Goal: Information Seeking & Learning: Learn about a topic

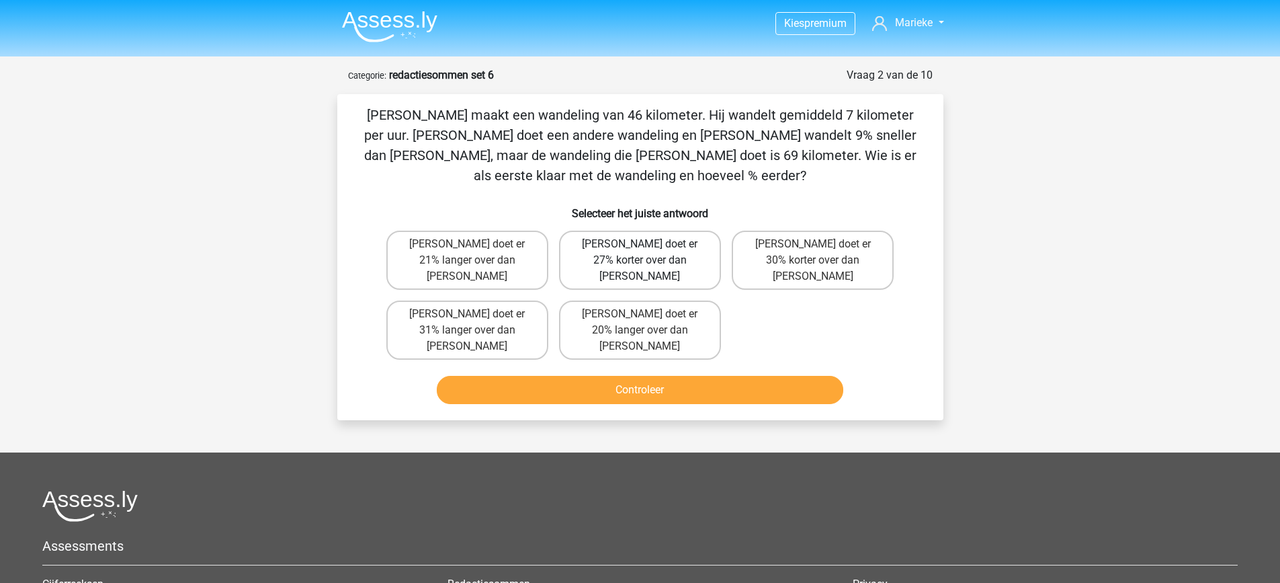
click at [673, 253] on label "[PERSON_NAME] doet er 27% korter over dan [PERSON_NAME]" at bounding box center [640, 260] width 162 height 59
click at [649, 253] on input "[PERSON_NAME] doet er 27% korter over dan [PERSON_NAME]" at bounding box center [644, 248] width 9 height 9
radio input "true"
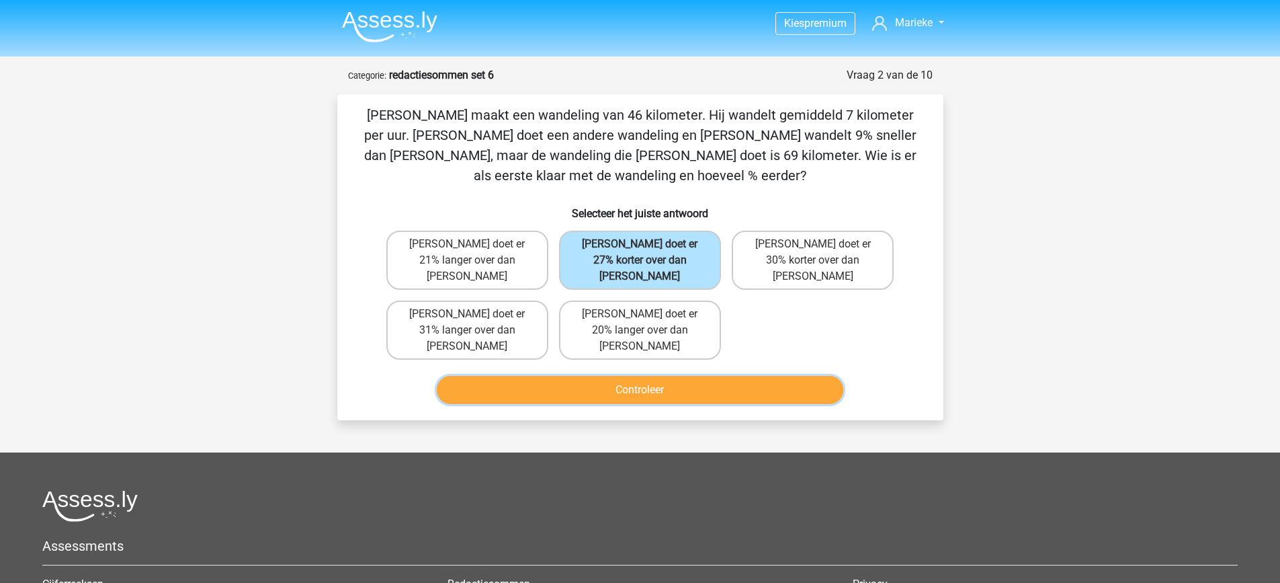
click at [737, 376] on button "Controleer" at bounding box center [640, 390] width 407 height 28
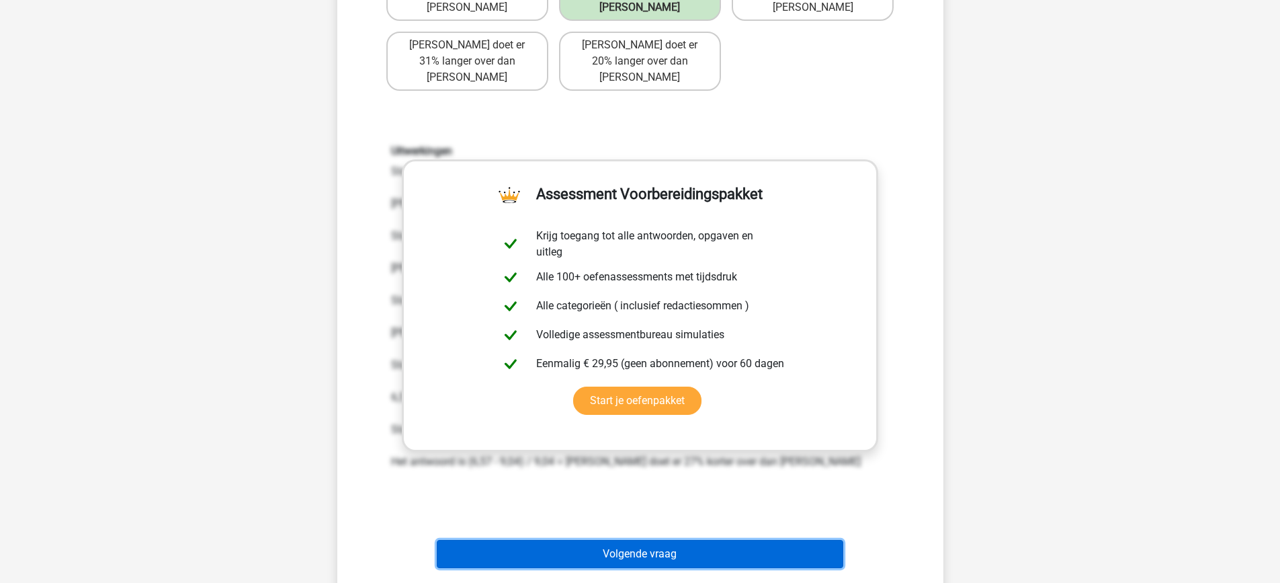
click at [811, 540] on button "Volgende vraag" at bounding box center [640, 554] width 407 height 28
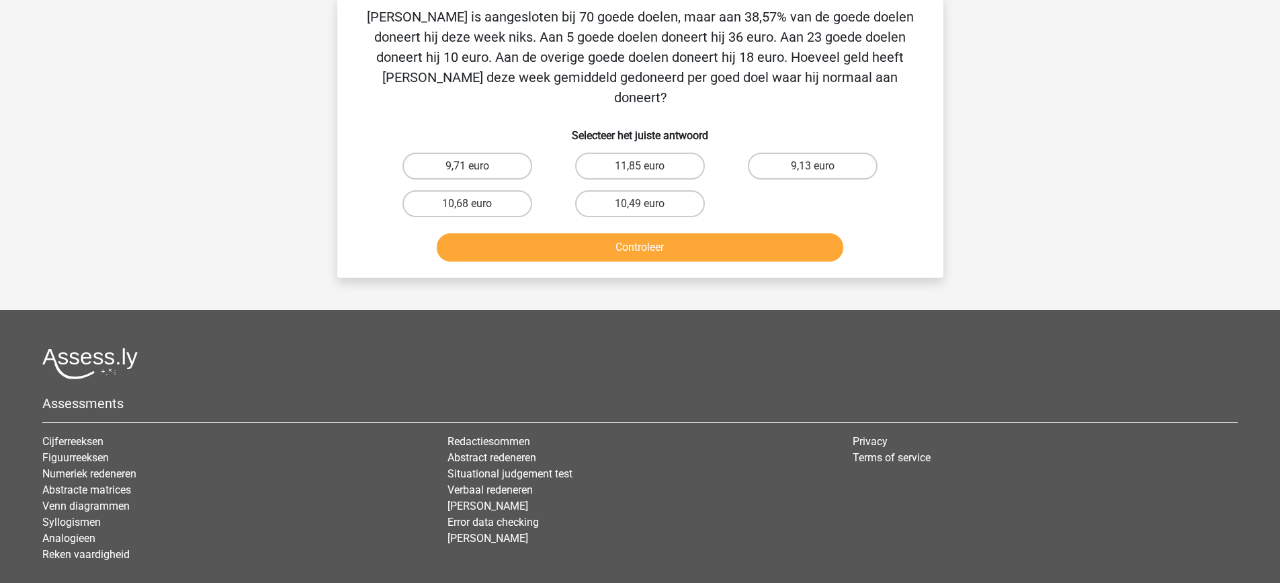
scroll to position [67, 0]
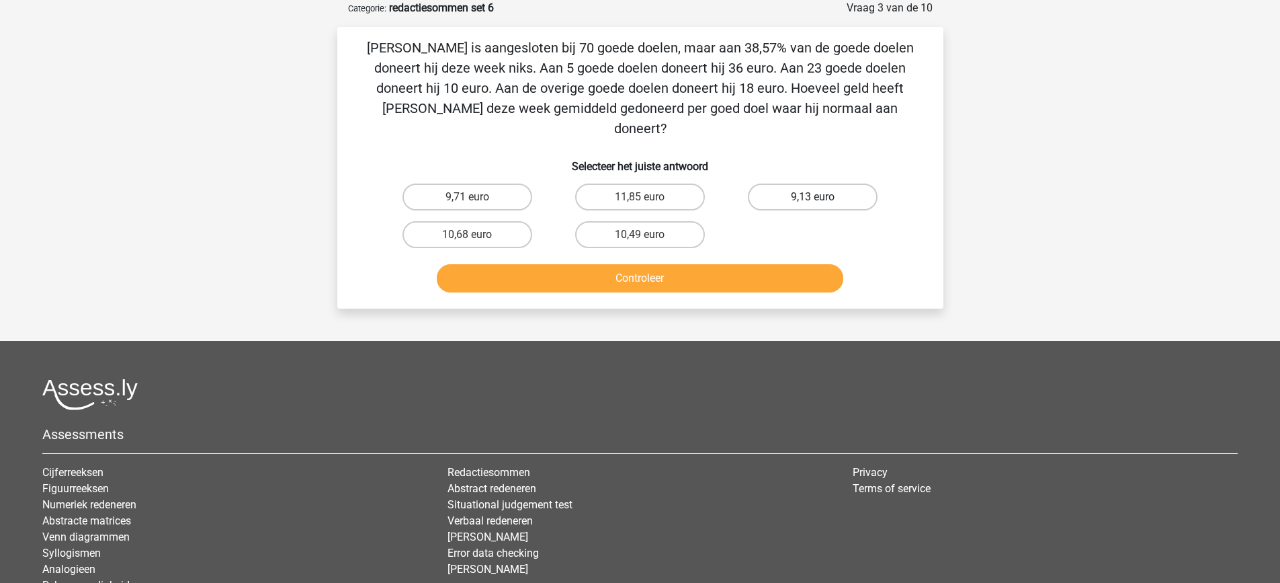
click at [800, 183] on label "9,13 euro" at bounding box center [813, 196] width 130 height 27
click at [813, 197] on input "9,13 euro" at bounding box center [817, 201] width 9 height 9
radio input "true"
click at [793, 264] on button "Controleer" at bounding box center [640, 278] width 407 height 28
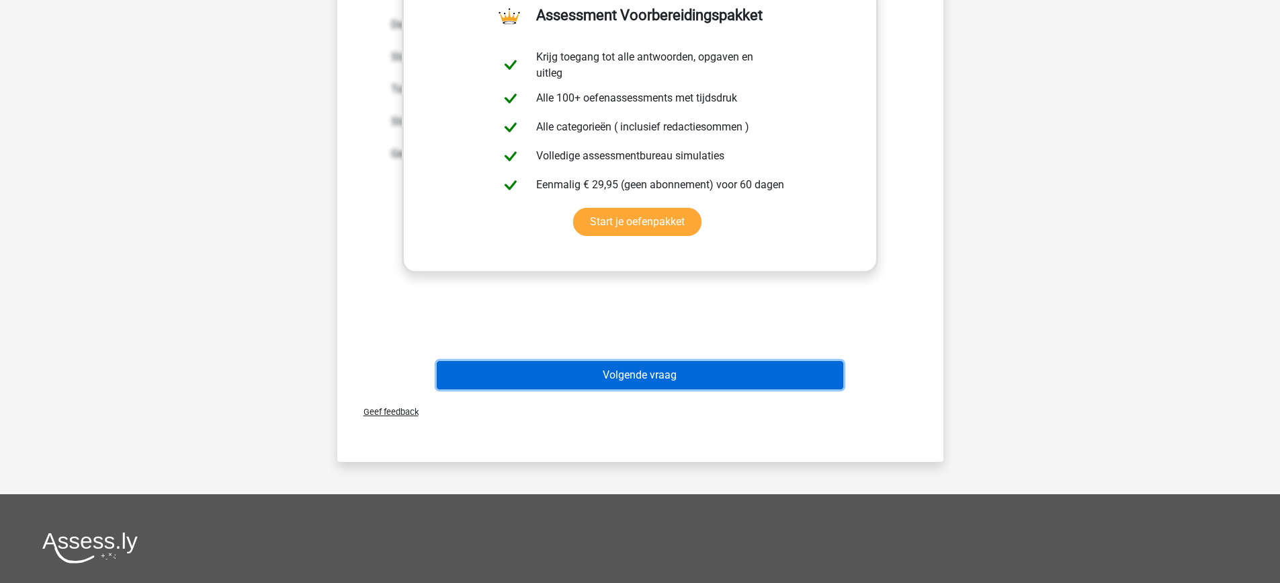
click at [817, 361] on button "Volgende vraag" at bounding box center [640, 375] width 407 height 28
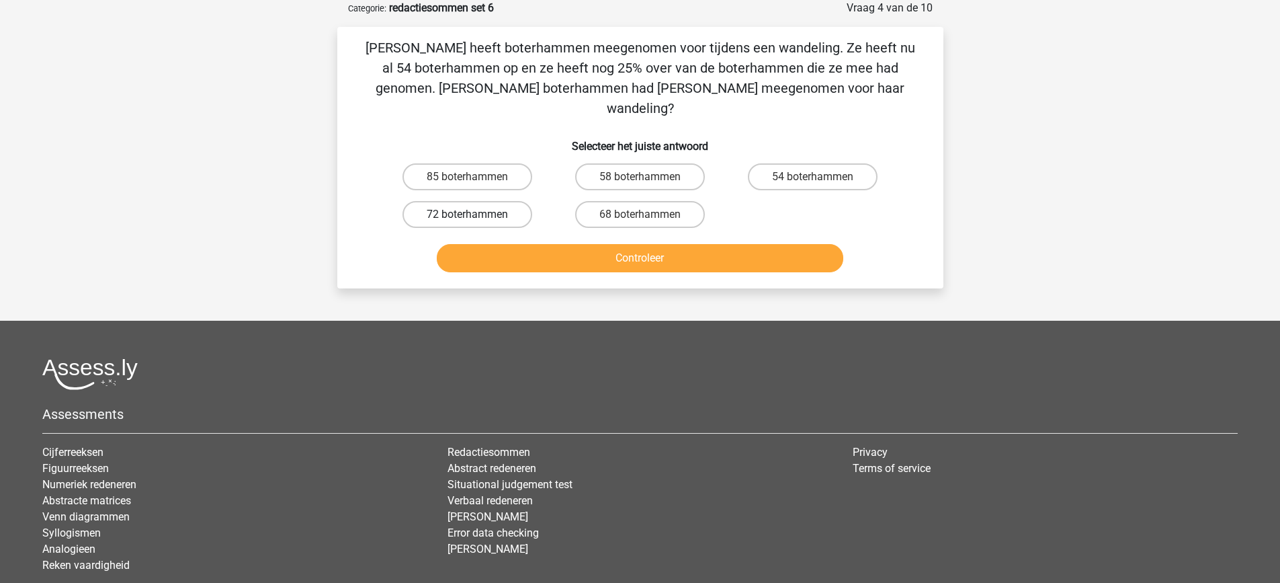
click at [504, 201] on label "72 boterhammen" at bounding box center [468, 214] width 130 height 27
click at [476, 214] on input "72 boterhammen" at bounding box center [471, 218] width 9 height 9
radio input "true"
click at [624, 244] on button "Controleer" at bounding box center [640, 258] width 407 height 28
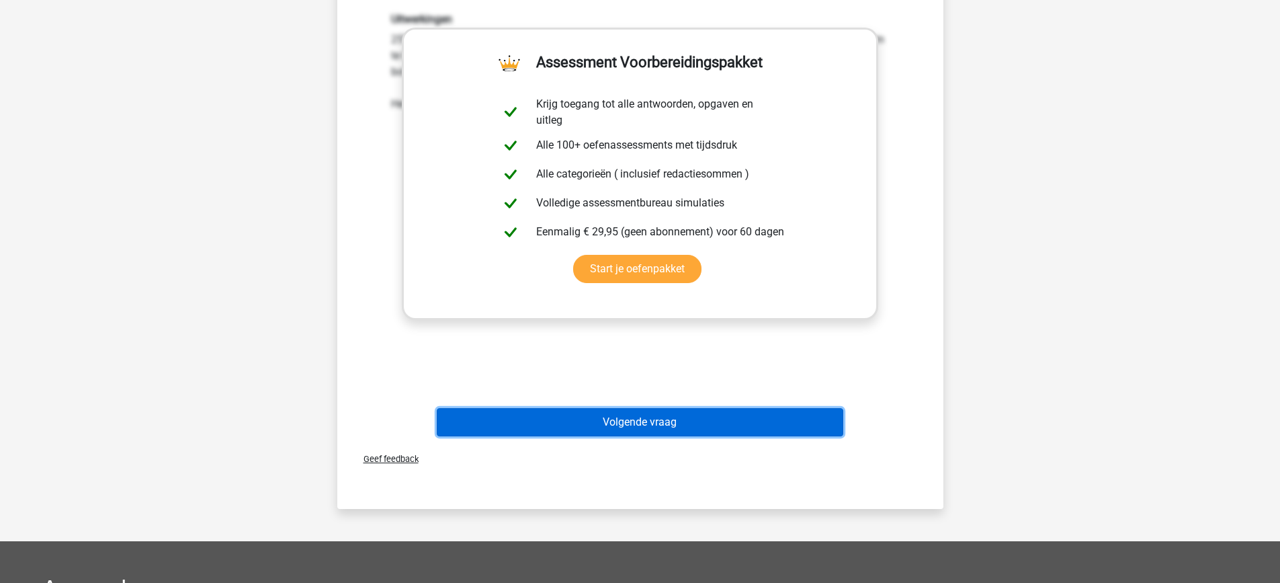
click at [739, 408] on button "Volgende vraag" at bounding box center [640, 422] width 407 height 28
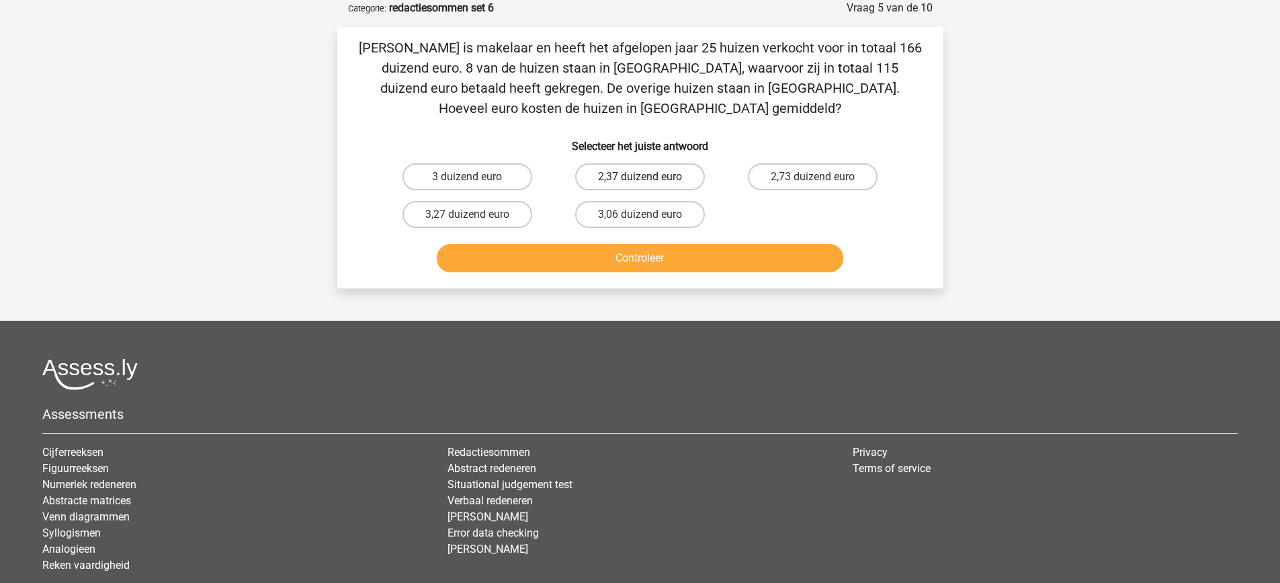
click at [671, 183] on label "2,37 duizend euro" at bounding box center [640, 176] width 130 height 27
click at [649, 183] on input "2,37 duizend euro" at bounding box center [644, 181] width 9 height 9
radio input "true"
click at [691, 250] on button "Controleer" at bounding box center [640, 258] width 407 height 28
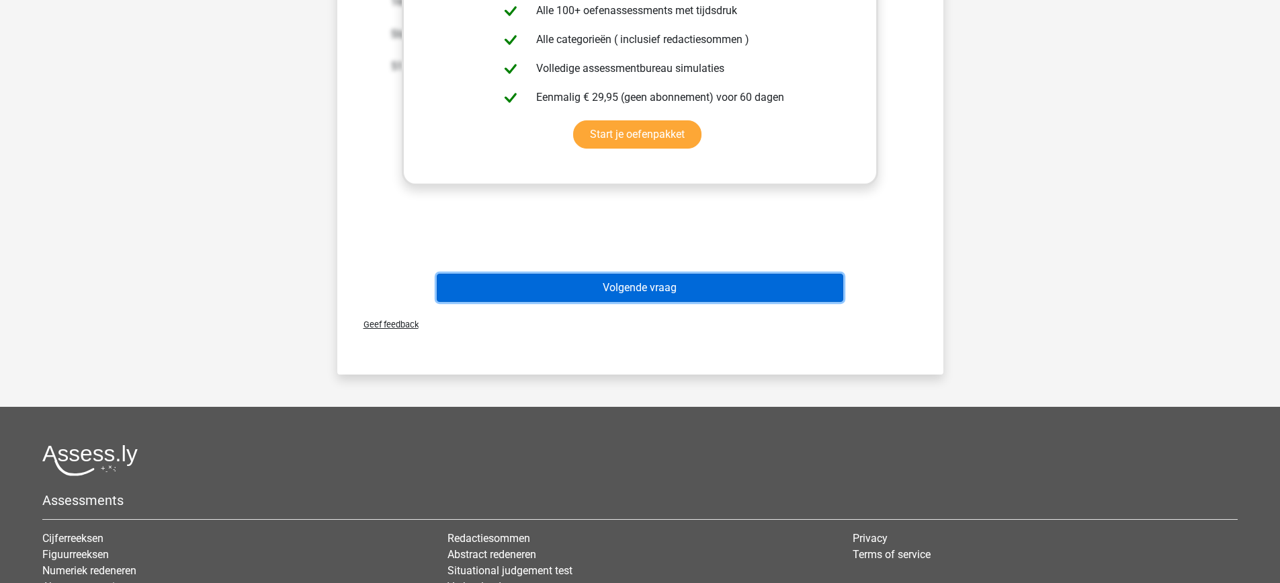
click at [796, 294] on button "Volgende vraag" at bounding box center [640, 288] width 407 height 28
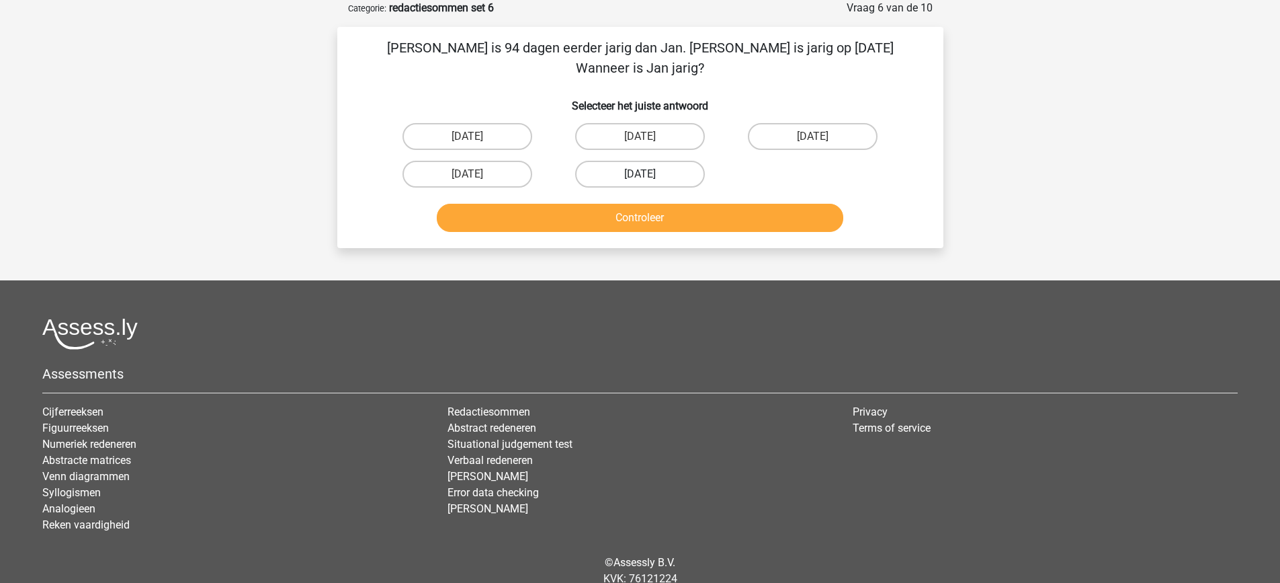
click at [688, 161] on label "13 augustus" at bounding box center [640, 174] width 130 height 27
click at [649, 174] on input "13 augustus" at bounding box center [644, 178] width 9 height 9
radio input "true"
click at [745, 214] on div "Controleer" at bounding box center [640, 221] width 519 height 34
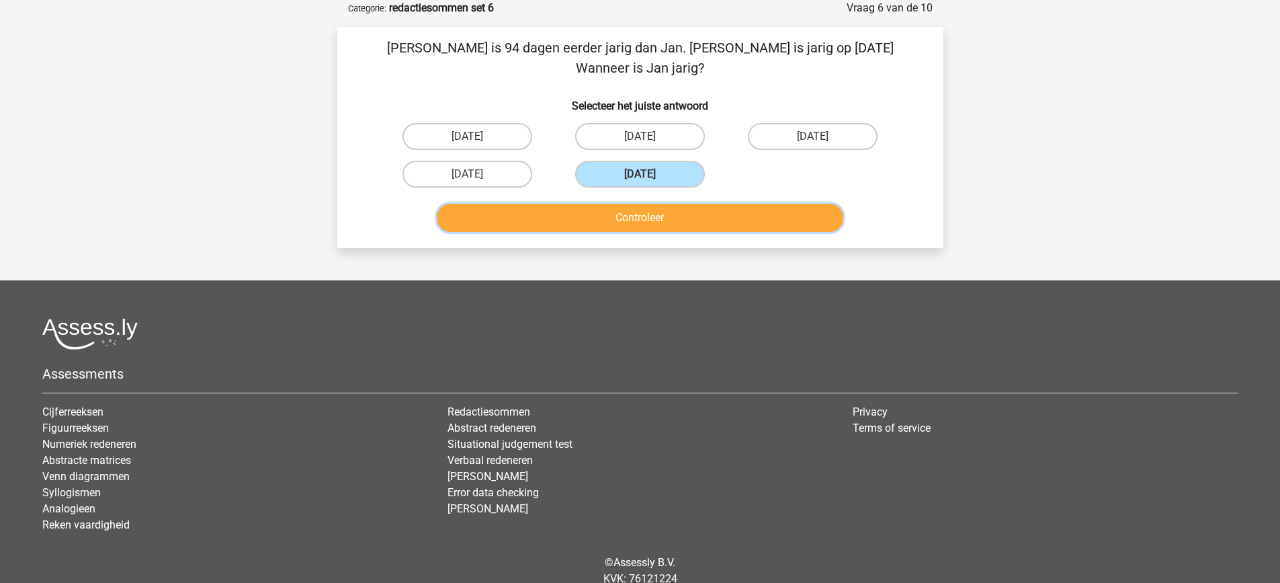
click at [755, 204] on button "Controleer" at bounding box center [640, 218] width 407 height 28
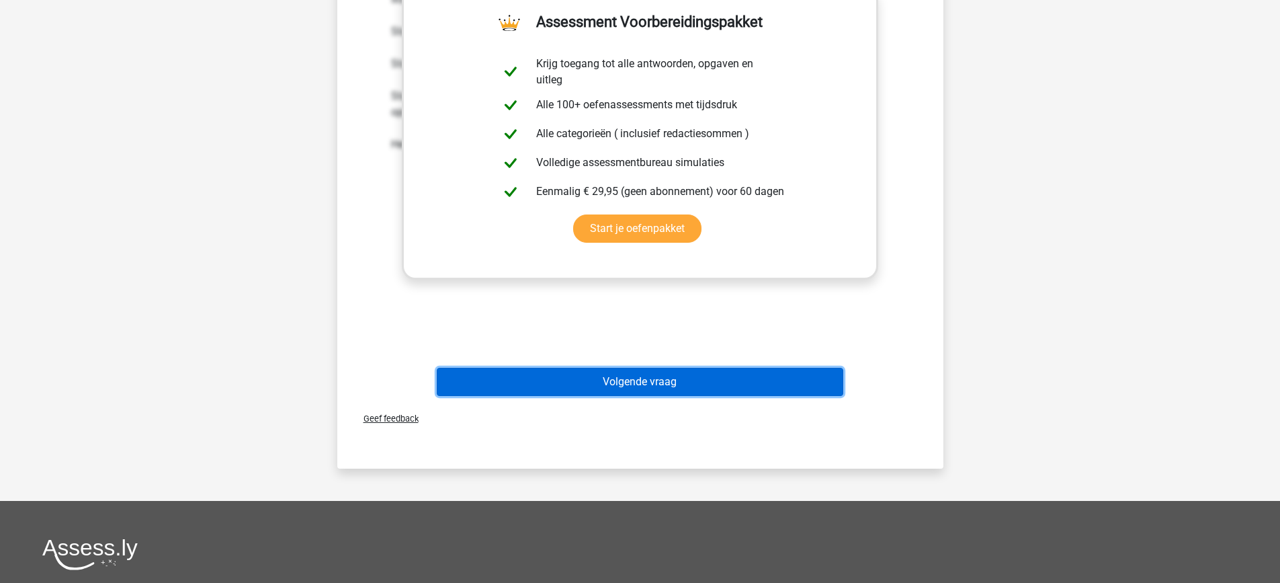
click at [745, 368] on button "Volgende vraag" at bounding box center [640, 382] width 407 height 28
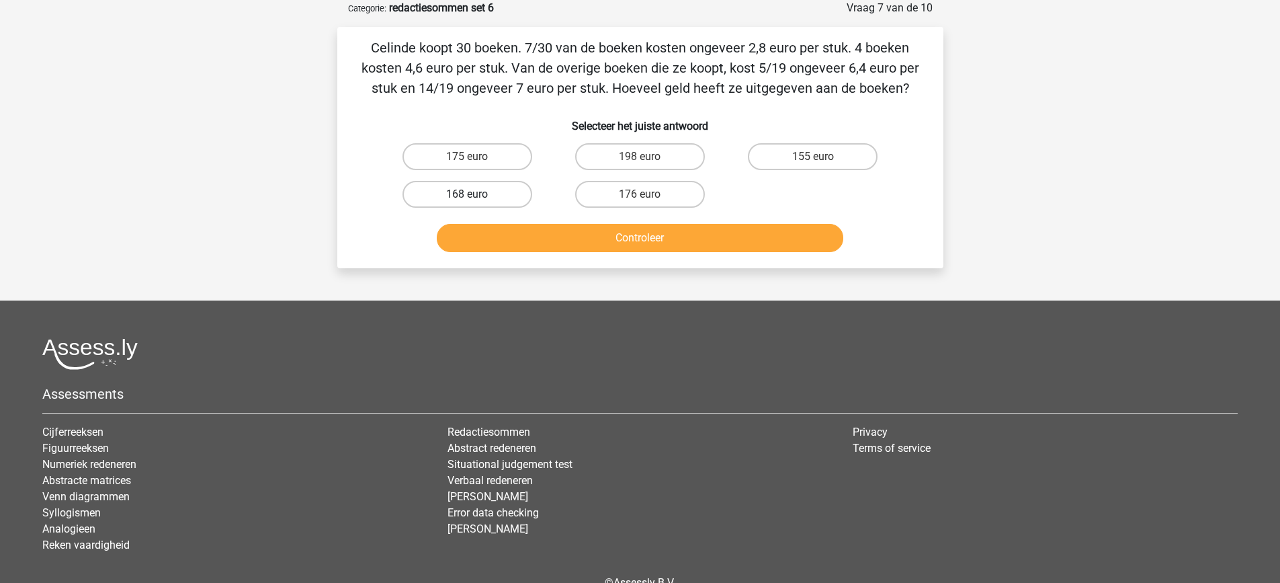
click at [489, 190] on label "168 euro" at bounding box center [468, 194] width 130 height 27
click at [476, 194] on input "168 euro" at bounding box center [471, 198] width 9 height 9
radio input "true"
click at [626, 233] on button "Controleer" at bounding box center [640, 238] width 407 height 28
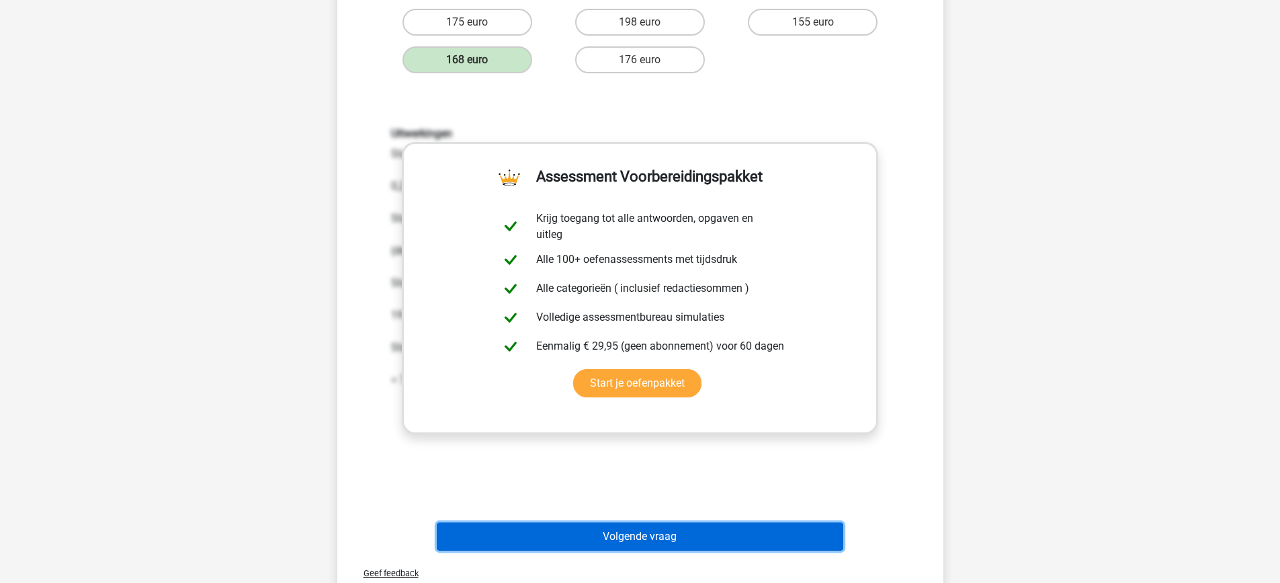
click at [778, 534] on button "Volgende vraag" at bounding box center [640, 536] width 407 height 28
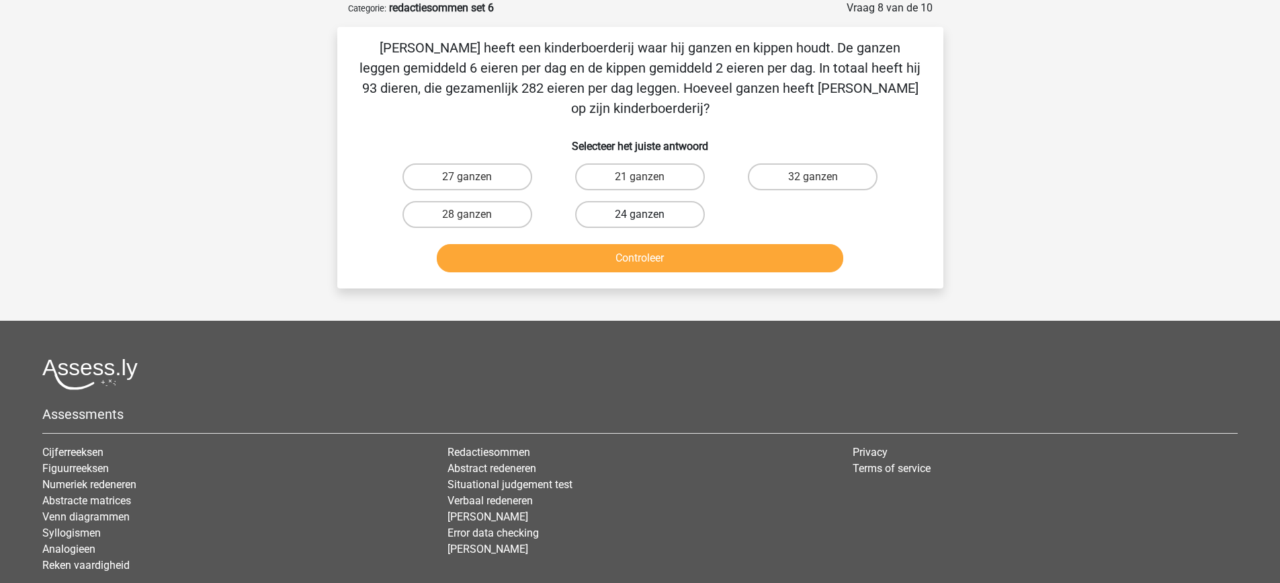
click at [640, 201] on label "24 ganzen" at bounding box center [640, 214] width 130 height 27
click at [640, 214] on input "24 ganzen" at bounding box center [644, 218] width 9 height 9
radio input "true"
click at [671, 244] on button "Controleer" at bounding box center [640, 258] width 407 height 28
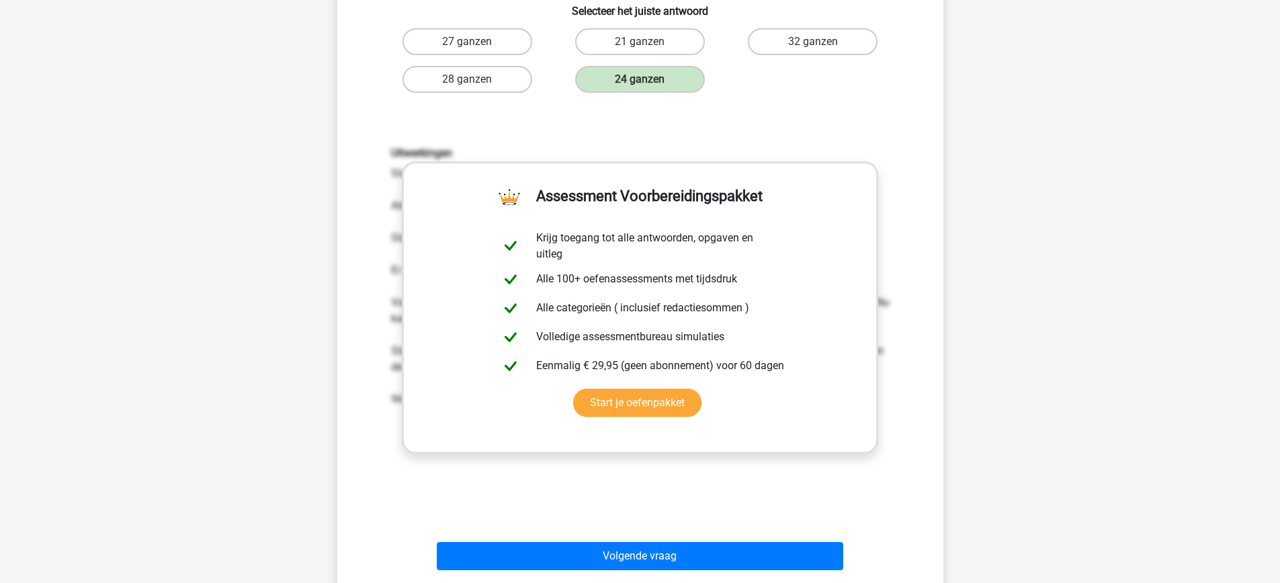
scroll to position [269, 0]
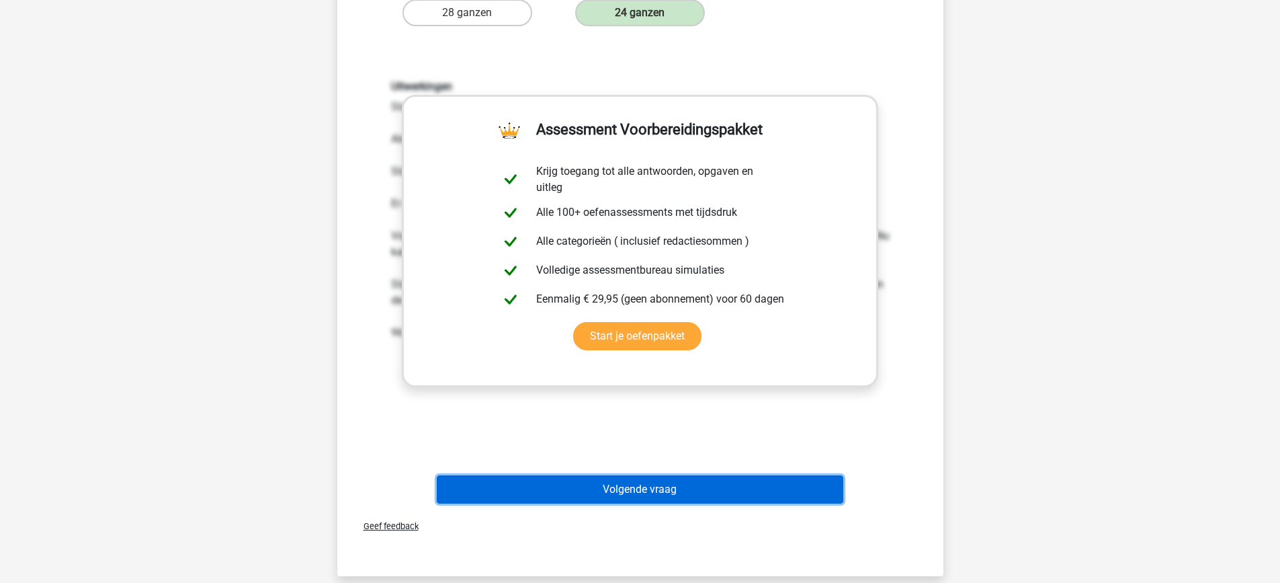
click at [713, 475] on button "Volgende vraag" at bounding box center [640, 489] width 407 height 28
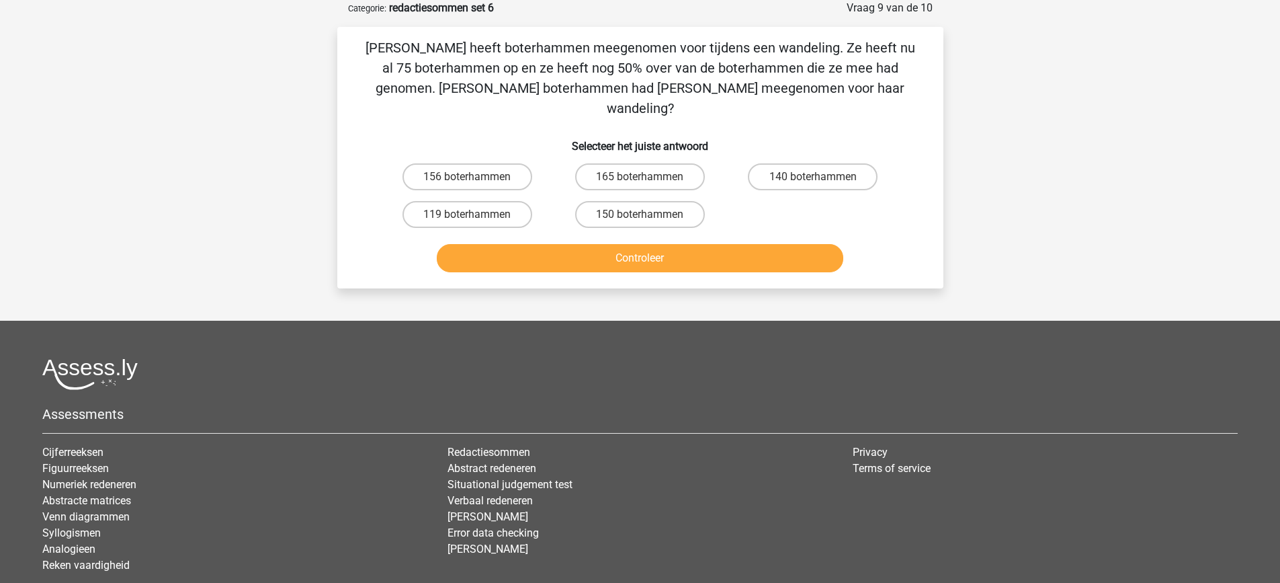
scroll to position [0, 0]
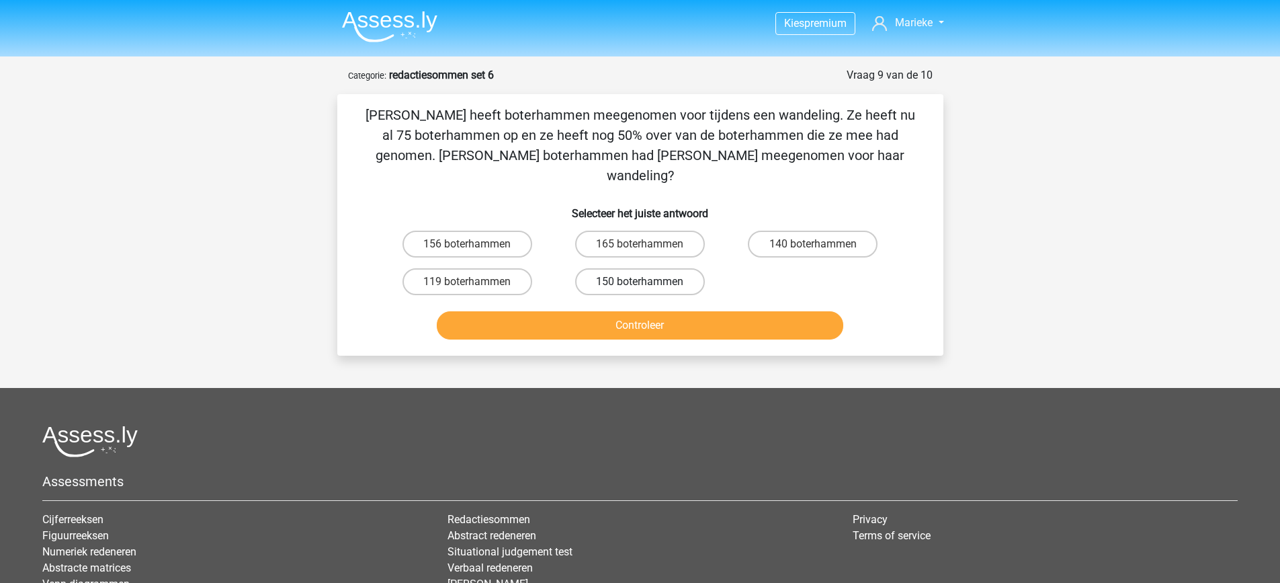
click at [591, 268] on label "150 boterhammen" at bounding box center [640, 281] width 130 height 27
click at [640, 282] on input "150 boterhammen" at bounding box center [644, 286] width 9 height 9
radio input "true"
click at [636, 311] on button "Controleer" at bounding box center [640, 325] width 407 height 28
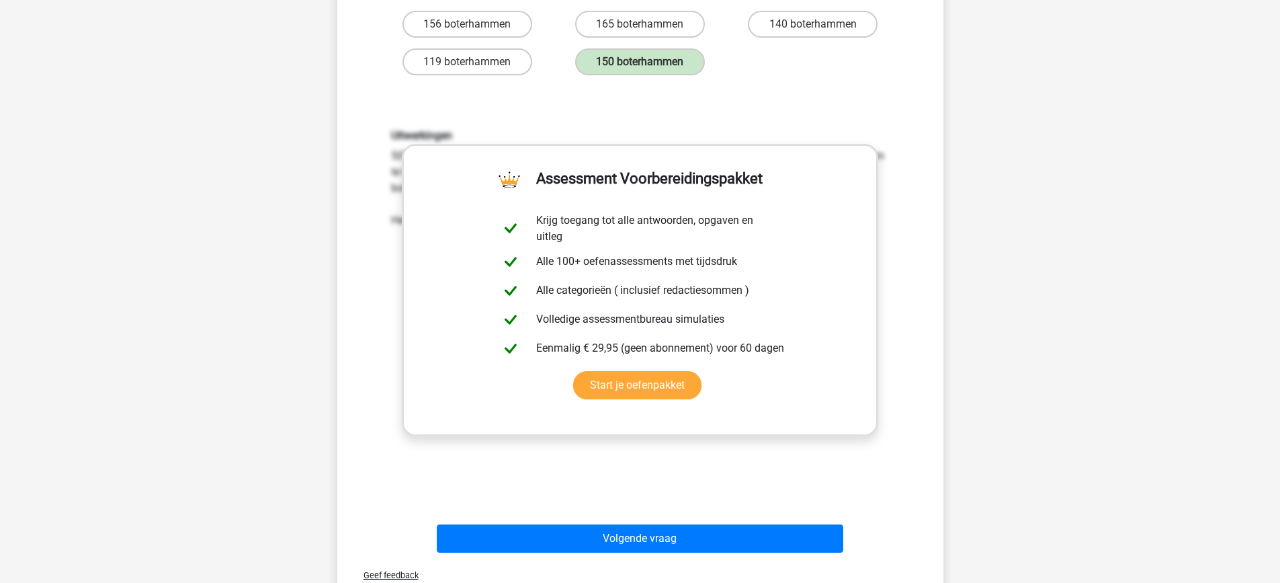
scroll to position [269, 0]
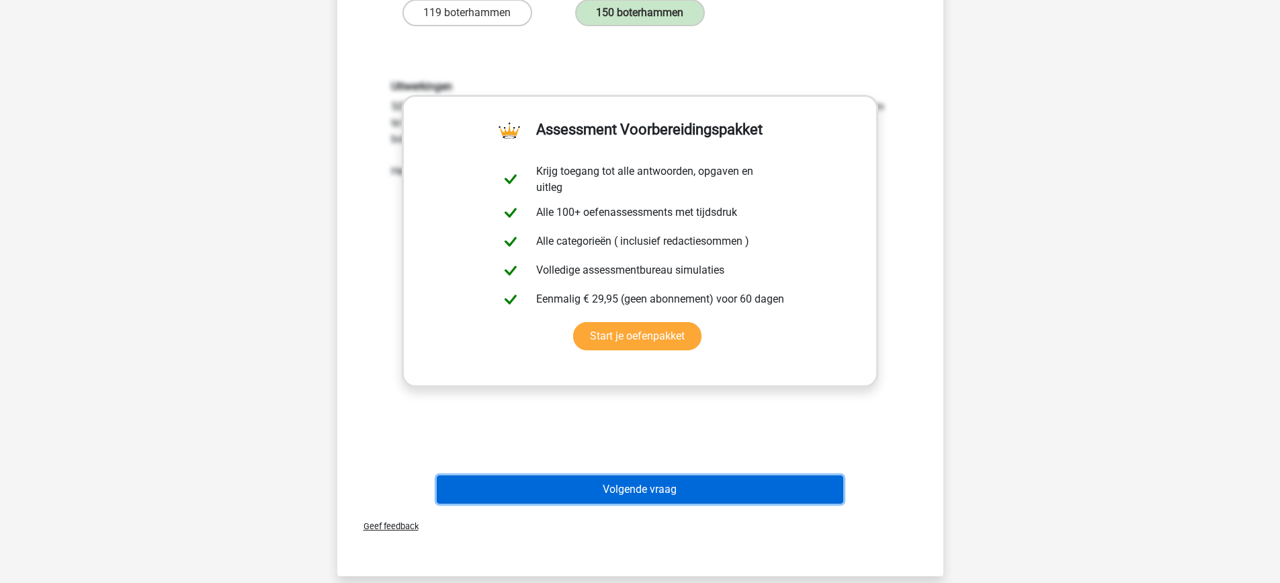
click at [735, 475] on button "Volgende vraag" at bounding box center [640, 489] width 407 height 28
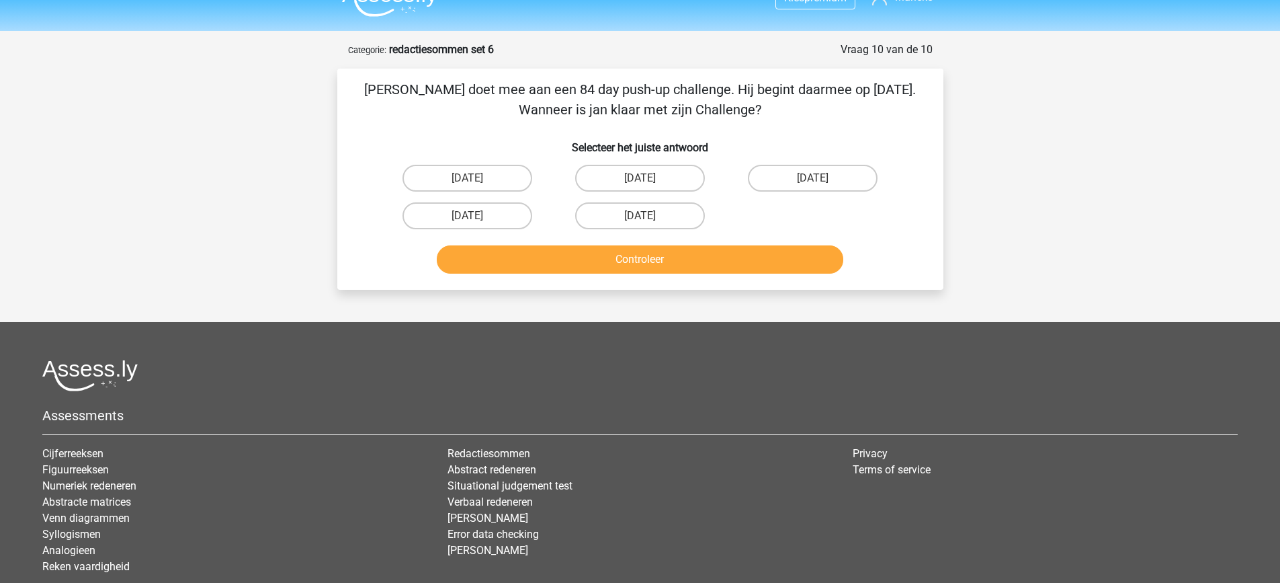
scroll to position [0, 0]
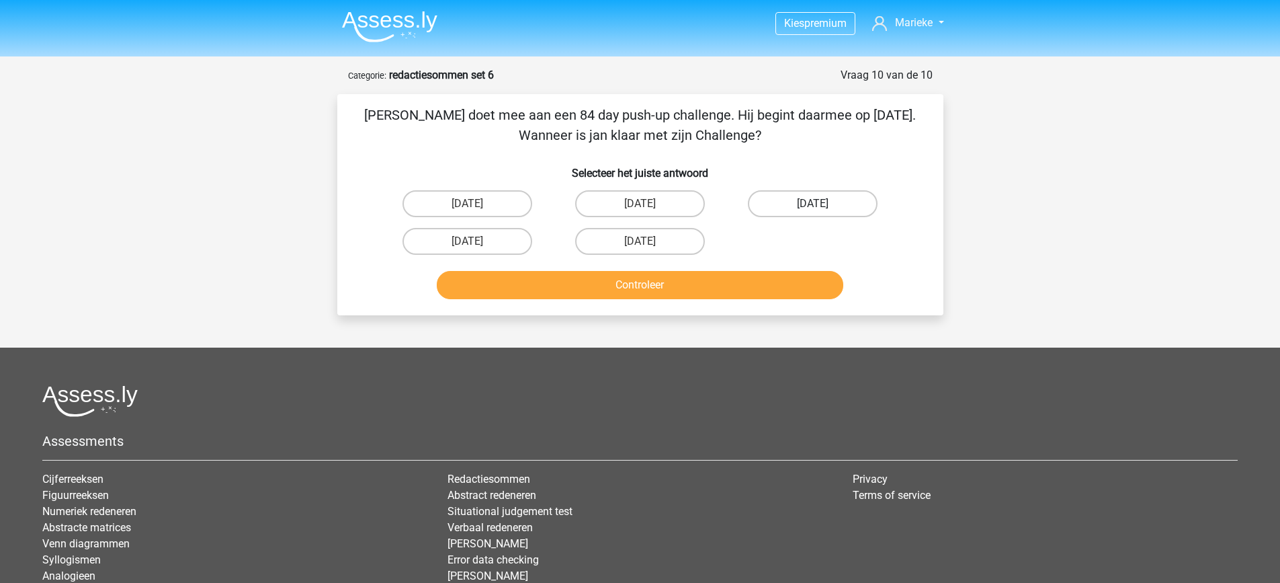
click at [854, 202] on label "6 oktober" at bounding box center [813, 203] width 130 height 27
click at [822, 204] on input "6 oktober" at bounding box center [817, 208] width 9 height 9
radio input "true"
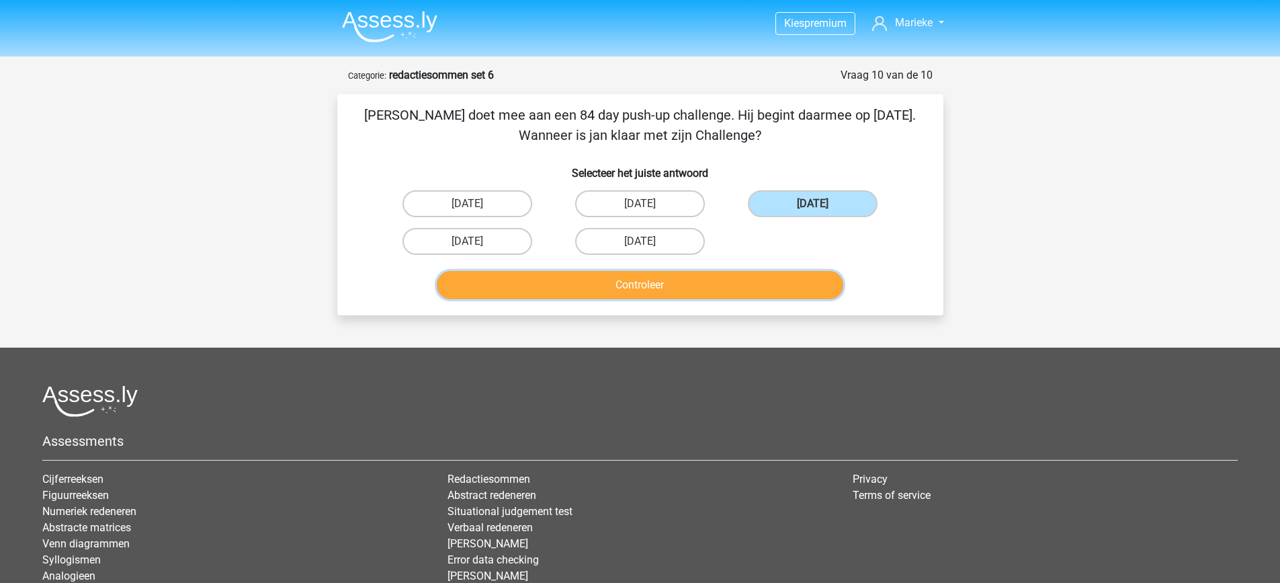
click at [777, 295] on button "Controleer" at bounding box center [640, 285] width 407 height 28
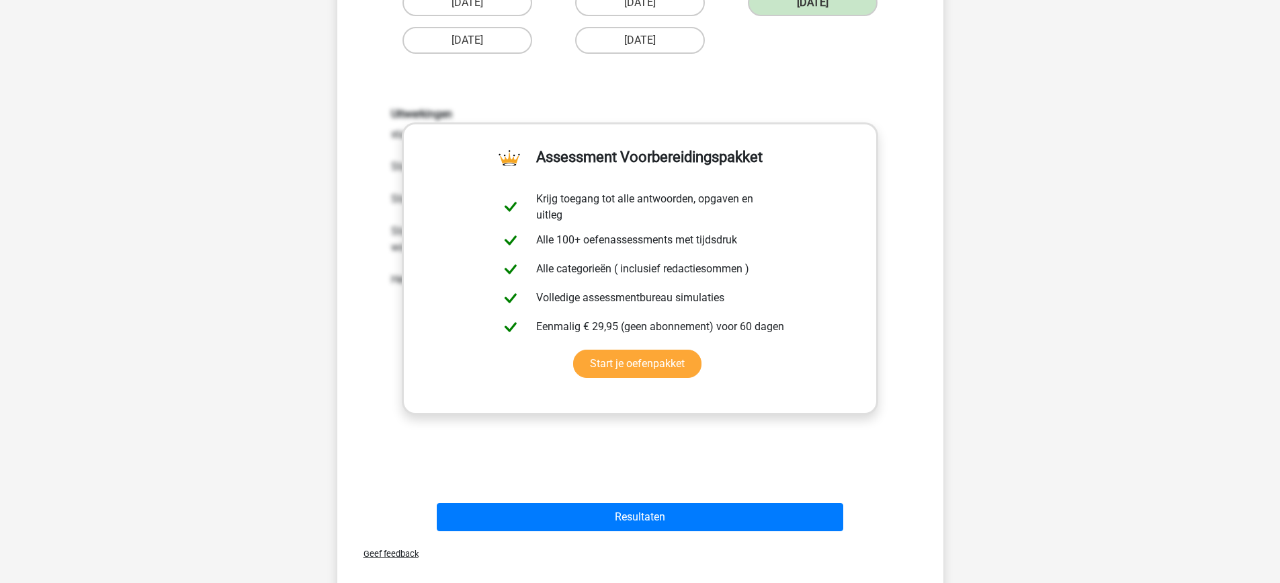
scroll to position [202, 0]
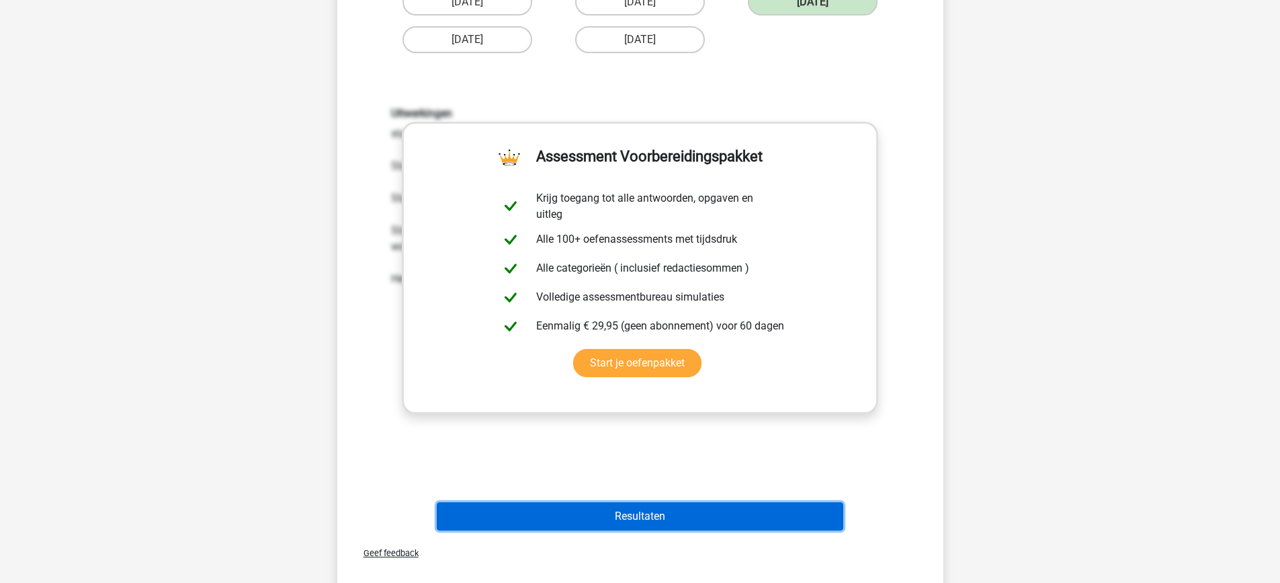
click at [784, 513] on button "Resultaten" at bounding box center [640, 516] width 407 height 28
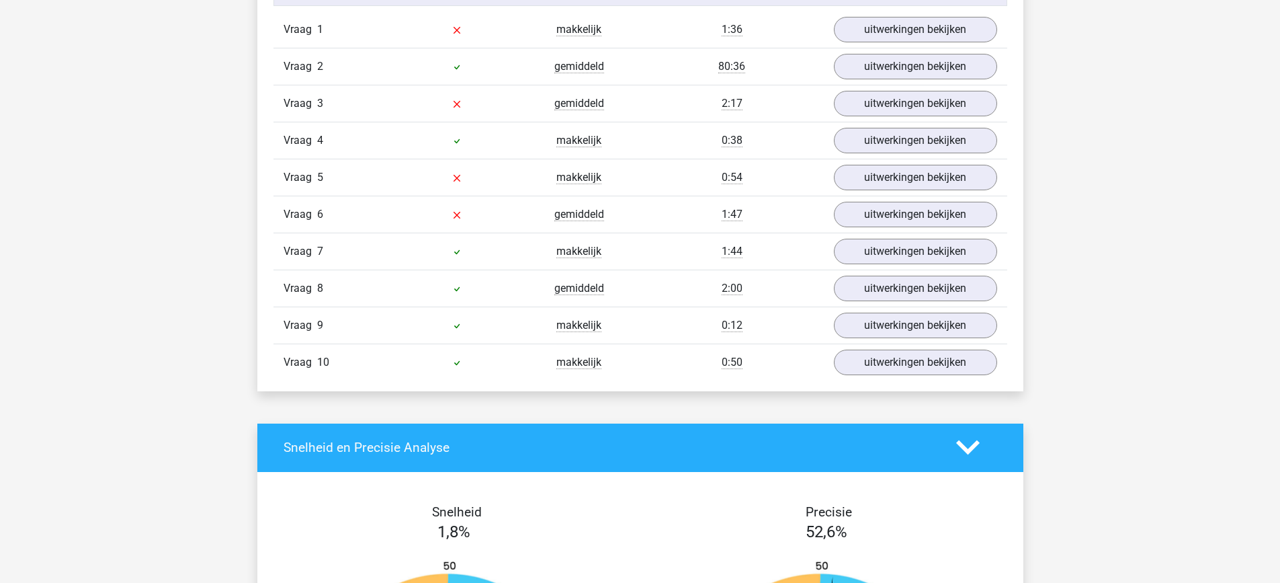
scroll to position [1075, 0]
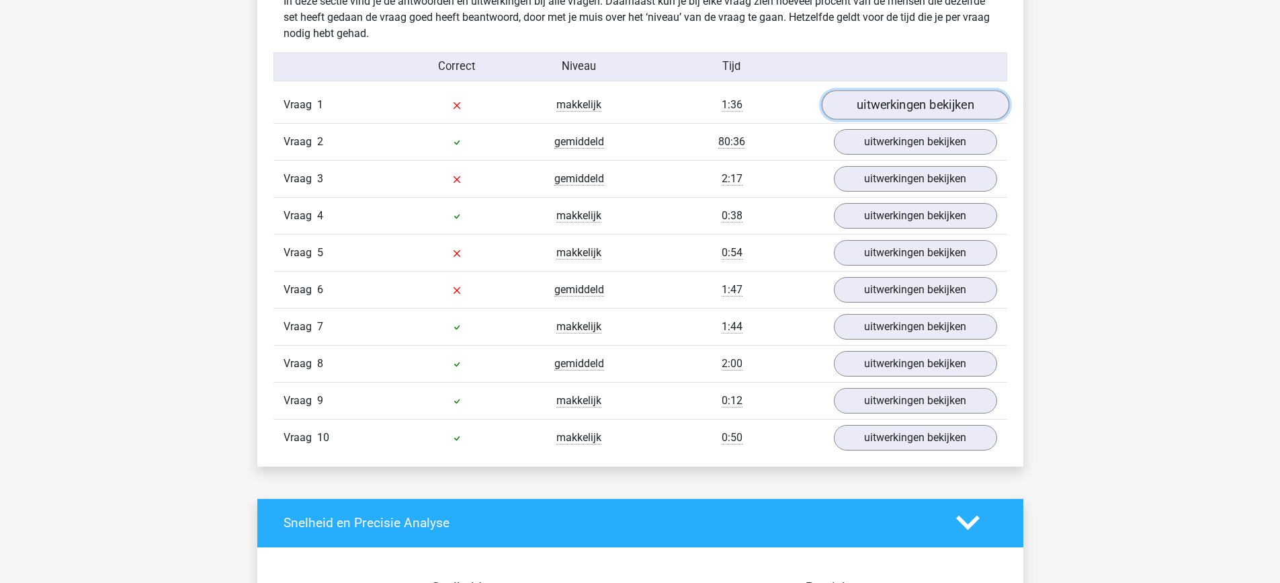
click at [927, 100] on link "uitwerkingen bekijken" at bounding box center [915, 105] width 188 height 30
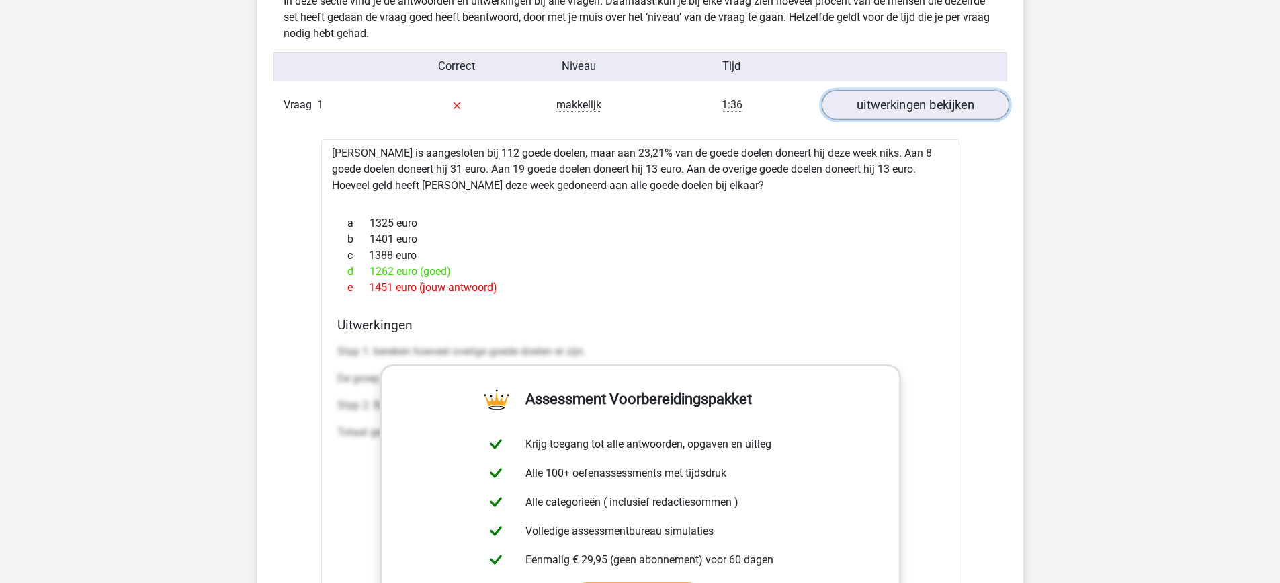
click at [927, 100] on link "uitwerkingen bekijken" at bounding box center [915, 105] width 188 height 30
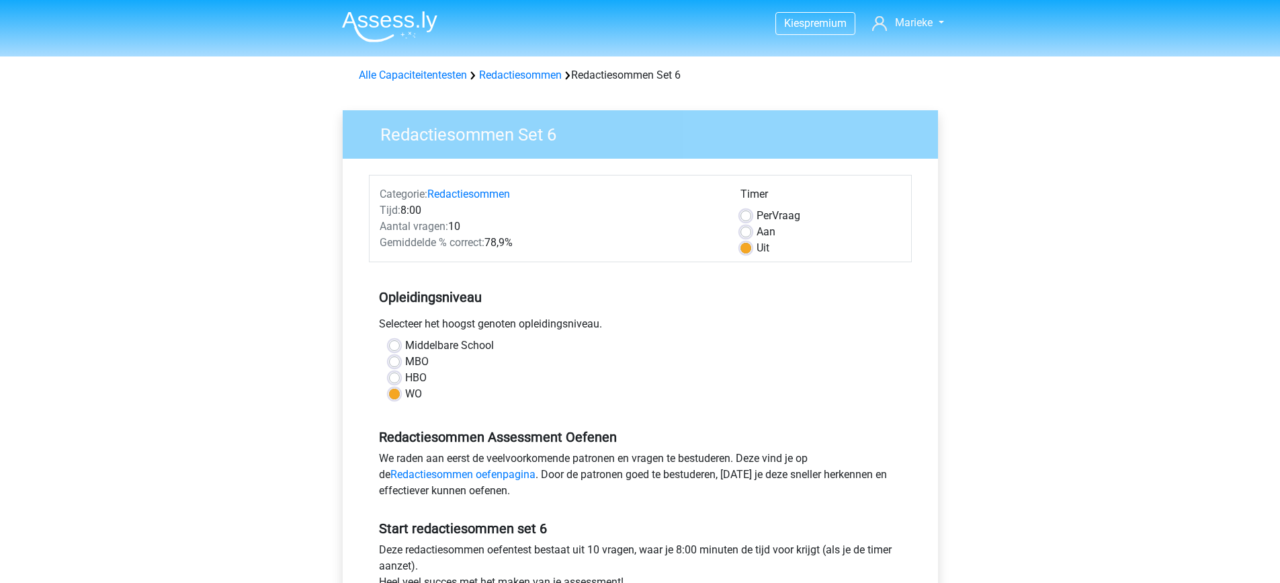
scroll to position [202, 0]
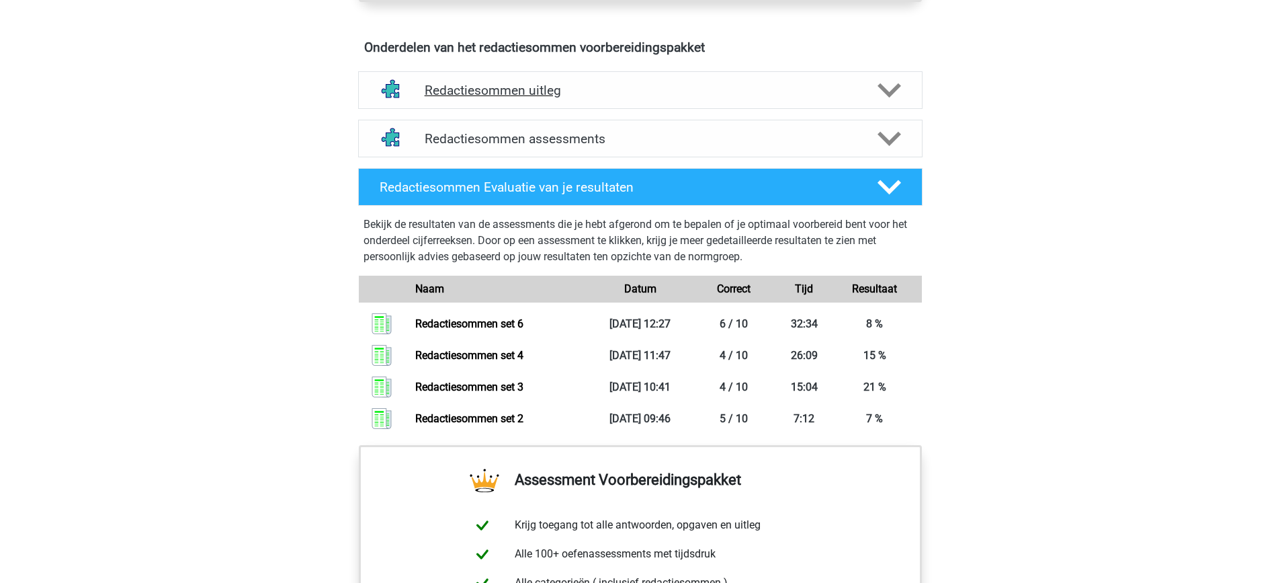
scroll to position [739, 0]
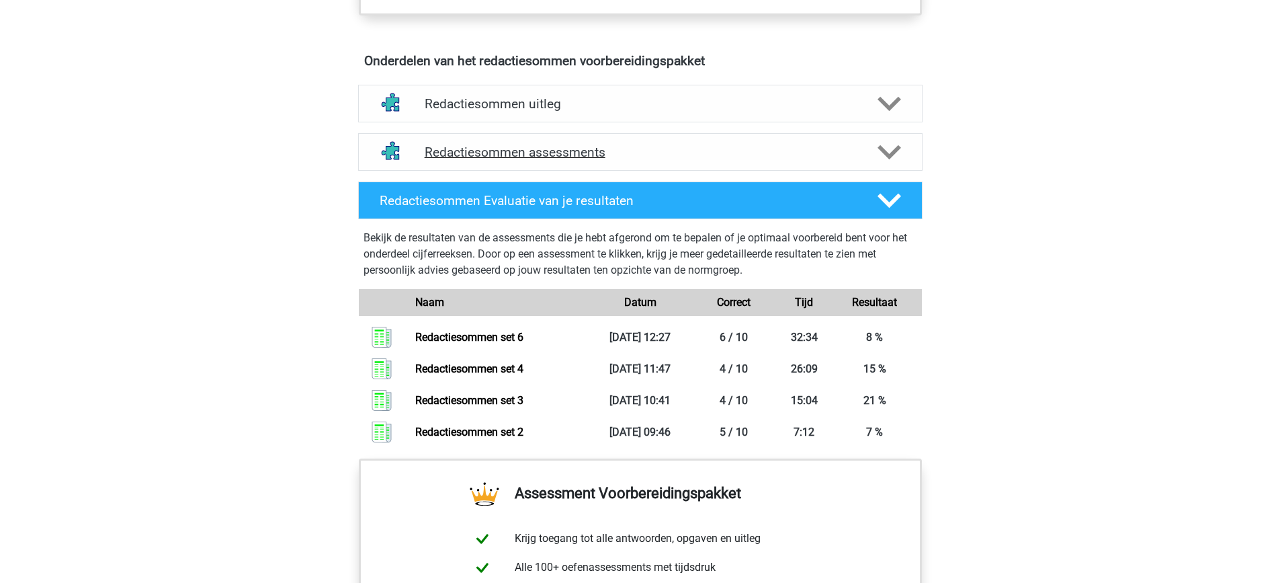
click at [559, 171] on div "Redactiesommen assessments" at bounding box center [640, 152] width 565 height 38
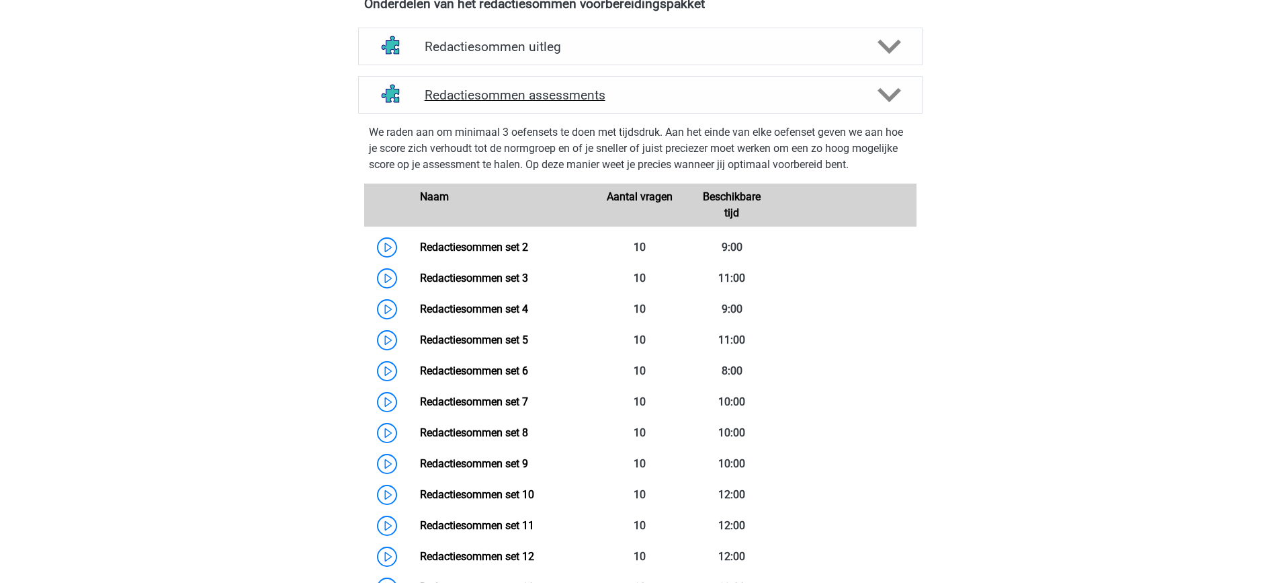
scroll to position [874, 0]
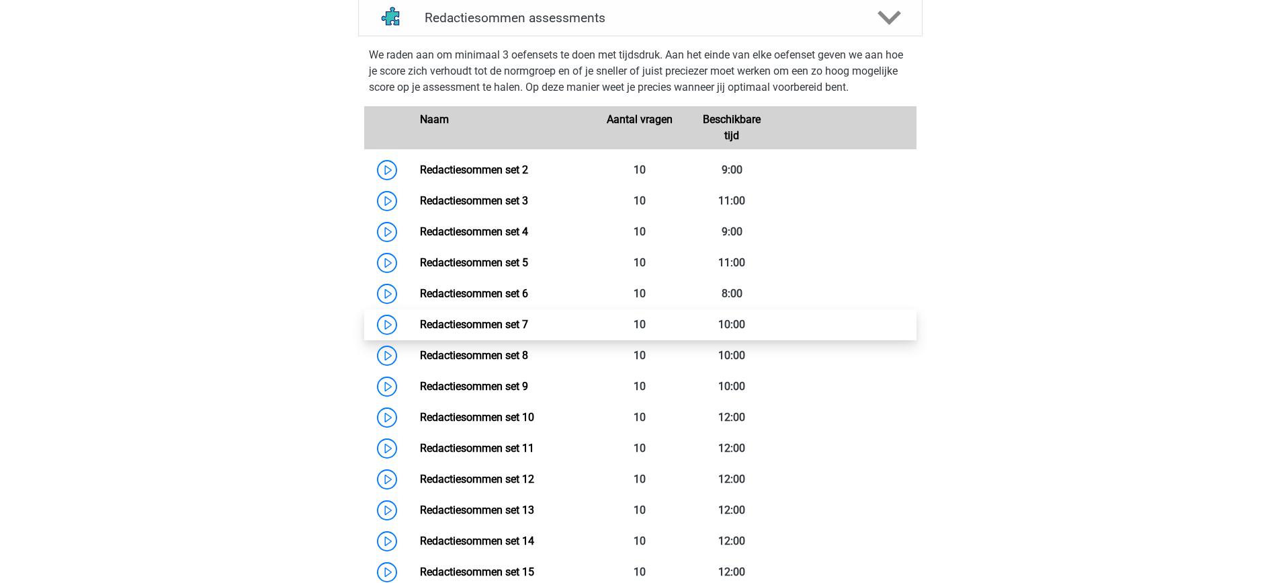
click at [487, 331] on link "Redactiesommen set 7" at bounding box center [474, 324] width 108 height 13
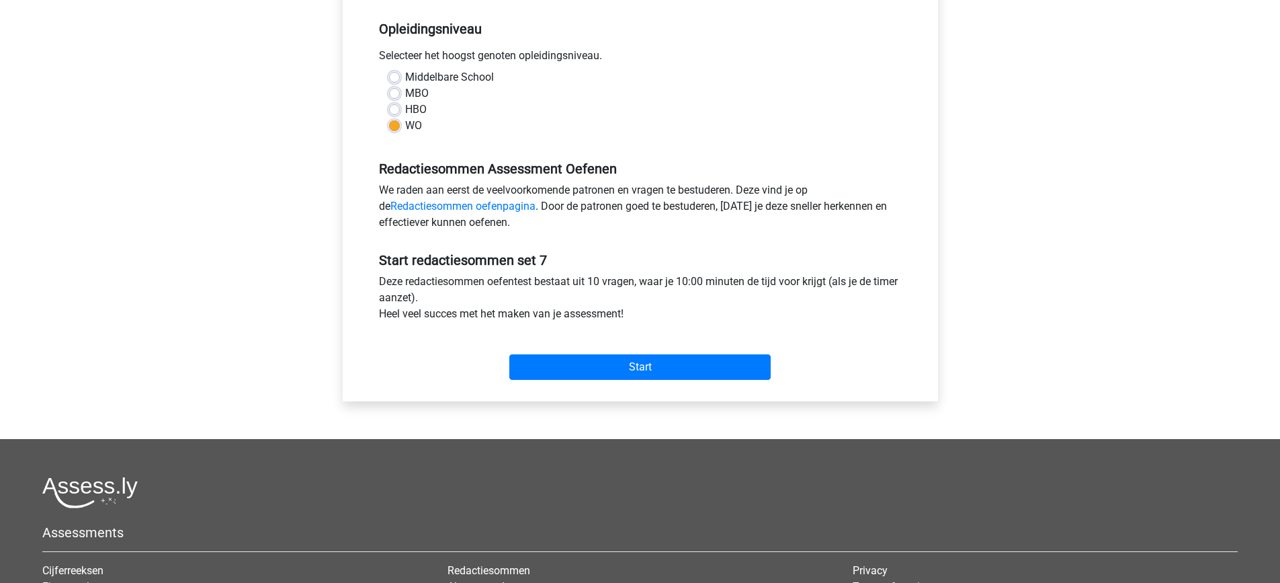
scroll to position [269, 0]
click at [601, 376] on input "Start" at bounding box center [639, 367] width 261 height 26
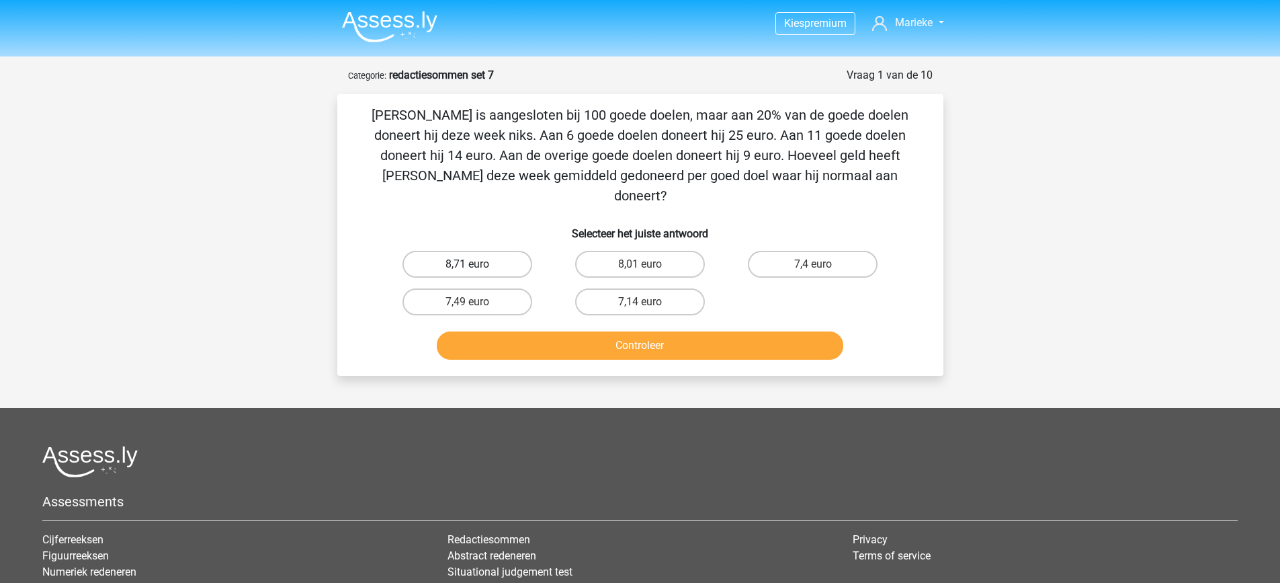
click at [505, 251] on label "8,71 euro" at bounding box center [468, 264] width 130 height 27
click at [476, 264] on input "8,71 euro" at bounding box center [471, 268] width 9 height 9
radio input "true"
click at [570, 331] on button "Controleer" at bounding box center [640, 345] width 407 height 28
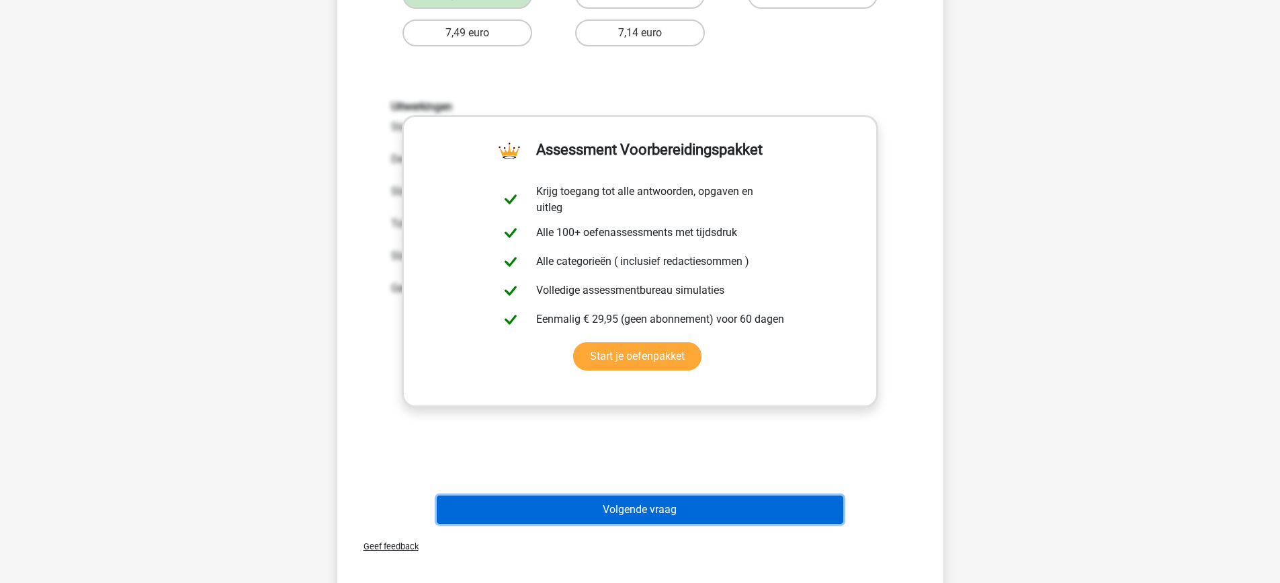
click at [737, 495] on button "Volgende vraag" at bounding box center [640, 509] width 407 height 28
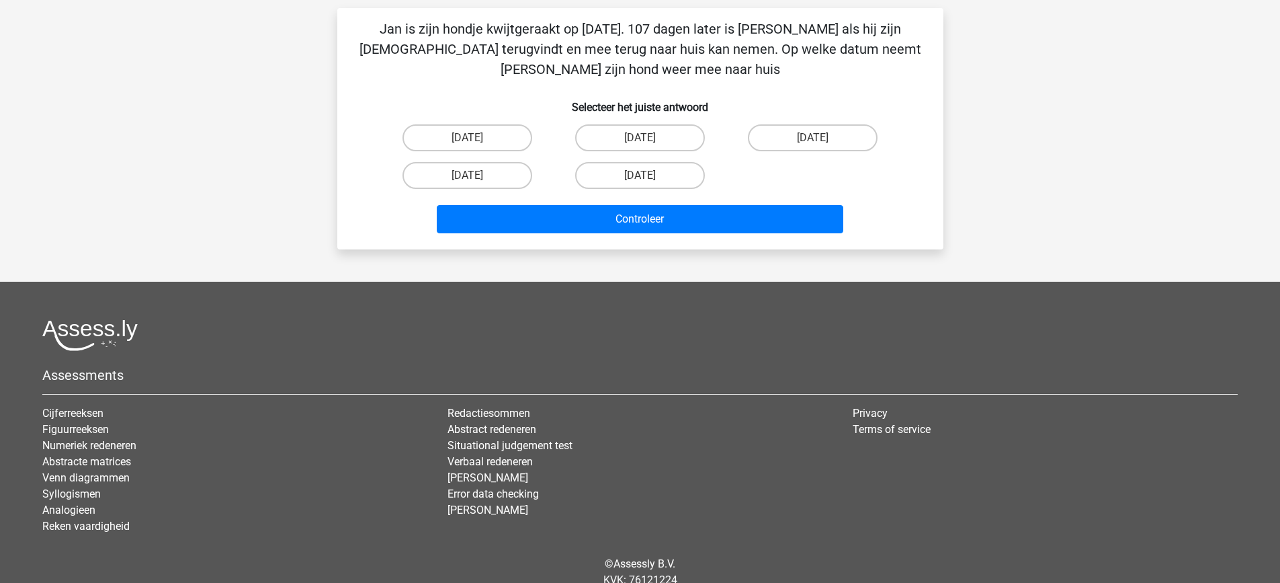
scroll to position [67, 0]
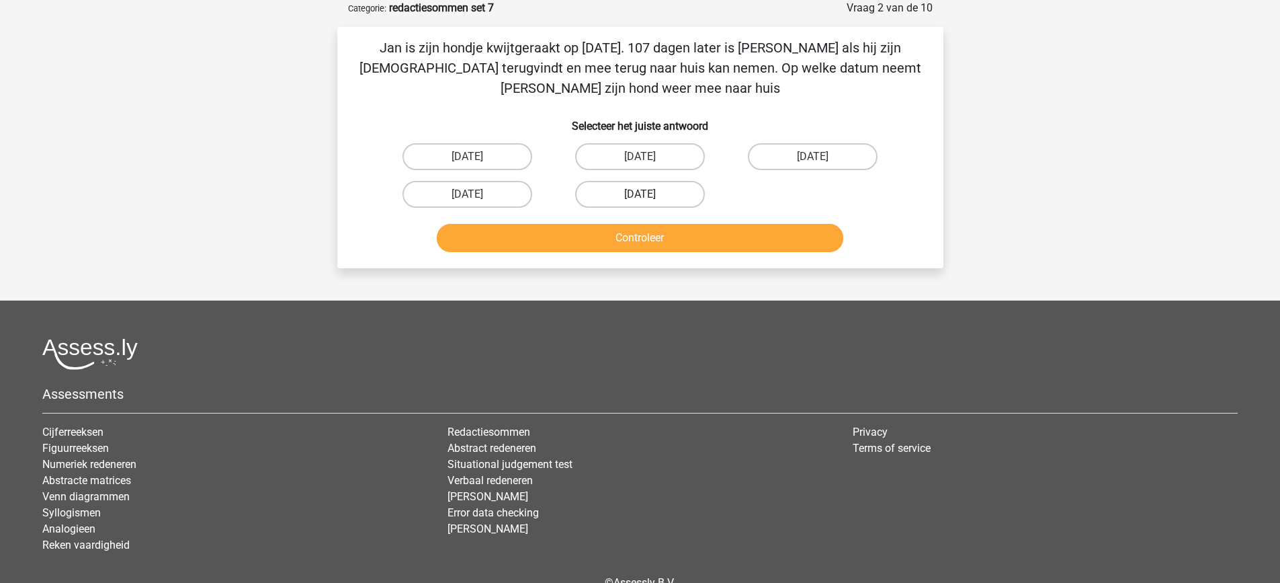
click at [675, 195] on label "29 juli" at bounding box center [640, 194] width 130 height 27
click at [649, 195] on input "29 juli" at bounding box center [644, 198] width 9 height 9
radio input "true"
click at [682, 233] on button "Controleer" at bounding box center [640, 238] width 407 height 28
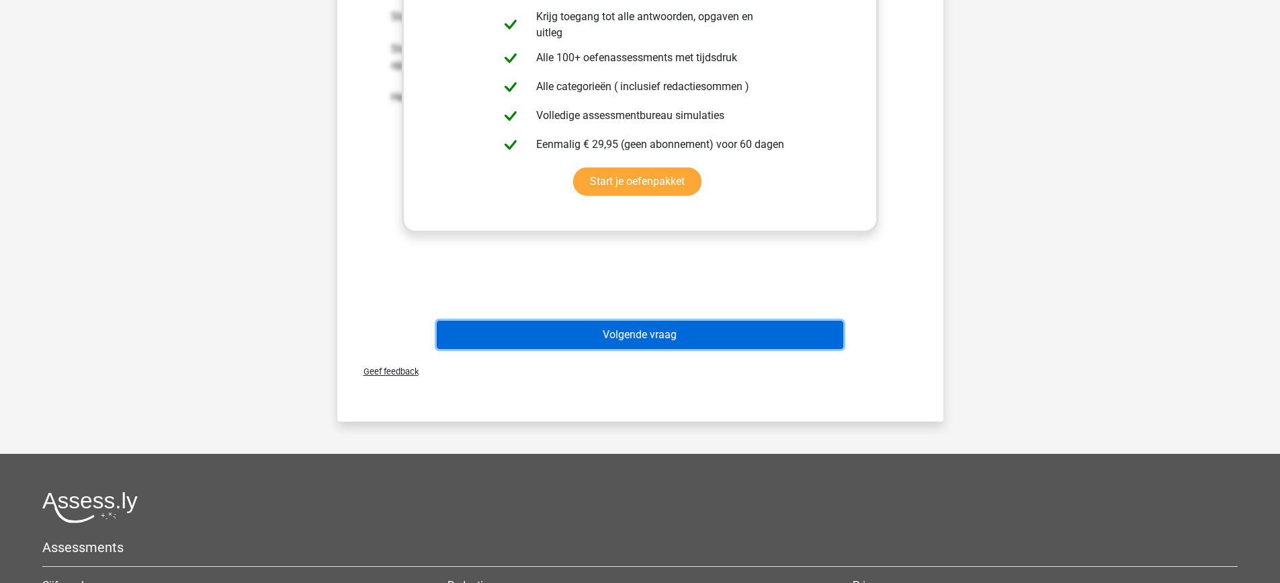
click at [788, 331] on button "Volgende vraag" at bounding box center [640, 335] width 407 height 28
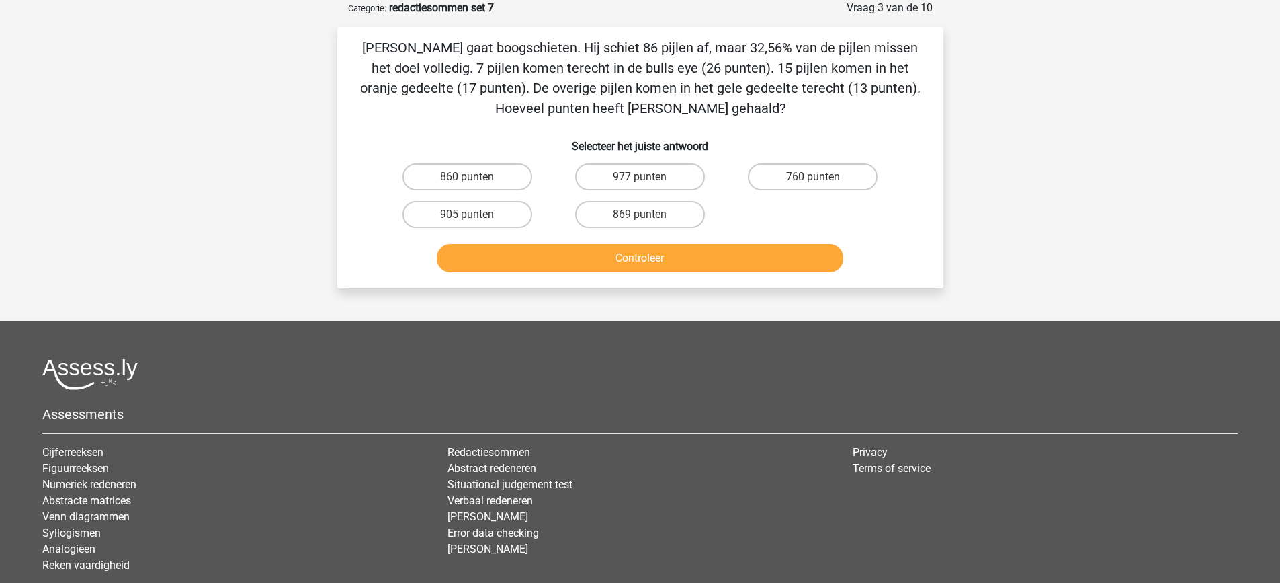
click at [814, 181] on input "760 punten" at bounding box center [817, 181] width 9 height 9
radio input "true"
click at [782, 241] on div "Controleer" at bounding box center [640, 255] width 563 height 44
click at [781, 252] on button "Controleer" at bounding box center [640, 258] width 407 height 28
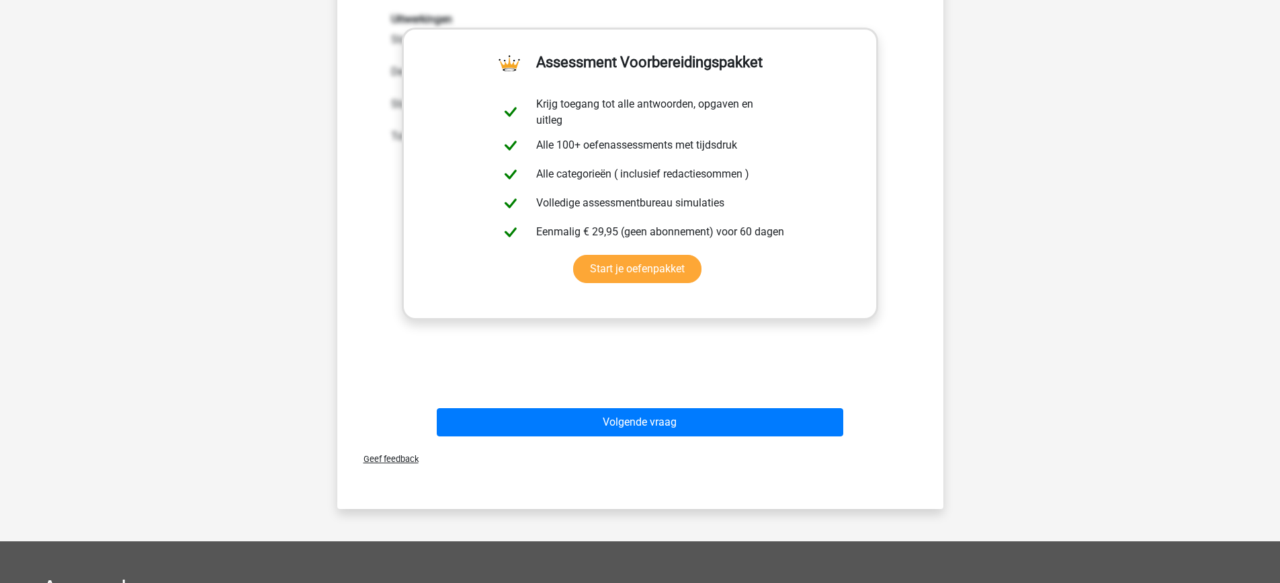
scroll to position [538, 0]
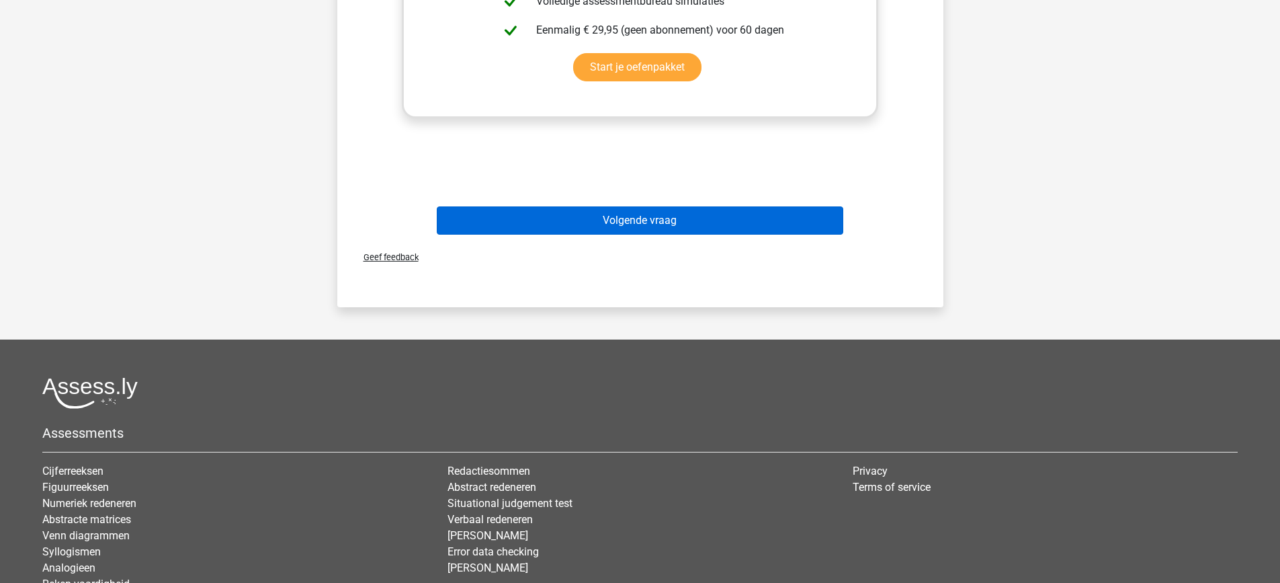
click at [723, 235] on div "Volgende vraag" at bounding box center [640, 223] width 519 height 34
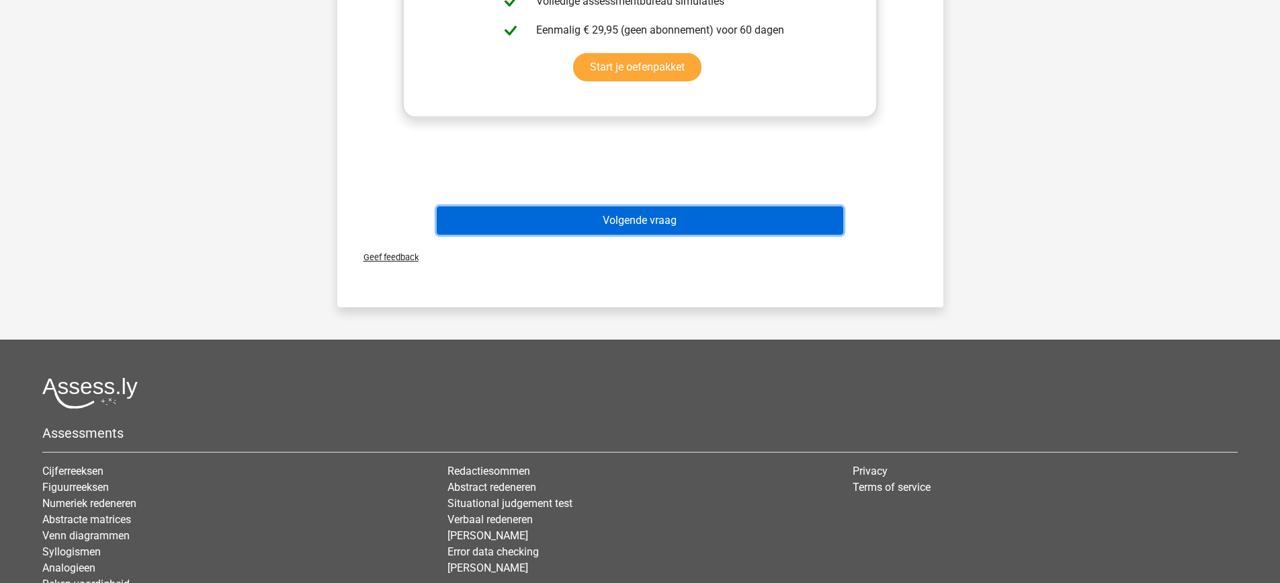
click at [728, 222] on button "Volgende vraag" at bounding box center [640, 220] width 407 height 28
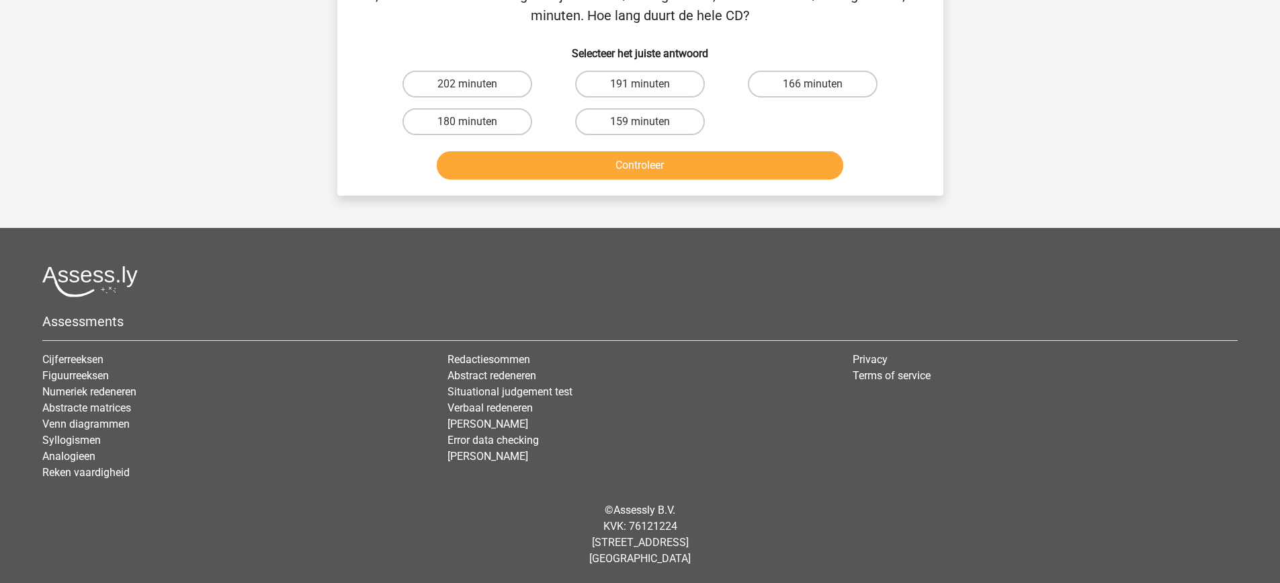
scroll to position [67, 0]
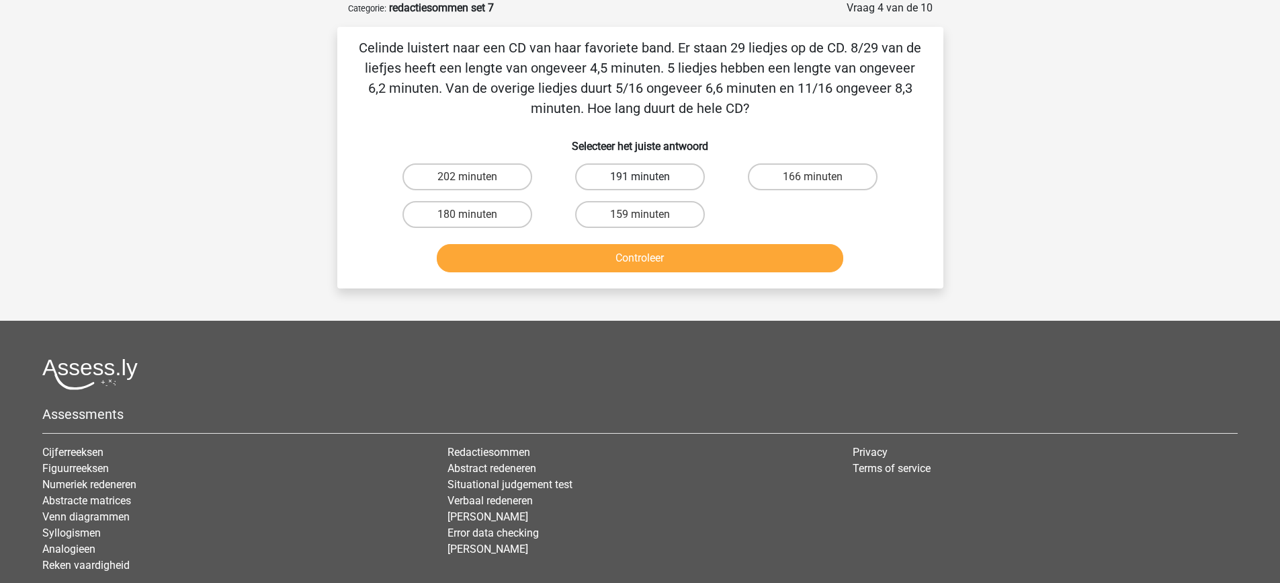
click at [638, 176] on label "191 minuten" at bounding box center [640, 176] width 130 height 27
click at [640, 177] on input "191 minuten" at bounding box center [644, 181] width 9 height 9
radio input "true"
click at [714, 255] on button "Controleer" at bounding box center [640, 258] width 407 height 28
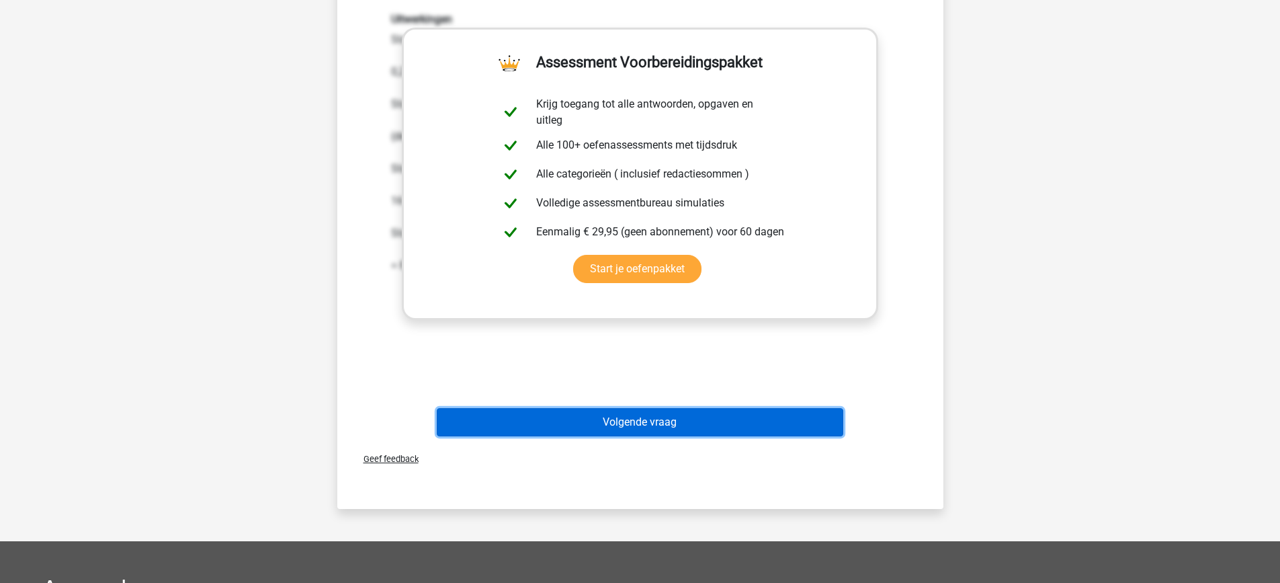
click at [712, 419] on button "Volgende vraag" at bounding box center [640, 422] width 407 height 28
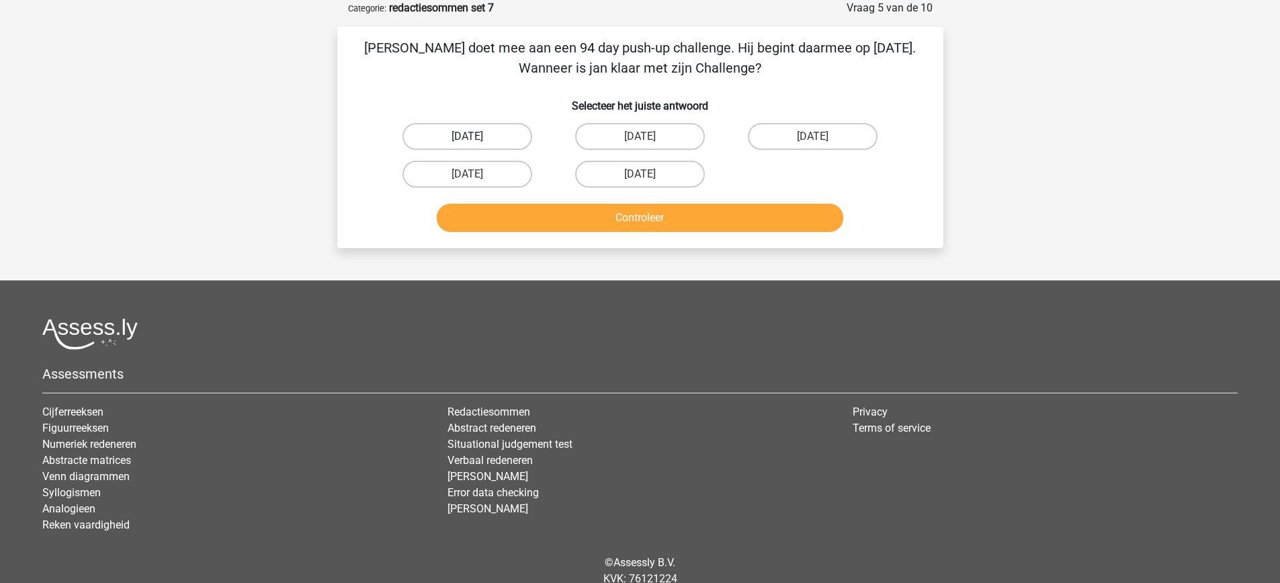
click at [425, 129] on label "20 september" at bounding box center [468, 136] width 130 height 27
click at [467, 136] on input "20 september" at bounding box center [471, 140] width 9 height 9
radio input "true"
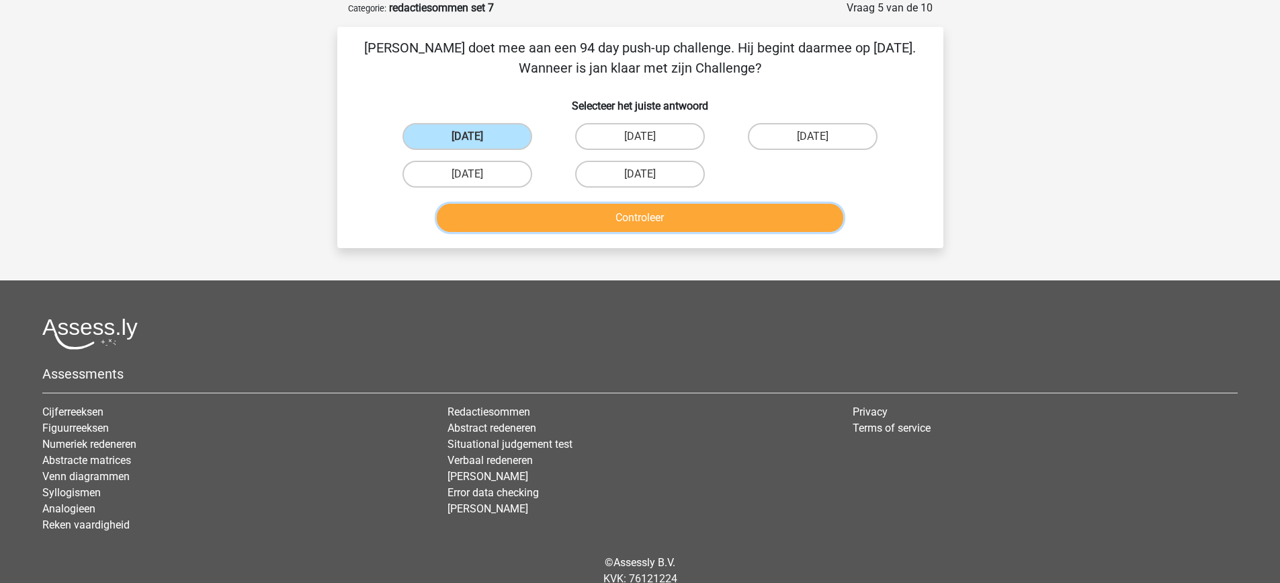
click at [629, 214] on button "Controleer" at bounding box center [640, 218] width 407 height 28
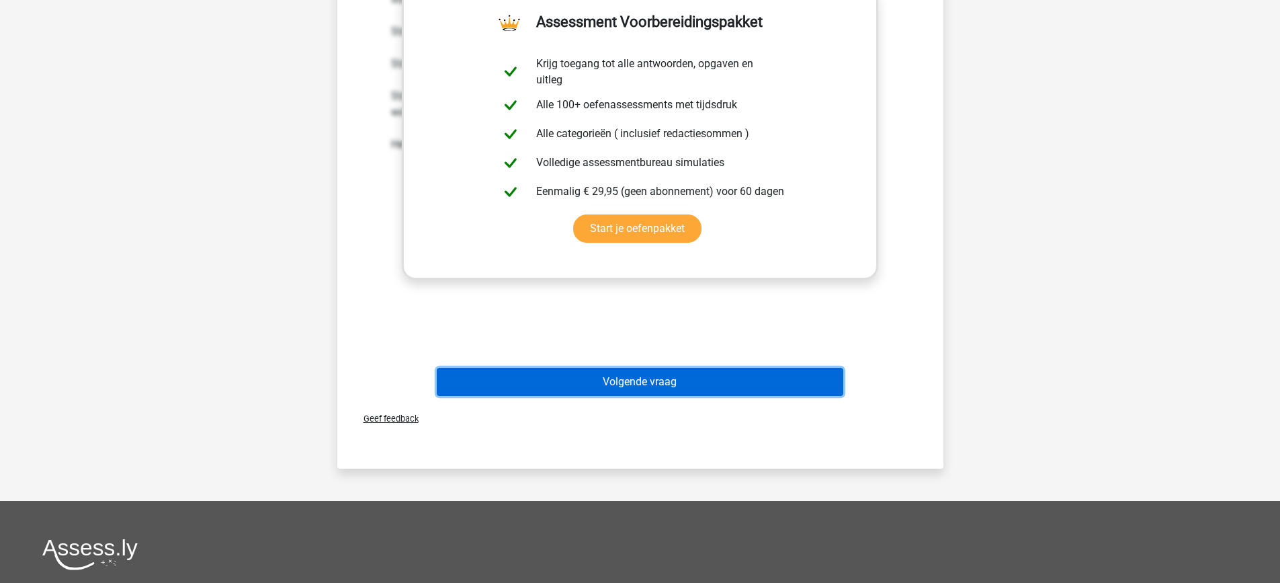
click at [755, 372] on button "Volgende vraag" at bounding box center [640, 382] width 407 height 28
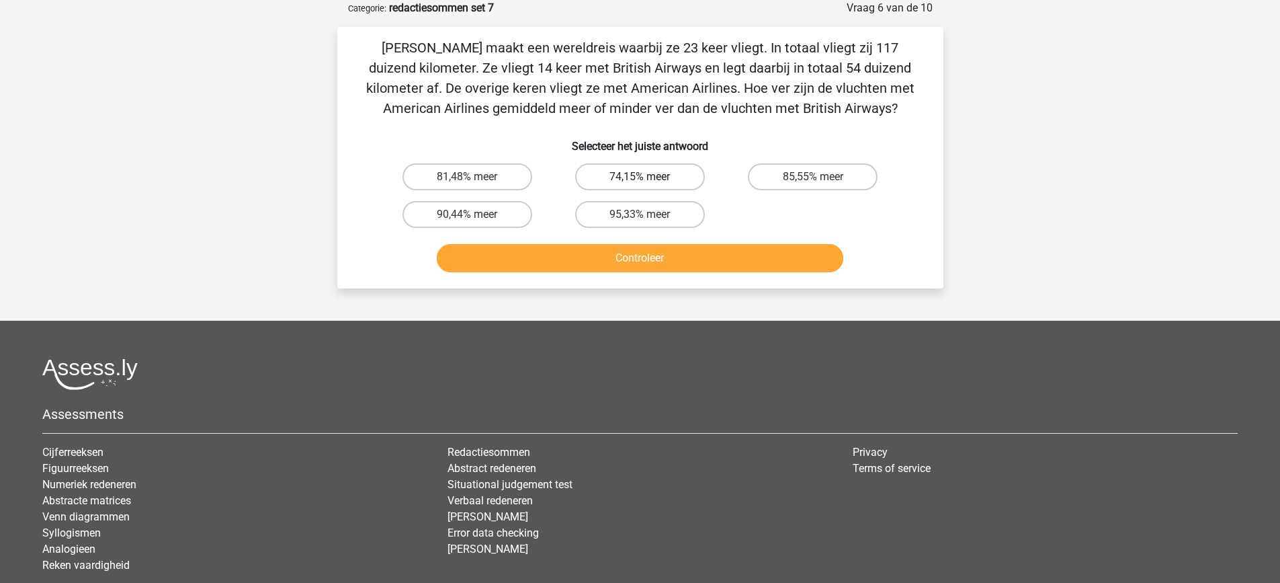
click at [678, 181] on label "74,15% meer" at bounding box center [640, 176] width 130 height 27
click at [649, 181] on input "74,15% meer" at bounding box center [644, 181] width 9 height 9
radio input "true"
click at [712, 254] on button "Controleer" at bounding box center [640, 258] width 407 height 28
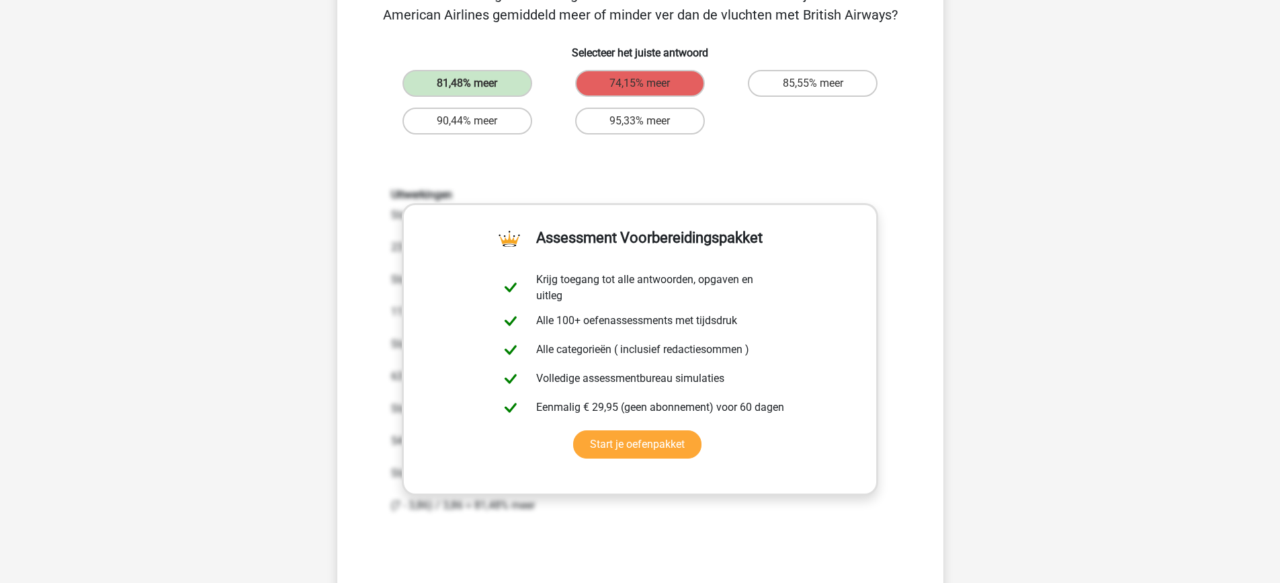
scroll to position [336, 0]
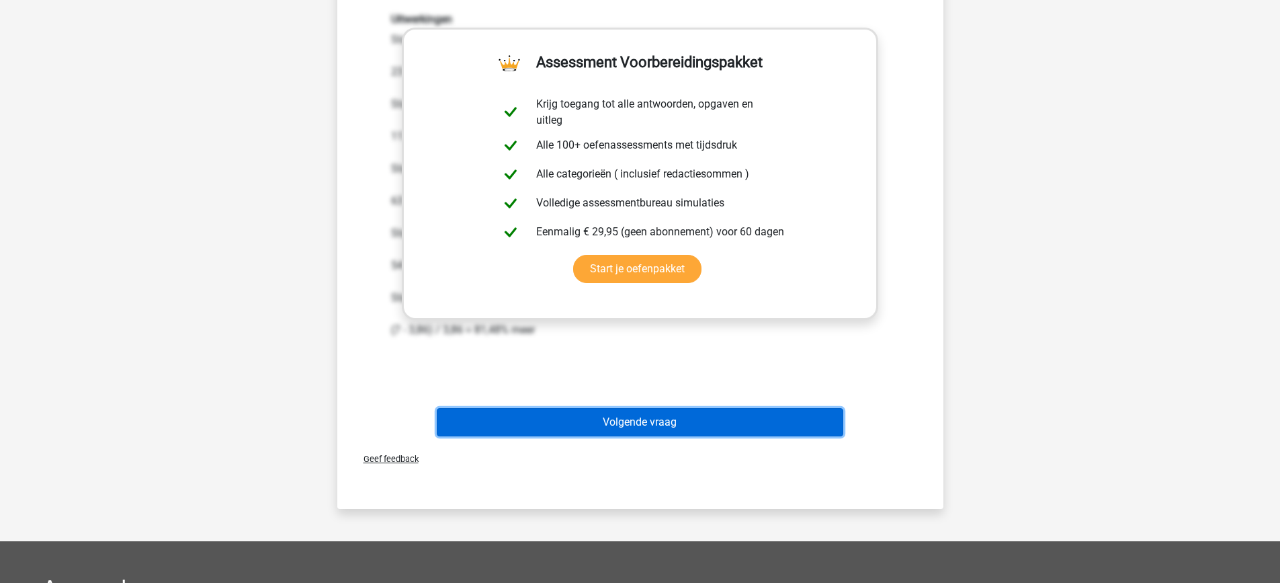
click at [698, 420] on button "Volgende vraag" at bounding box center [640, 422] width 407 height 28
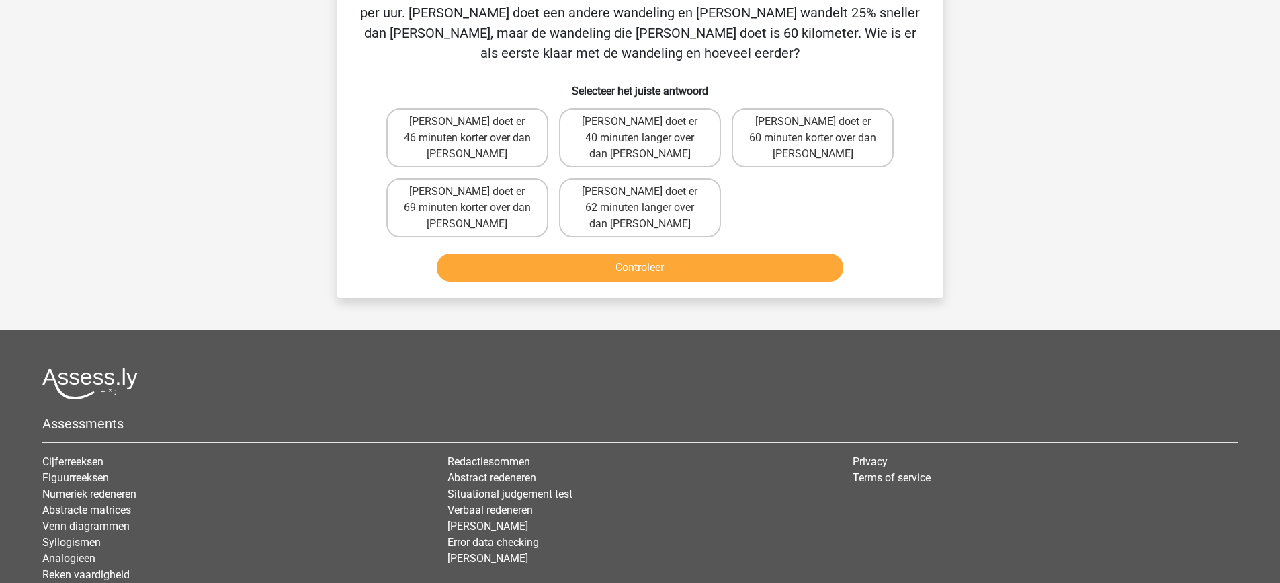
scroll to position [67, 0]
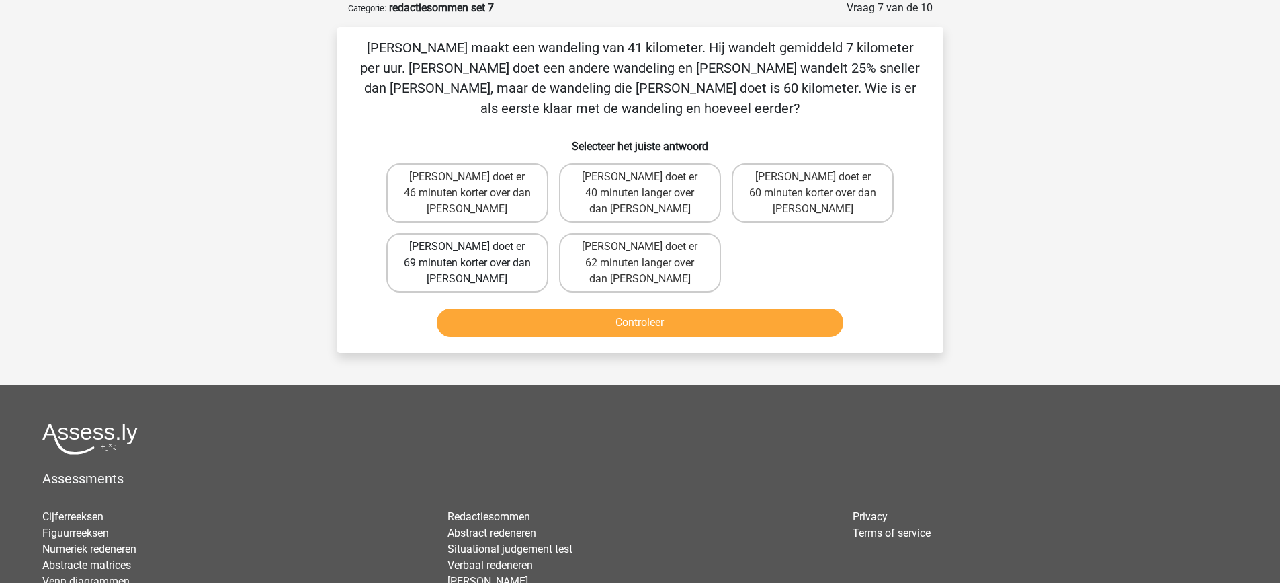
click at [522, 233] on label "Tom doet er 69 minuten korter over dan Umberto" at bounding box center [467, 262] width 162 height 59
click at [476, 247] on input "Tom doet er 69 minuten korter over dan Umberto" at bounding box center [471, 251] width 9 height 9
radio input "true"
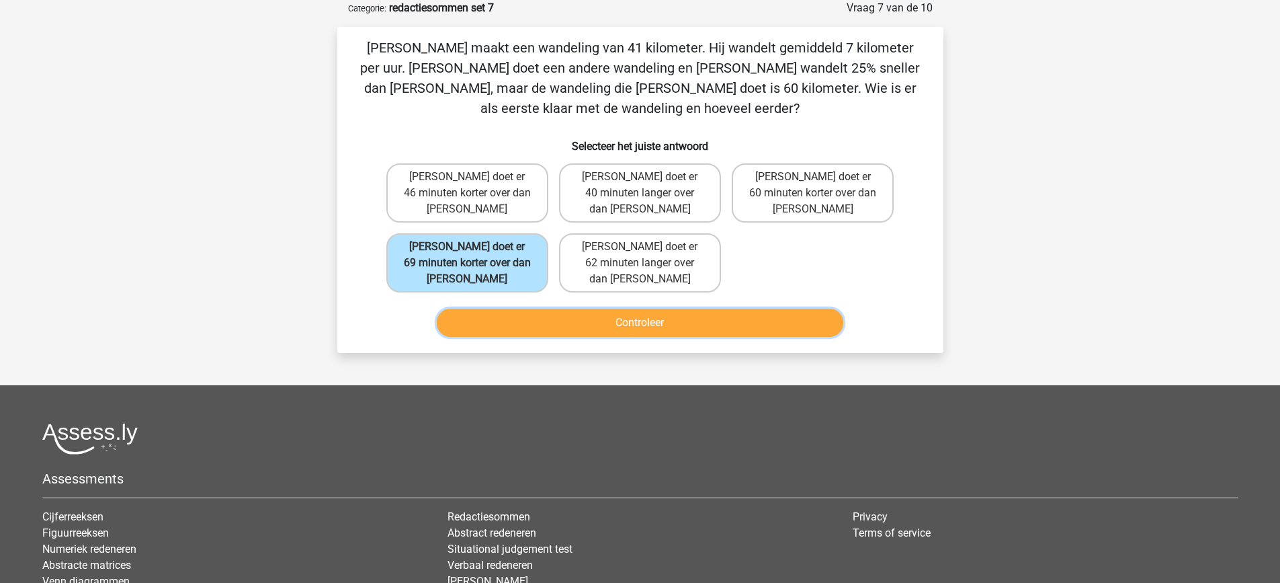
click at [572, 309] on button "Controleer" at bounding box center [640, 323] width 407 height 28
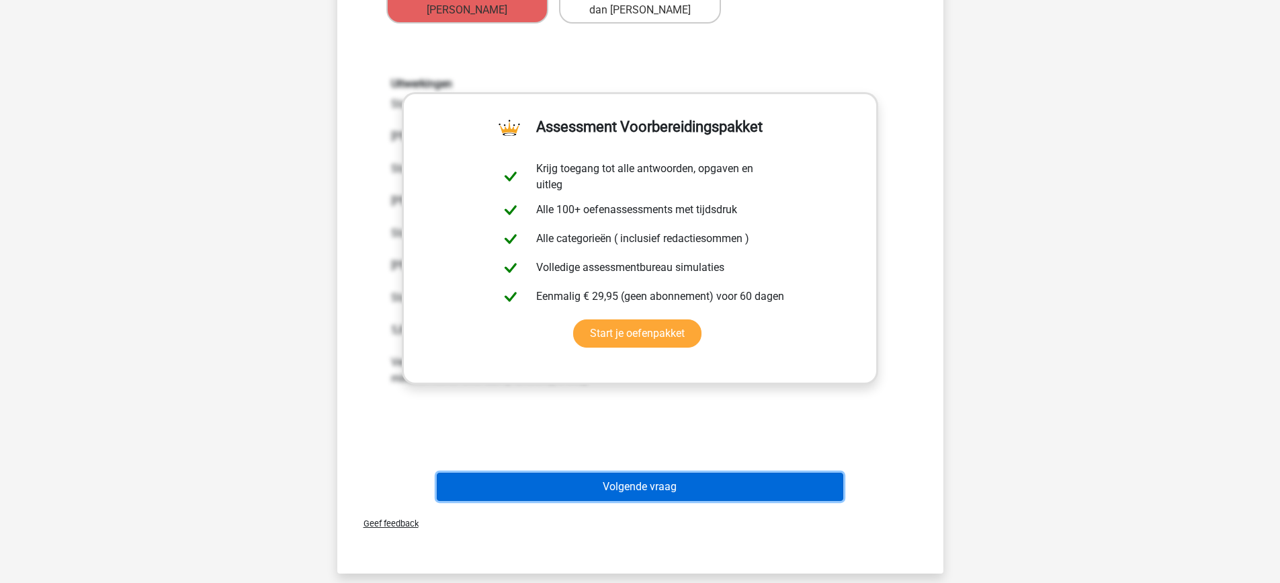
click at [792, 473] on button "Volgende vraag" at bounding box center [640, 487] width 407 height 28
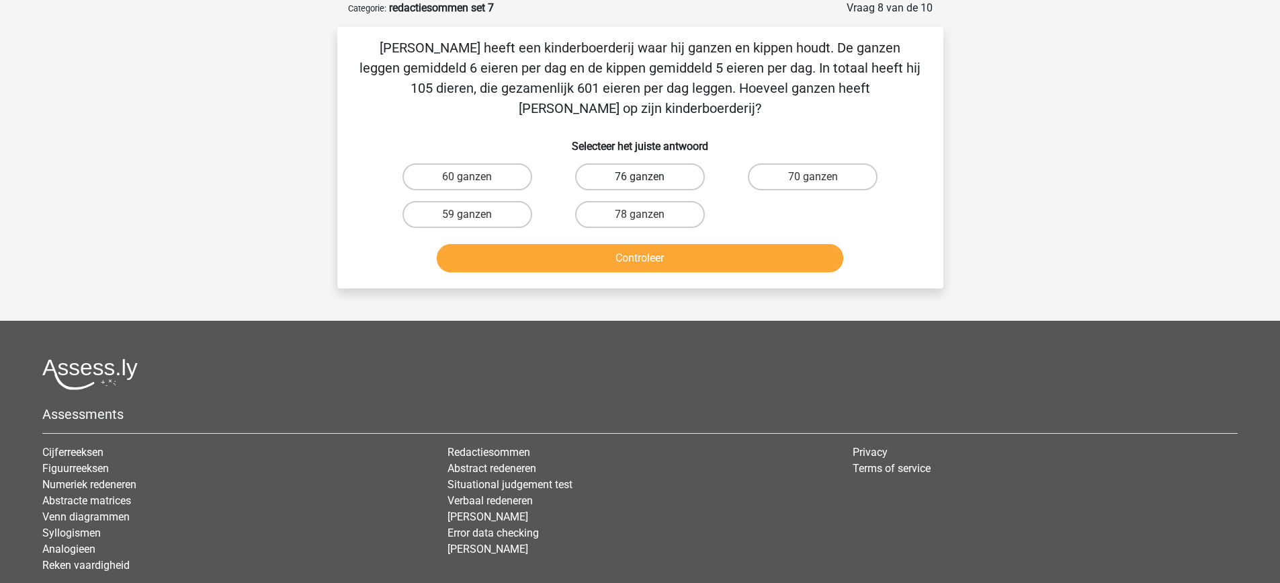
click at [678, 163] on label "76 ganzen" at bounding box center [640, 176] width 130 height 27
click at [649, 177] on input "76 ganzen" at bounding box center [644, 181] width 9 height 9
radio input "true"
click at [682, 244] on button "Controleer" at bounding box center [640, 258] width 407 height 28
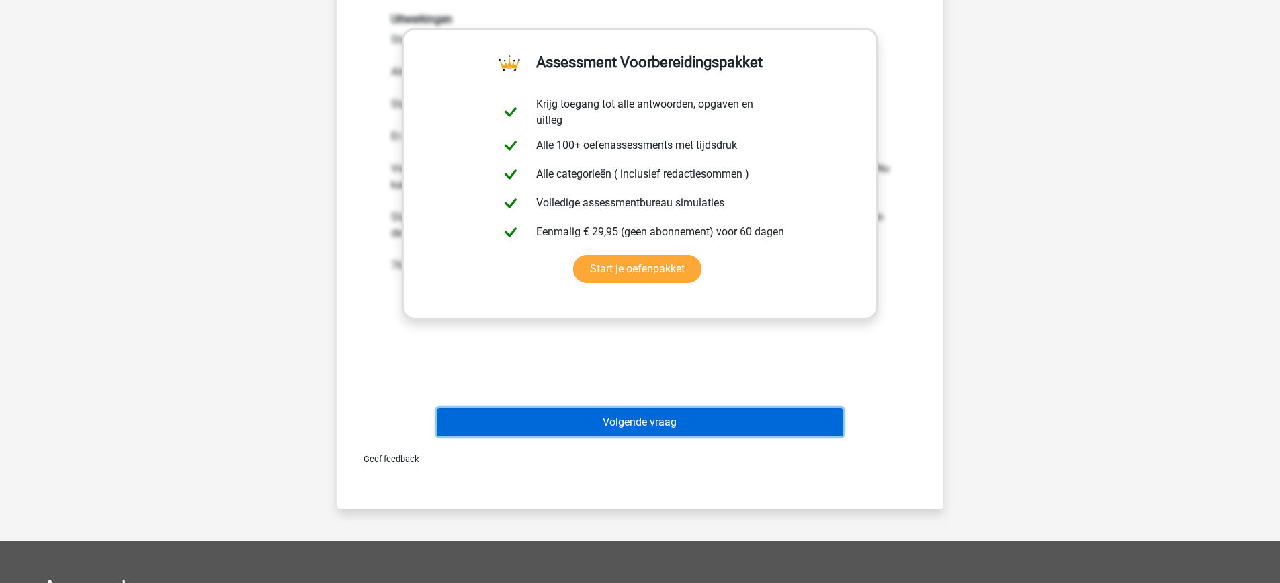
click at [712, 409] on button "Volgende vraag" at bounding box center [640, 422] width 407 height 28
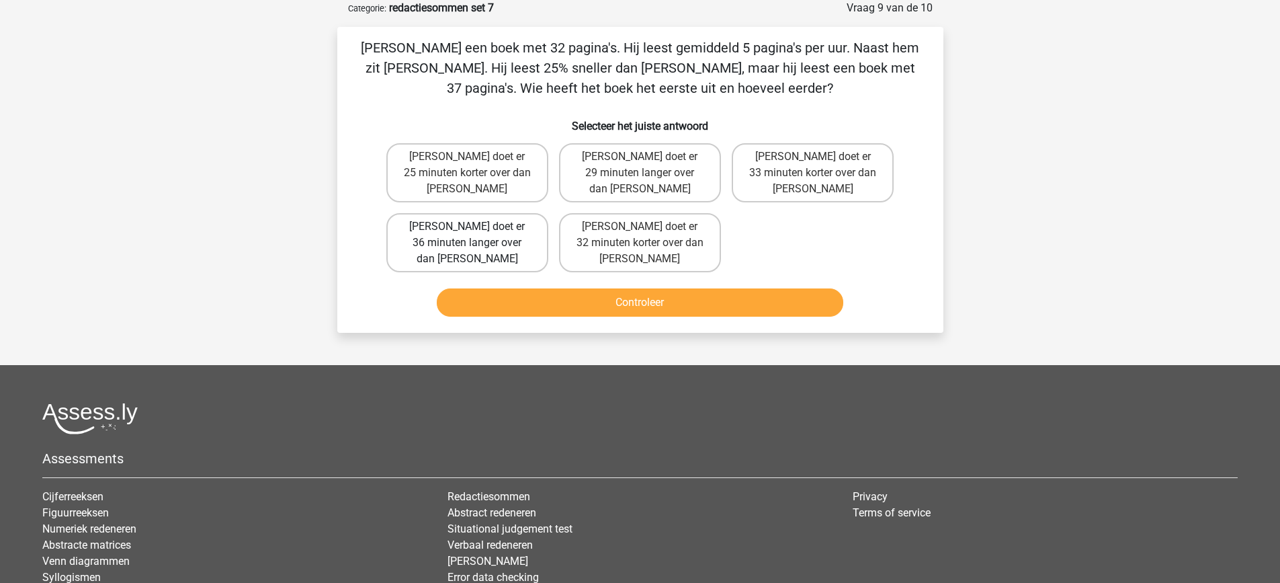
click at [528, 218] on label "Tom doet er 36 minuten langer over dan Umberto" at bounding box center [467, 242] width 162 height 59
click at [476, 227] on input "Tom doet er 36 minuten langer over dan Umberto" at bounding box center [471, 231] width 9 height 9
radio input "true"
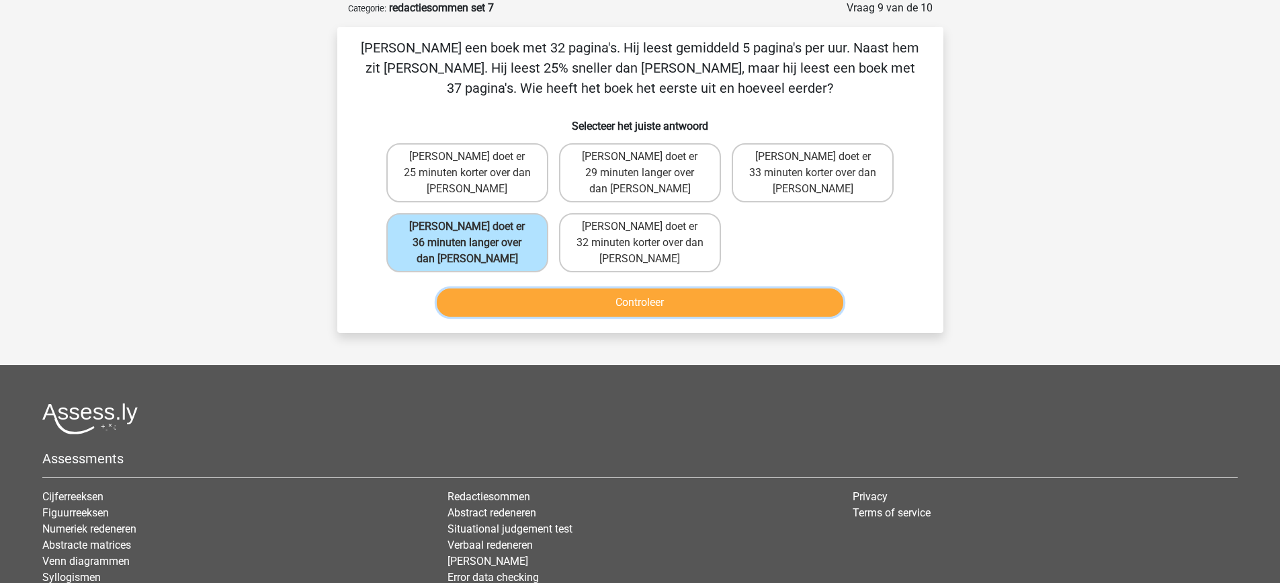
click at [610, 288] on button "Controleer" at bounding box center [640, 302] width 407 height 28
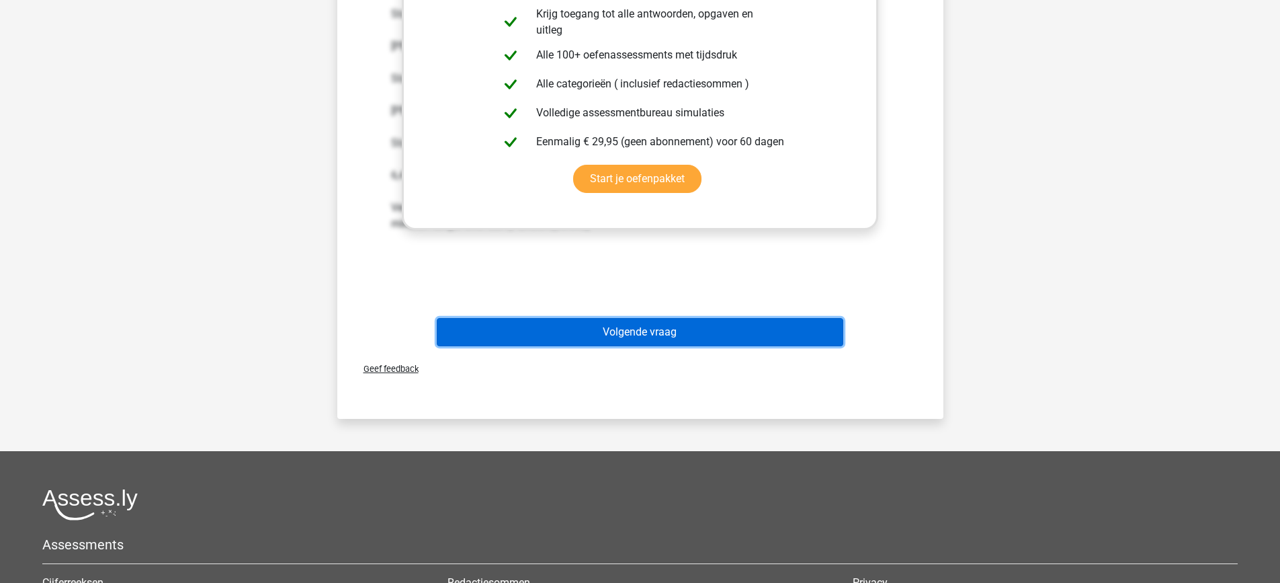
click at [755, 318] on button "Volgende vraag" at bounding box center [640, 332] width 407 height 28
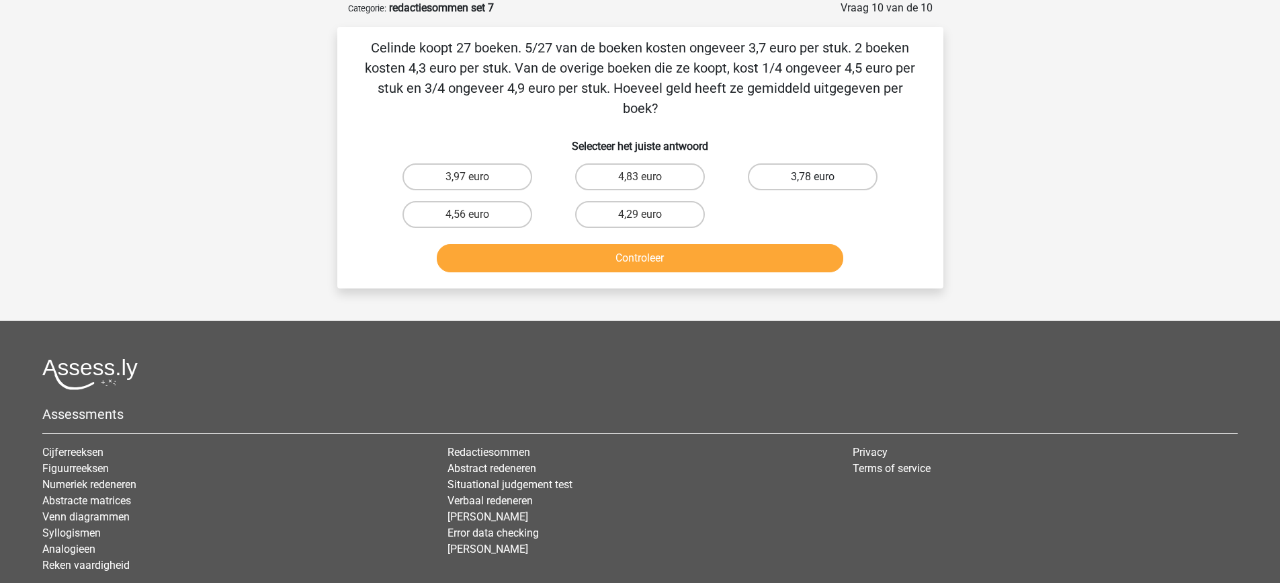
click at [794, 163] on label "3,78 euro" at bounding box center [813, 176] width 130 height 27
click at [813, 177] on input "3,78 euro" at bounding box center [817, 181] width 9 height 9
radio input "true"
click at [766, 245] on button "Controleer" at bounding box center [640, 258] width 407 height 28
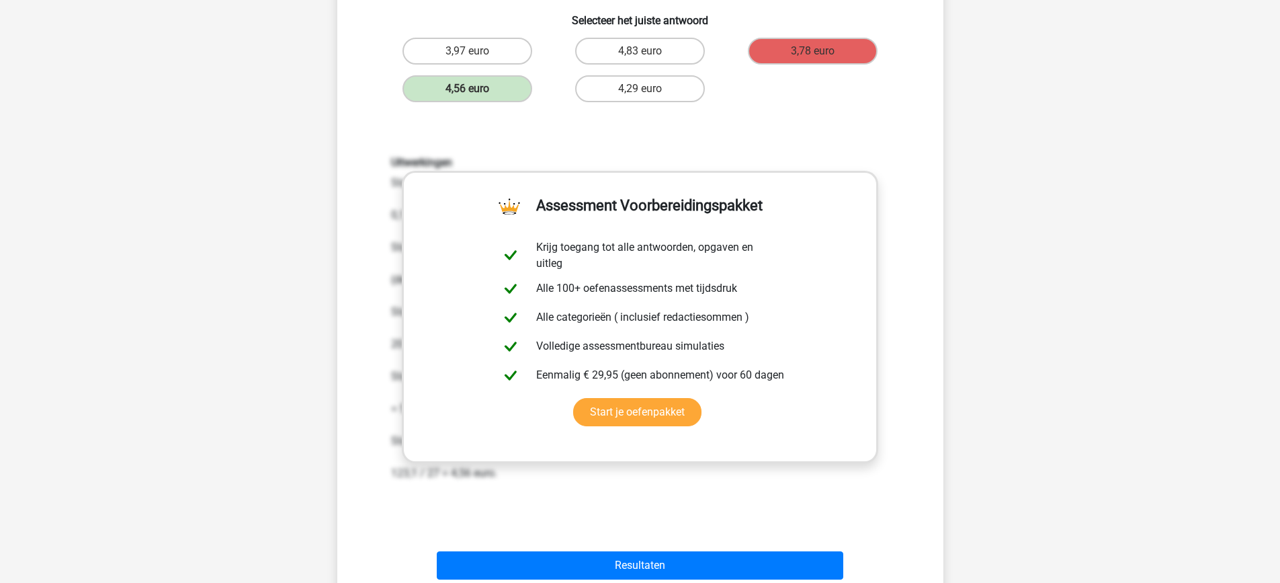
scroll to position [403, 0]
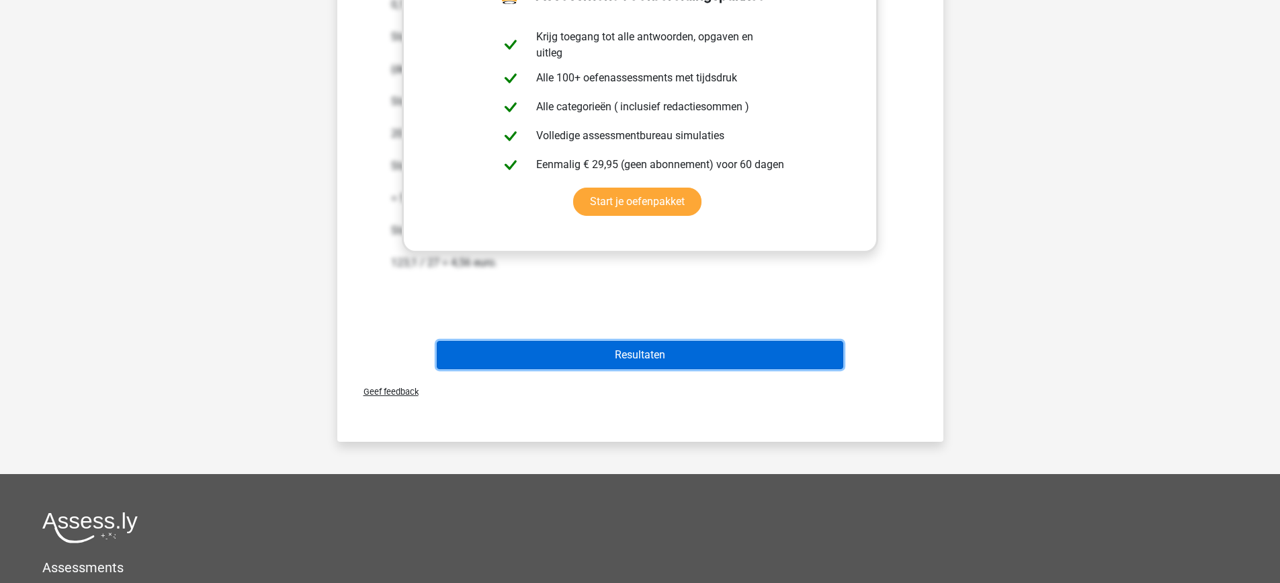
click at [725, 341] on button "Resultaten" at bounding box center [640, 355] width 407 height 28
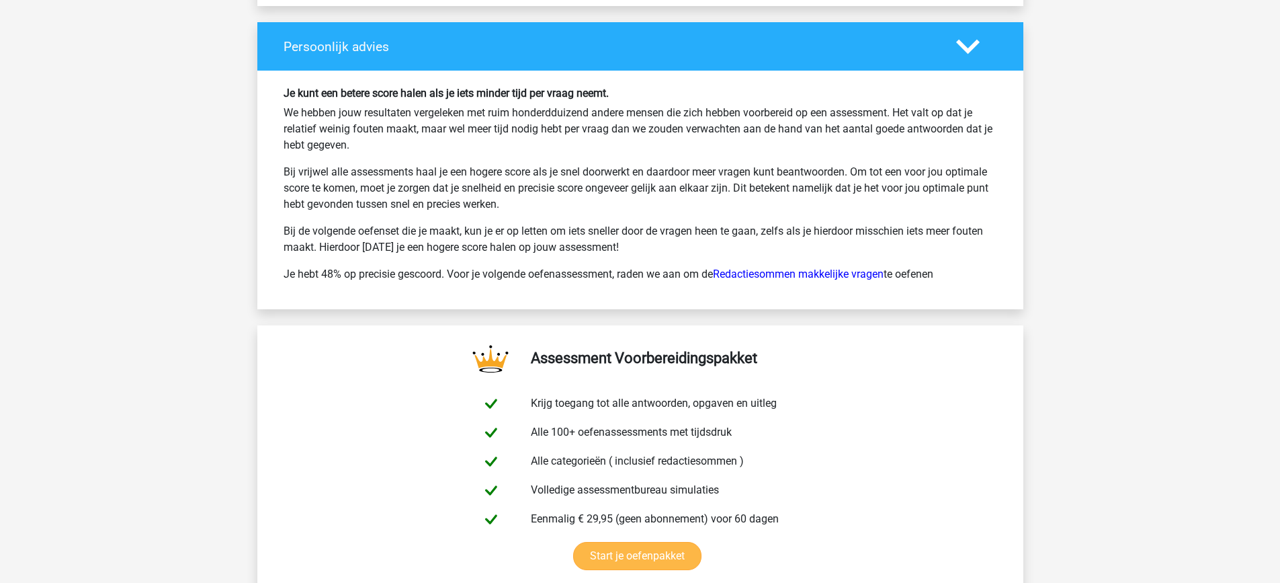
scroll to position [2151, 0]
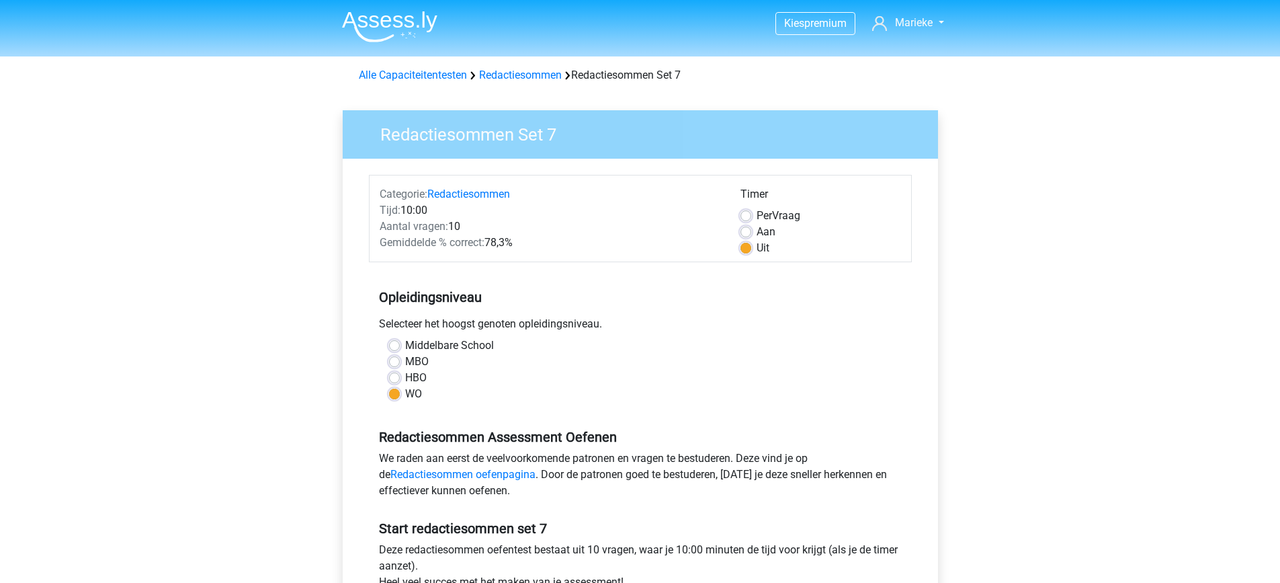
scroll to position [269, 0]
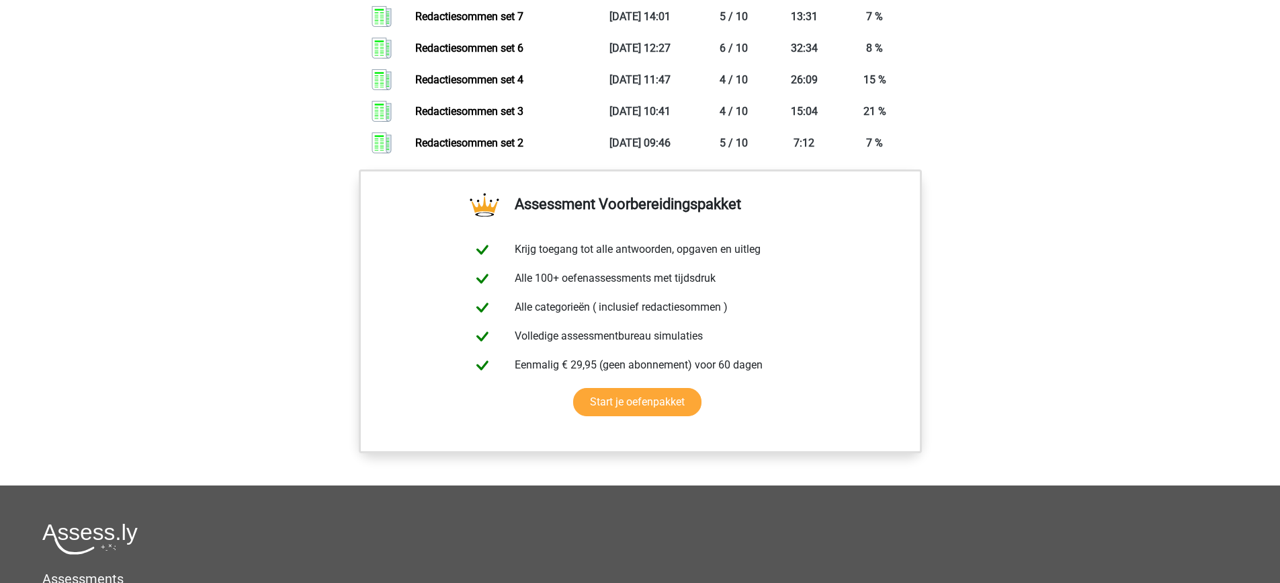
scroll to position [729, 0]
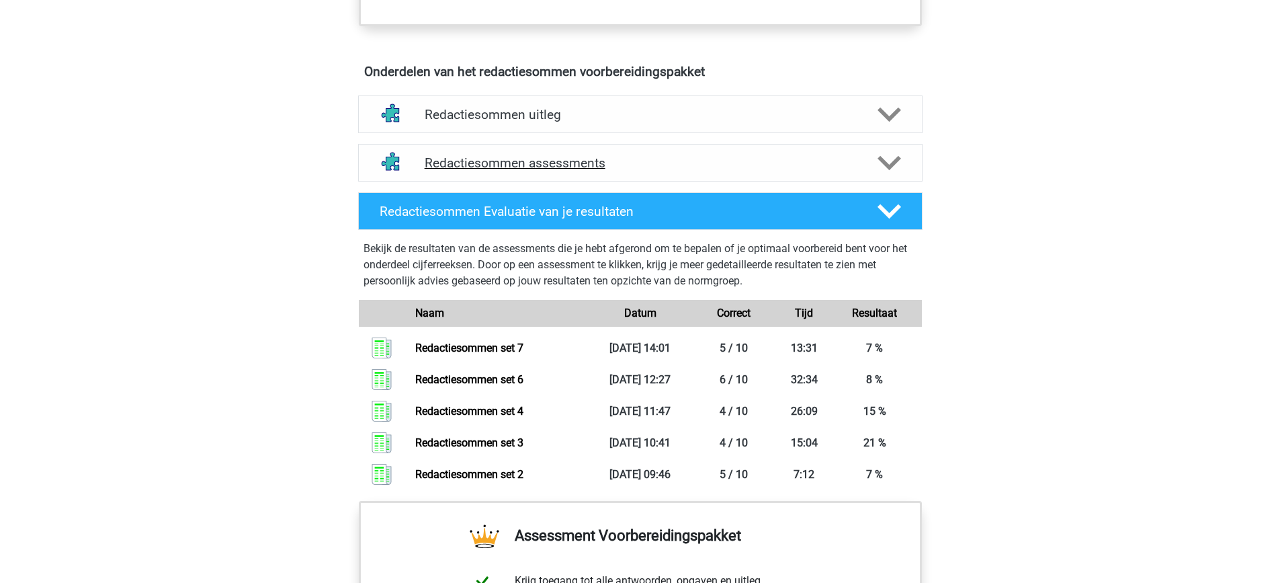
click at [465, 171] on h4 "Redactiesommen assessments" at bounding box center [641, 162] width 432 height 15
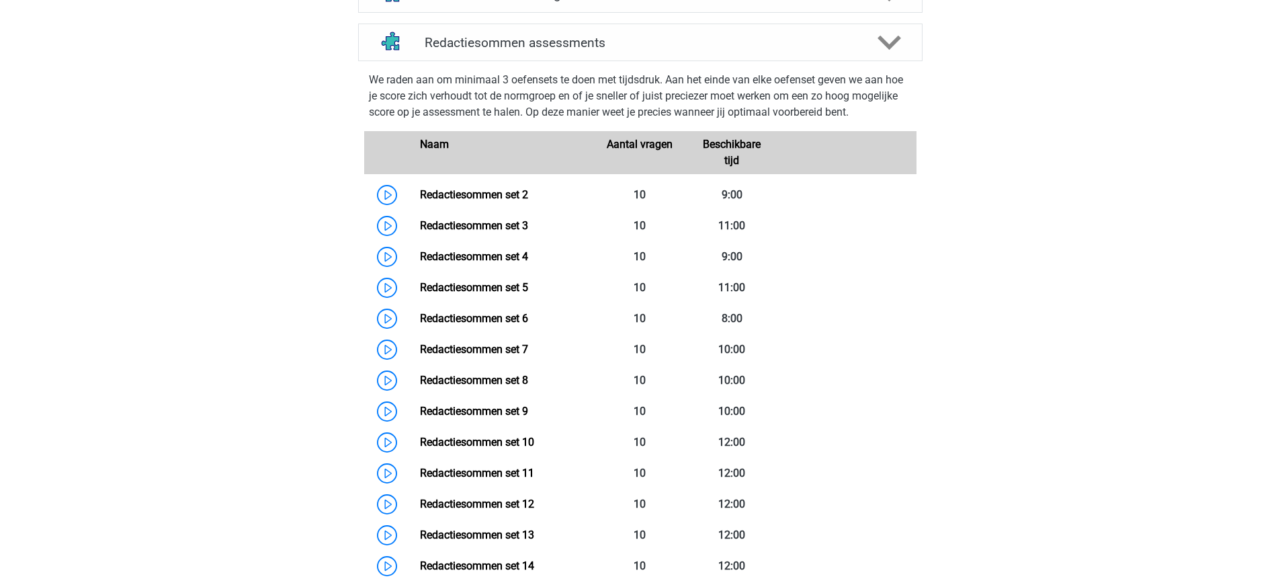
scroll to position [863, 0]
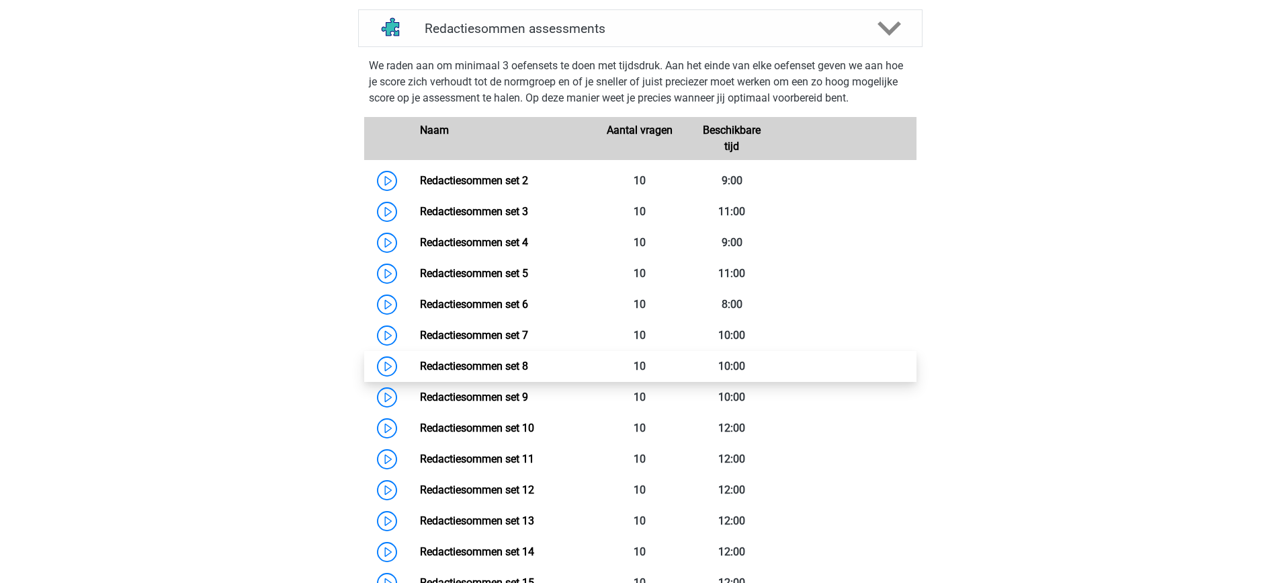
click at [508, 372] on link "Redactiesommen set 8" at bounding box center [474, 366] width 108 height 13
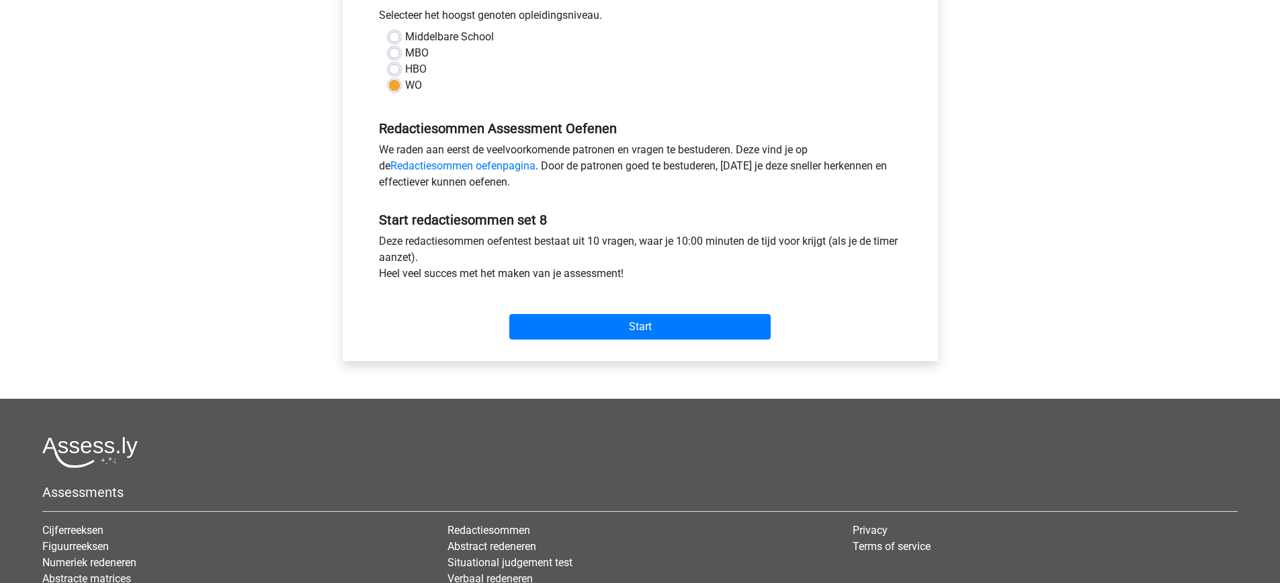
scroll to position [336, 0]
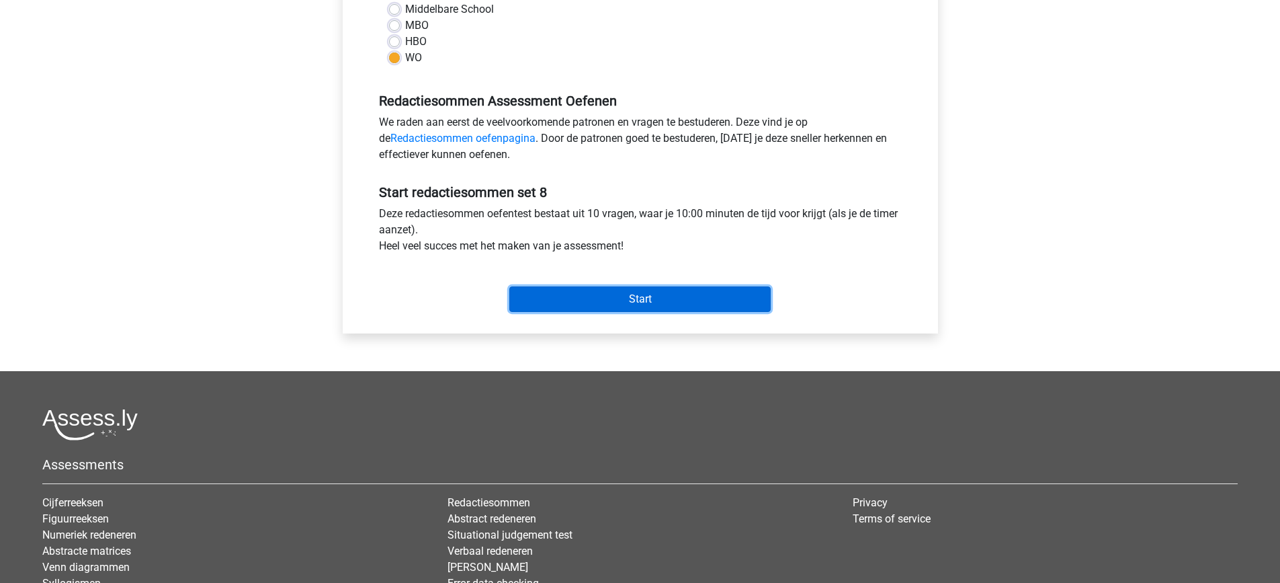
click at [634, 298] on input "Start" at bounding box center [639, 299] width 261 height 26
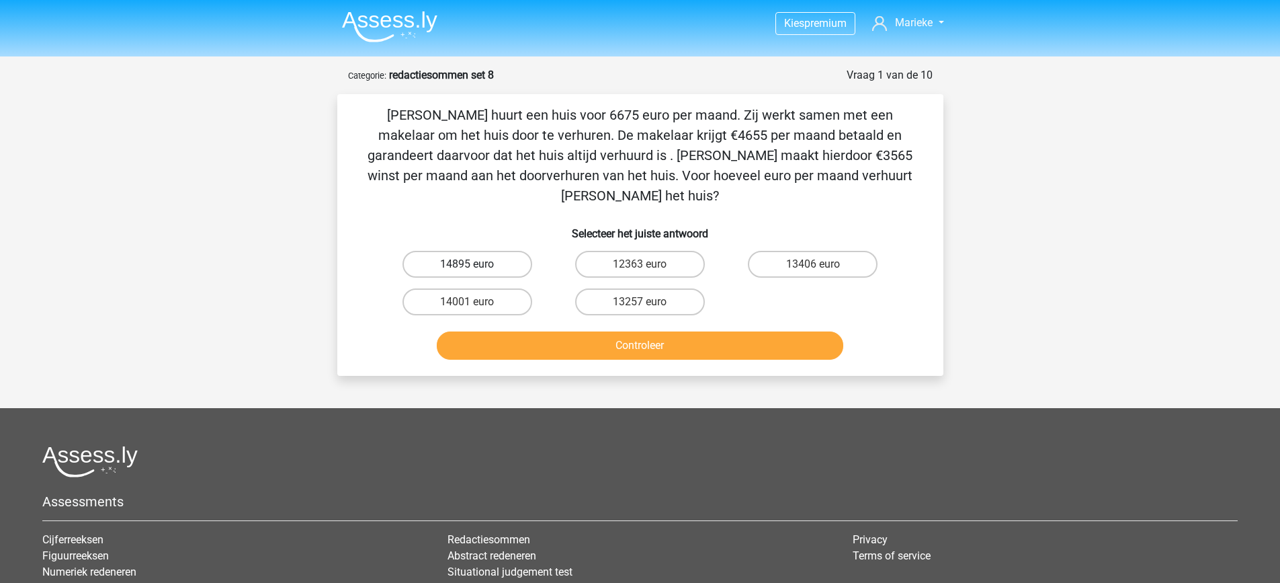
click at [502, 251] on label "14895 euro" at bounding box center [468, 264] width 130 height 27
click at [476, 264] on input "14895 euro" at bounding box center [471, 268] width 9 height 9
radio input "true"
click at [621, 331] on button "Controleer" at bounding box center [640, 345] width 407 height 28
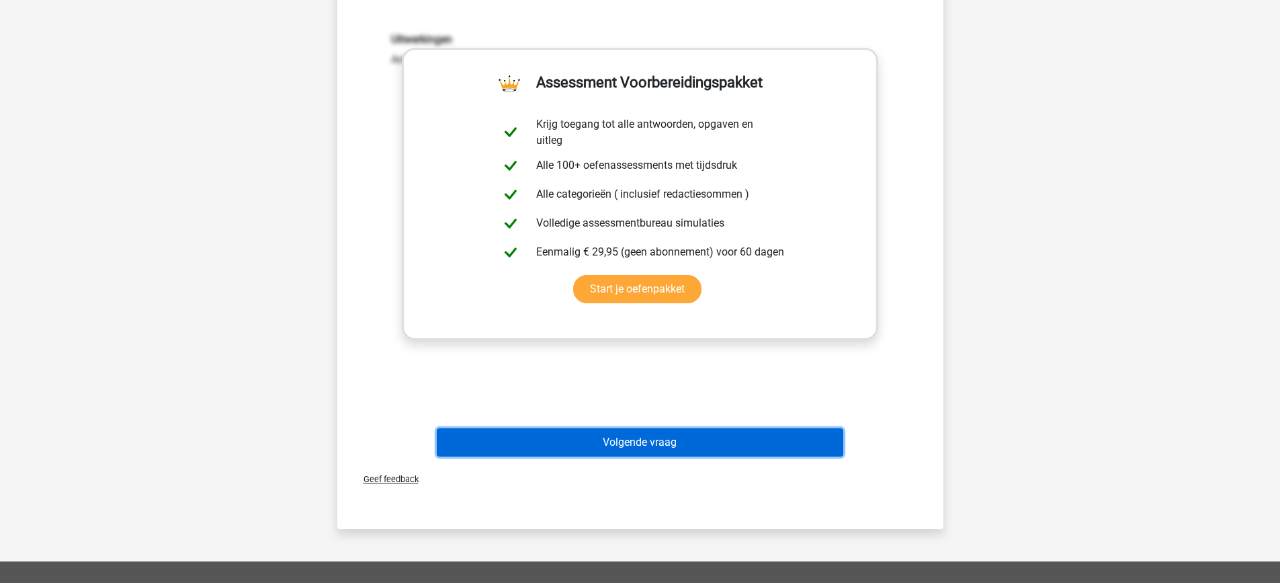
click at [713, 428] on button "Volgende vraag" at bounding box center [640, 442] width 407 height 28
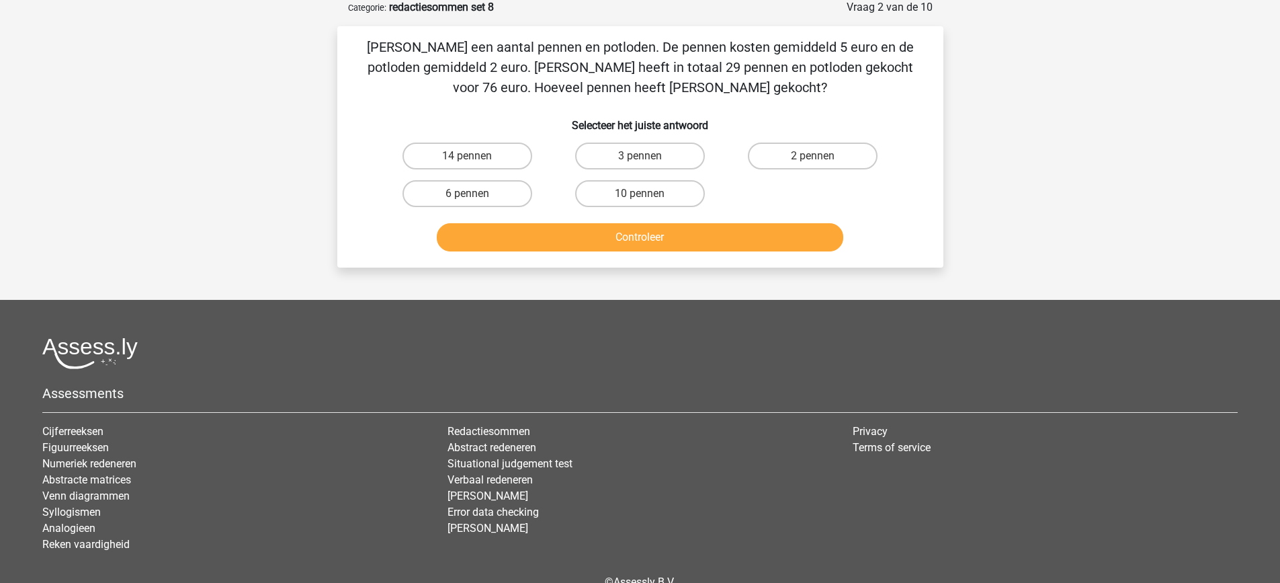
scroll to position [67, 0]
drag, startPoint x: 452, startPoint y: 194, endPoint x: 502, endPoint y: 213, distance: 54.0
click at [452, 194] on label "6 pennen" at bounding box center [468, 194] width 130 height 27
click at [467, 194] on input "6 pennen" at bounding box center [471, 198] width 9 height 9
radio input "true"
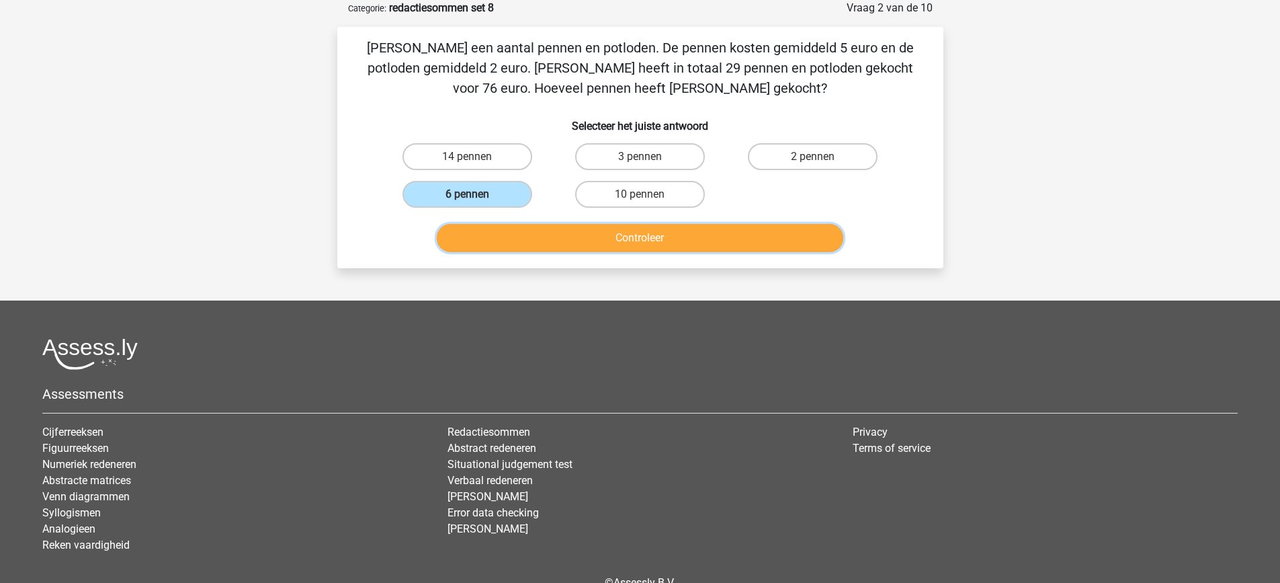
click at [591, 235] on button "Controleer" at bounding box center [640, 238] width 407 height 28
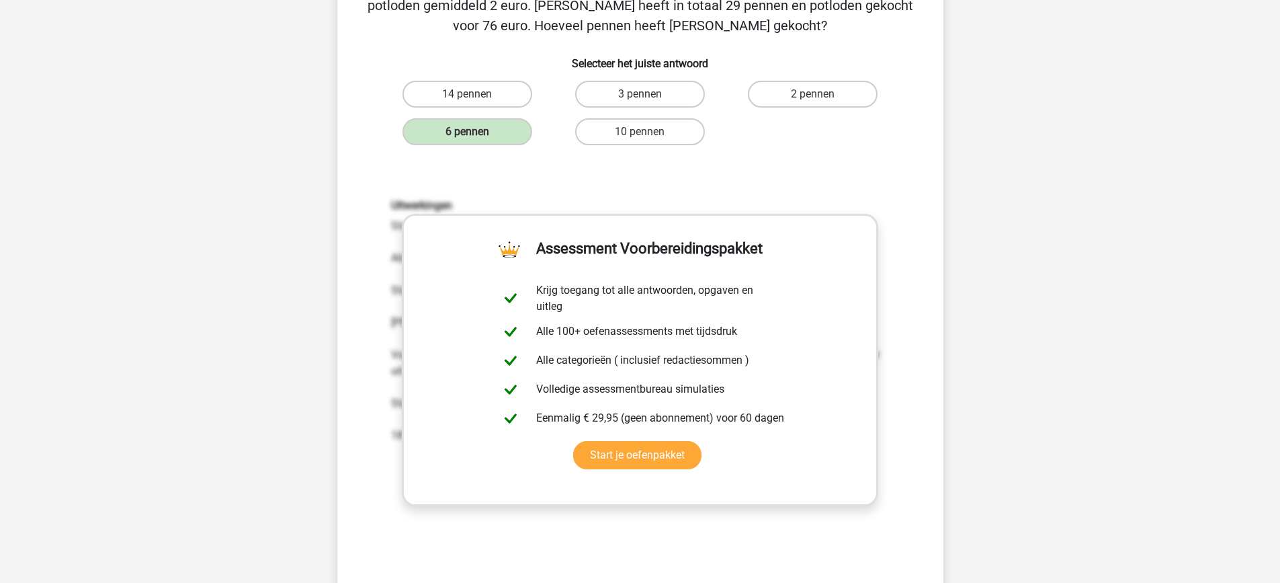
scroll to position [202, 0]
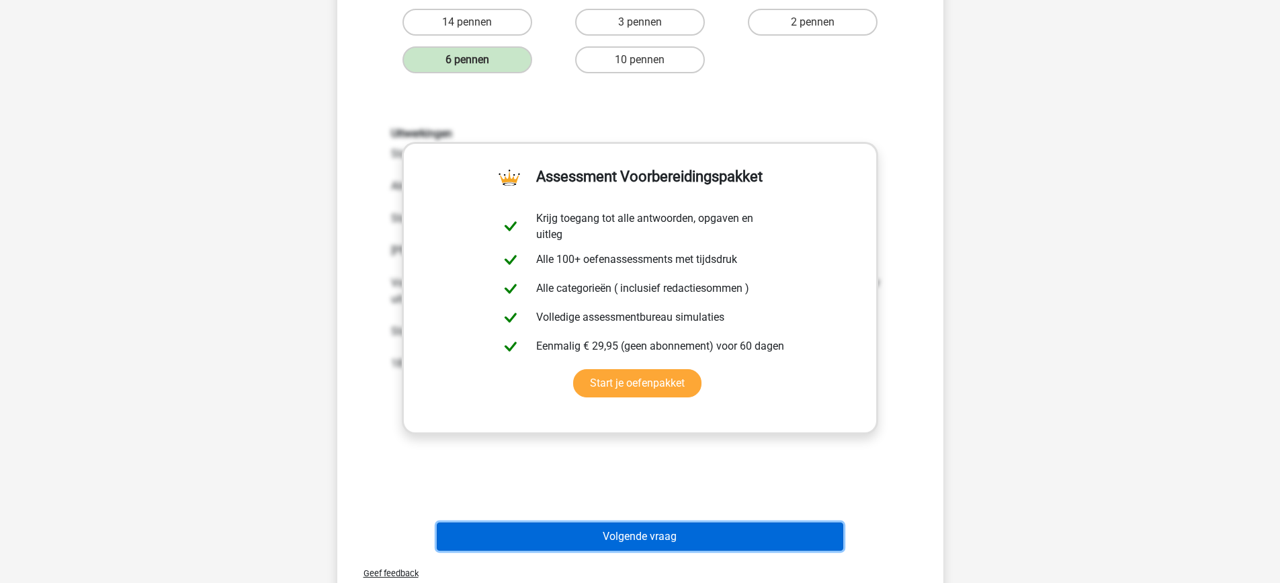
click at [660, 531] on button "Volgende vraag" at bounding box center [640, 536] width 407 height 28
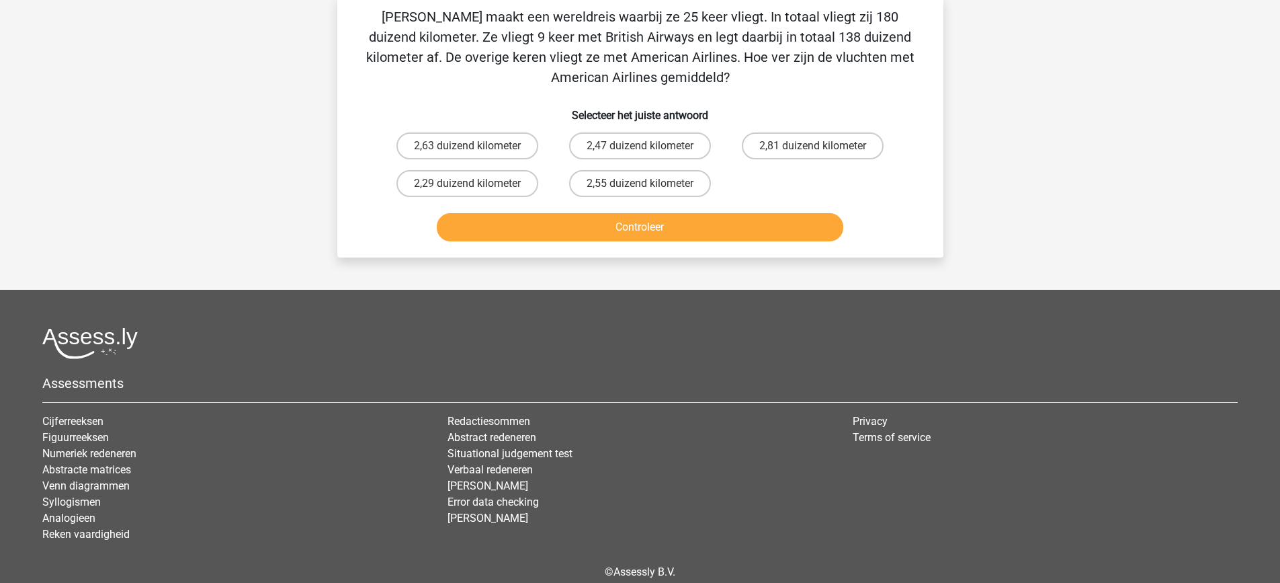
scroll to position [67, 0]
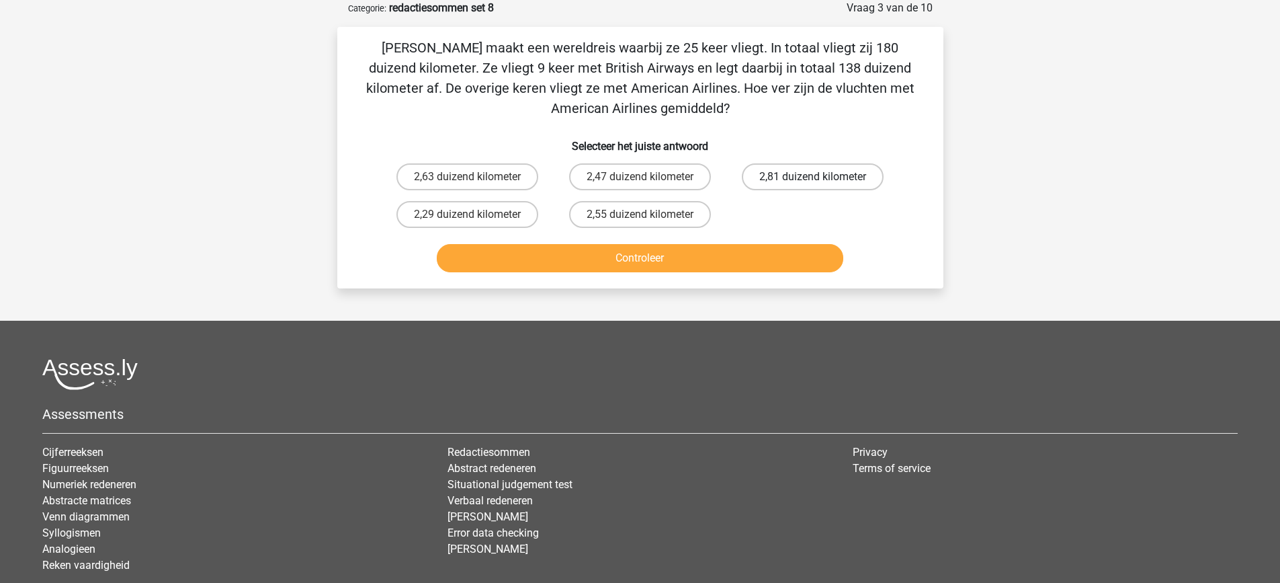
click at [825, 181] on label "2,81 duizend kilometer" at bounding box center [813, 176] width 142 height 27
click at [822, 181] on input "2,81 duizend kilometer" at bounding box center [817, 181] width 9 height 9
radio input "true"
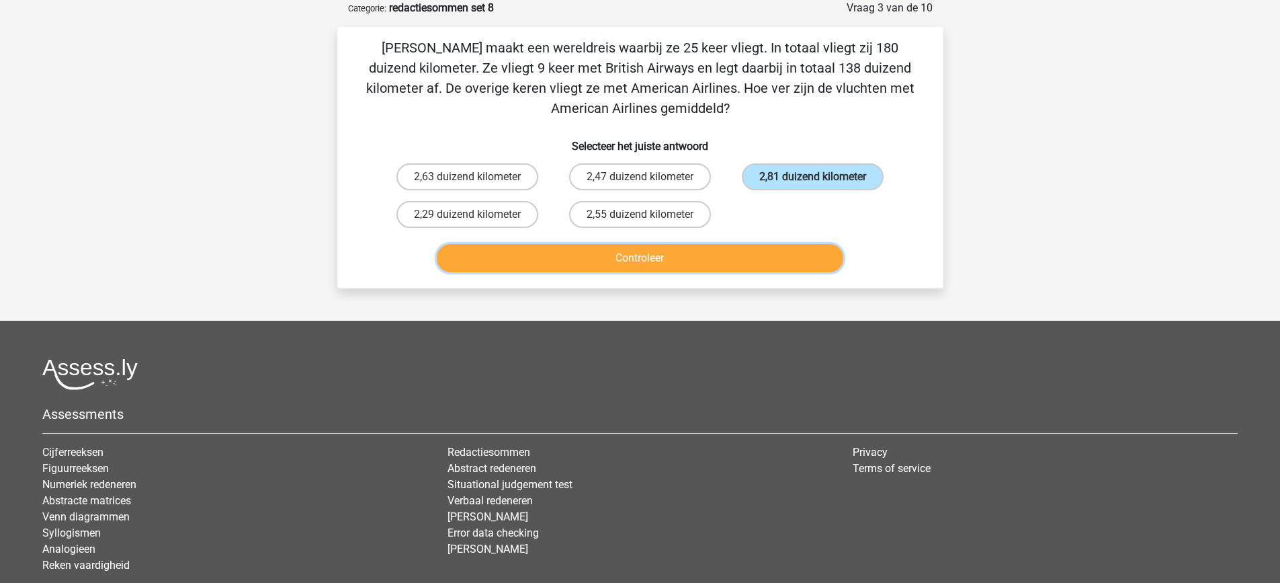
click at [786, 259] on button "Controleer" at bounding box center [640, 258] width 407 height 28
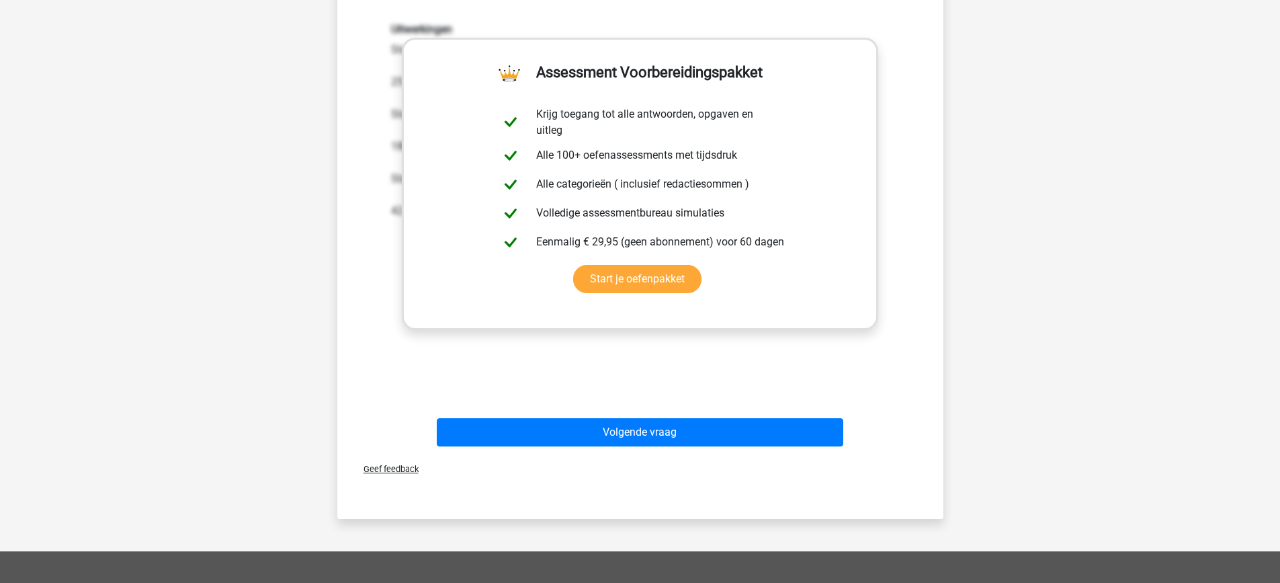
scroll to position [403, 0]
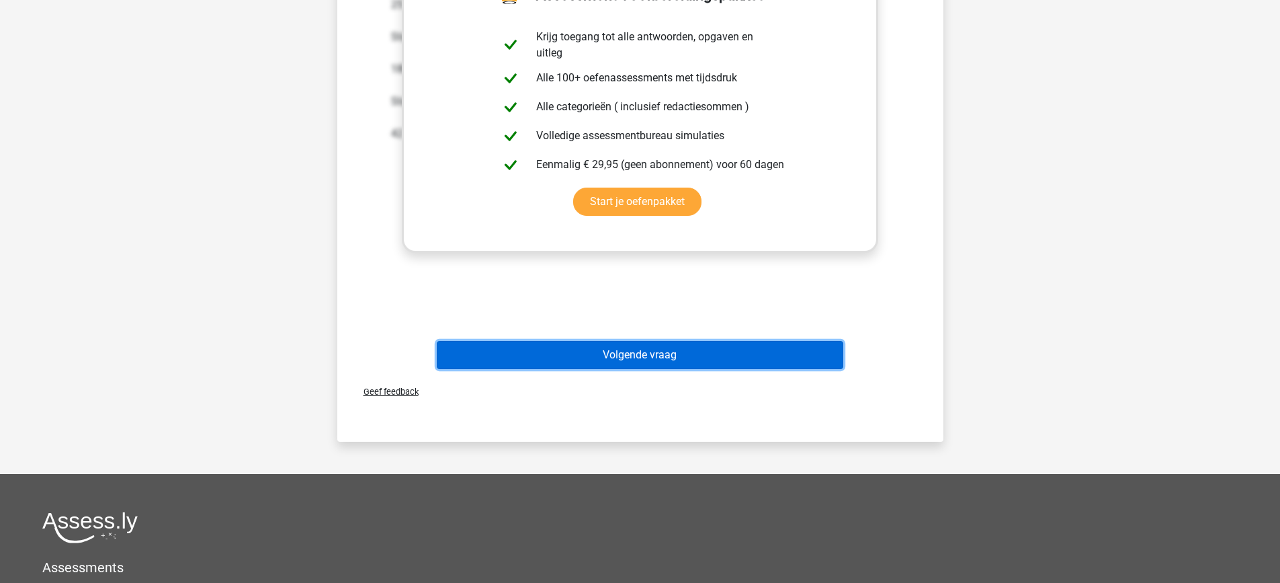
click at [739, 352] on button "Volgende vraag" at bounding box center [640, 355] width 407 height 28
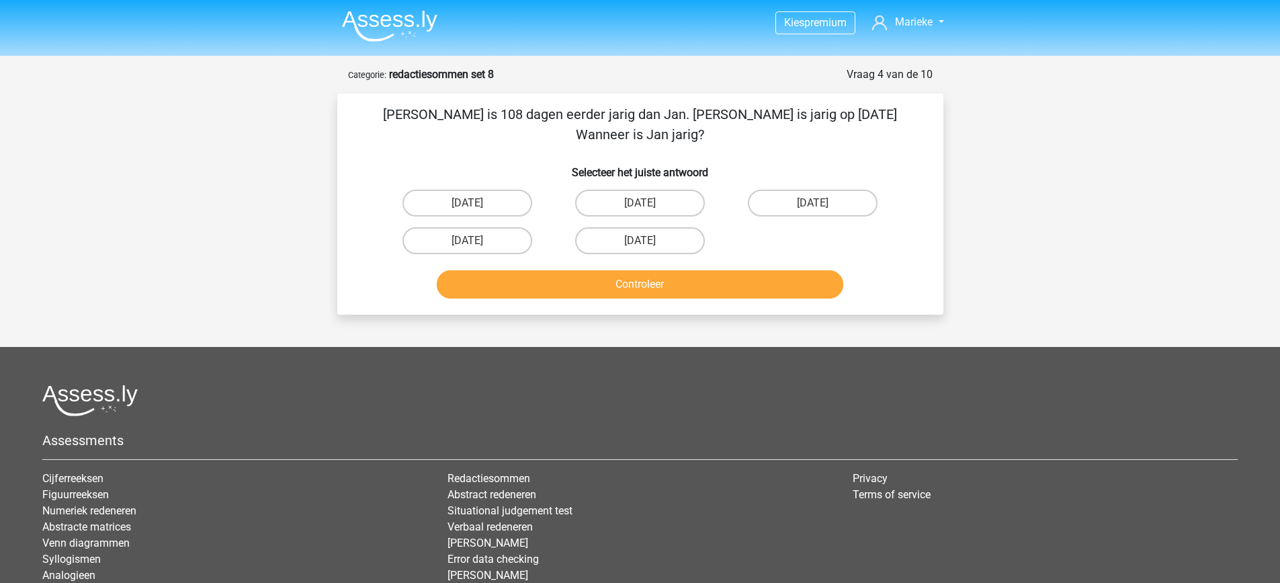
scroll to position [0, 0]
click at [448, 222] on div "27 augustus" at bounding box center [467, 241] width 173 height 38
click at [450, 228] on label "27 augustus" at bounding box center [468, 241] width 130 height 27
click at [467, 241] on input "27 augustus" at bounding box center [471, 245] width 9 height 9
radio input "true"
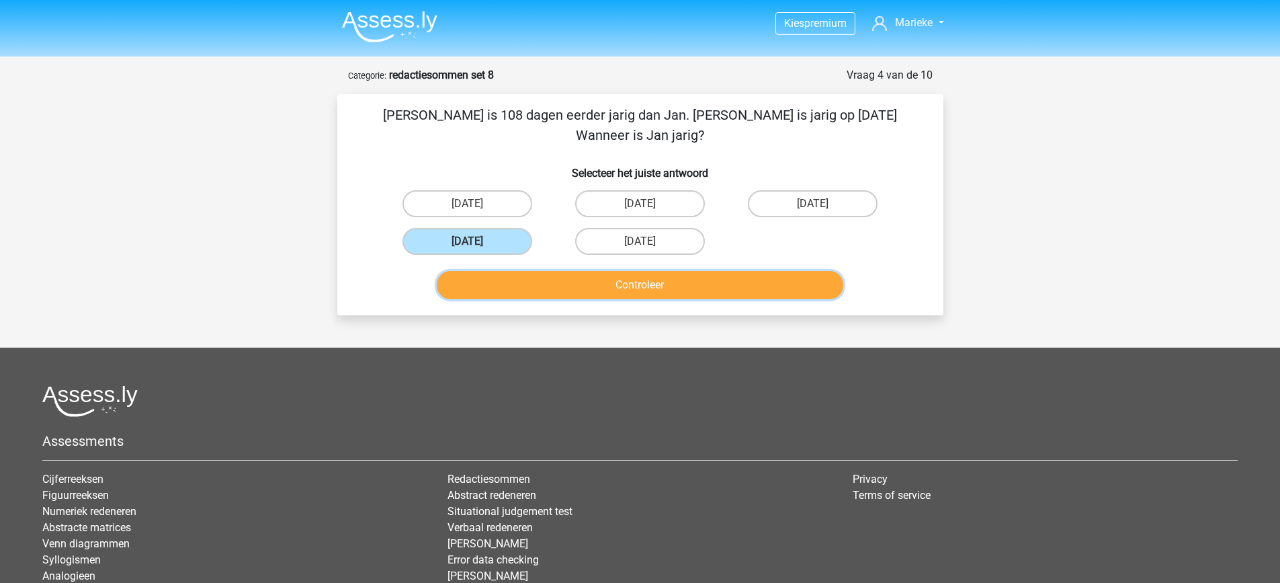
click at [645, 271] on button "Controleer" at bounding box center [640, 285] width 407 height 28
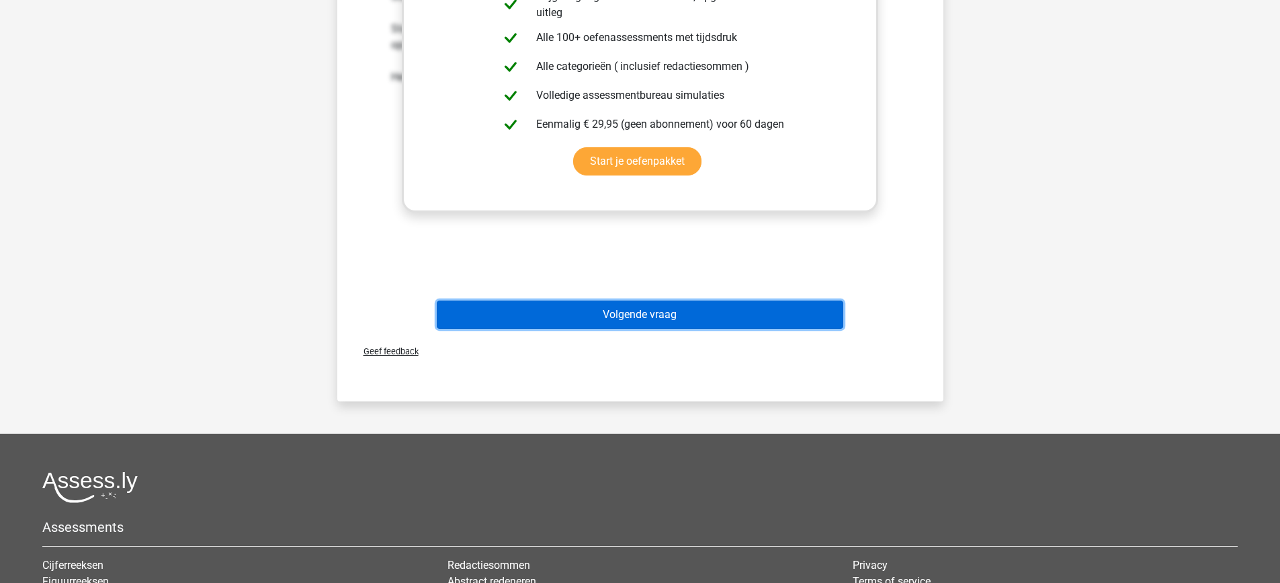
click at [645, 300] on button "Volgende vraag" at bounding box center [640, 314] width 407 height 28
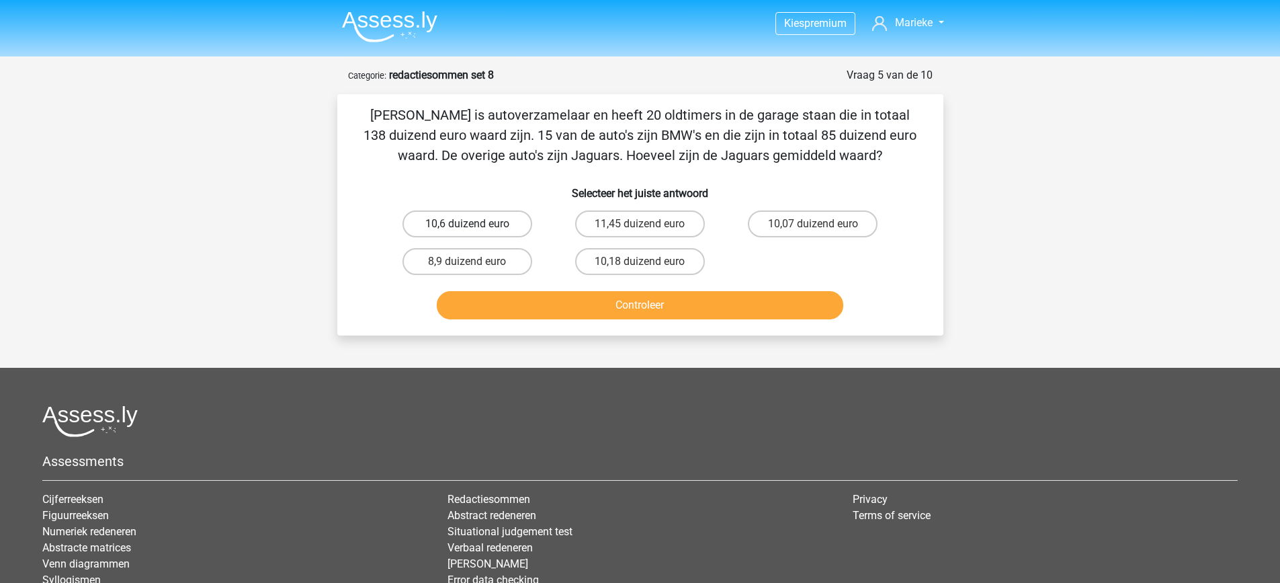
click at [503, 221] on label "10,6 duizend euro" at bounding box center [468, 223] width 130 height 27
click at [476, 224] on input "10,6 duizend euro" at bounding box center [471, 228] width 9 height 9
radio input "true"
click at [558, 304] on button "Controleer" at bounding box center [640, 305] width 407 height 28
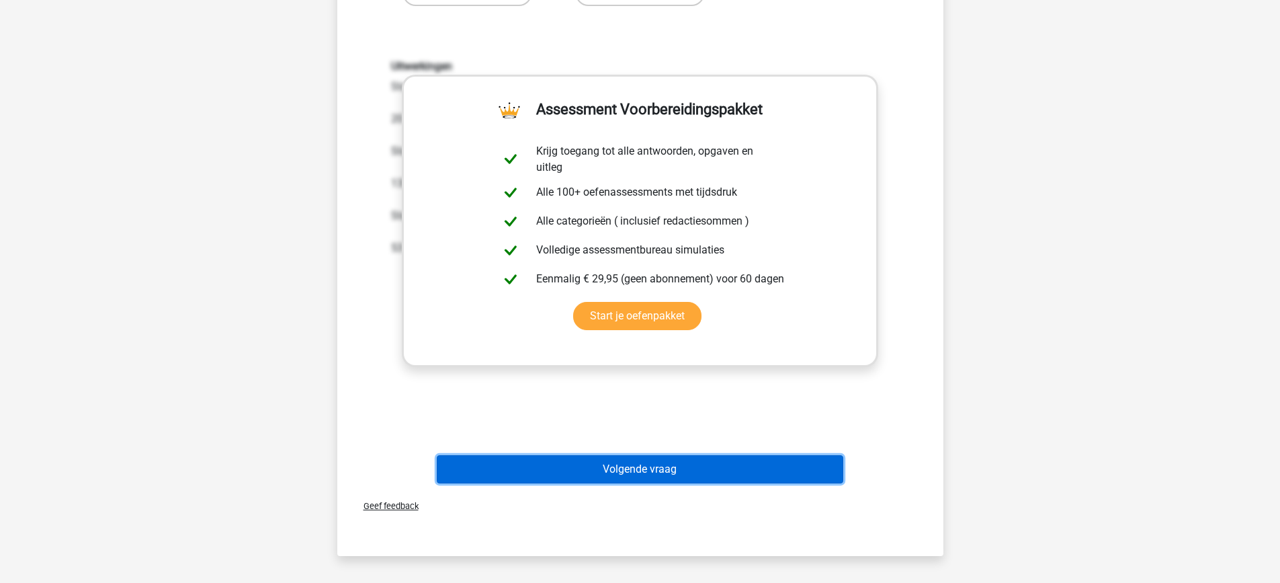
click at [733, 458] on button "Volgende vraag" at bounding box center [640, 469] width 407 height 28
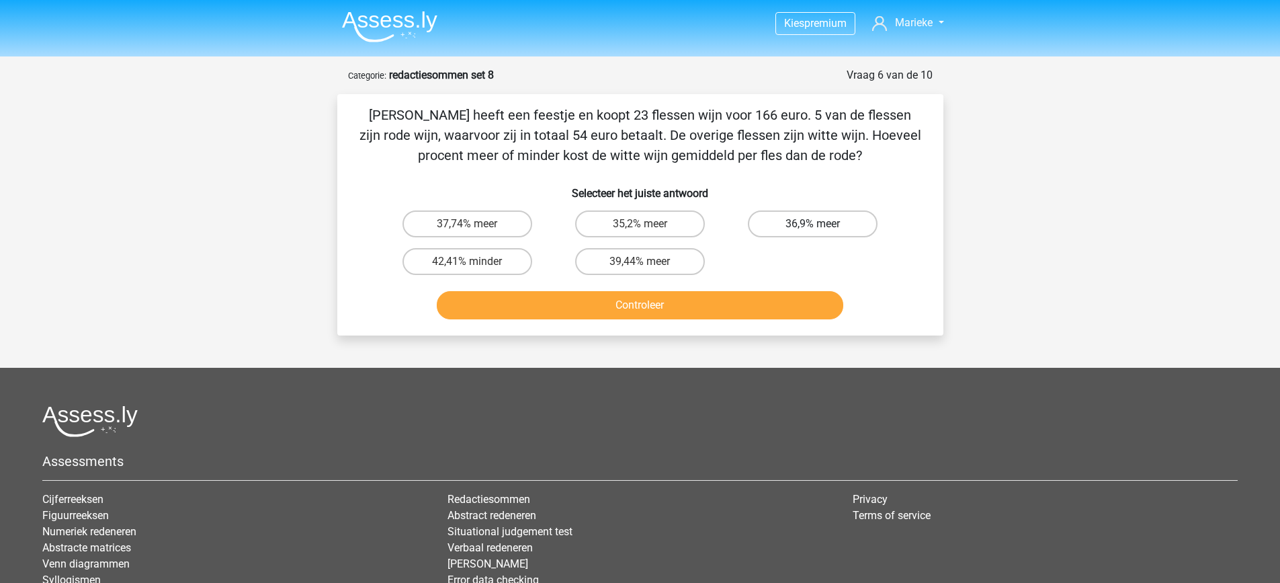
click at [807, 227] on label "36,9% meer" at bounding box center [813, 223] width 130 height 27
click at [813, 227] on input "36,9% meer" at bounding box center [817, 228] width 9 height 9
radio input "true"
click at [762, 319] on button "Controleer" at bounding box center [640, 305] width 407 height 28
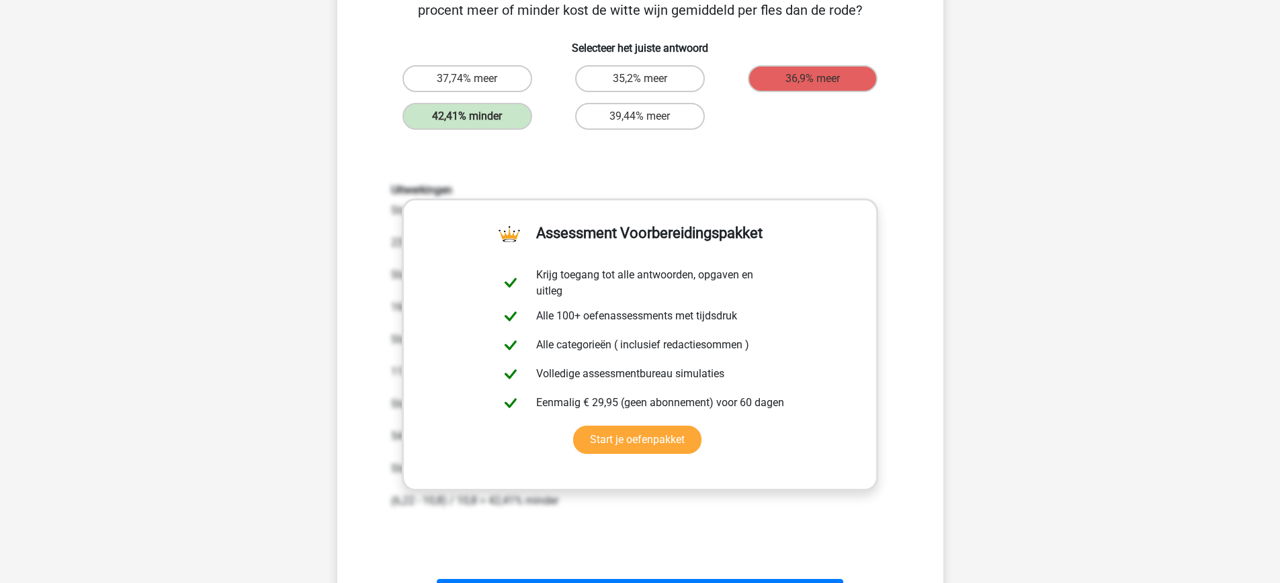
scroll to position [67, 0]
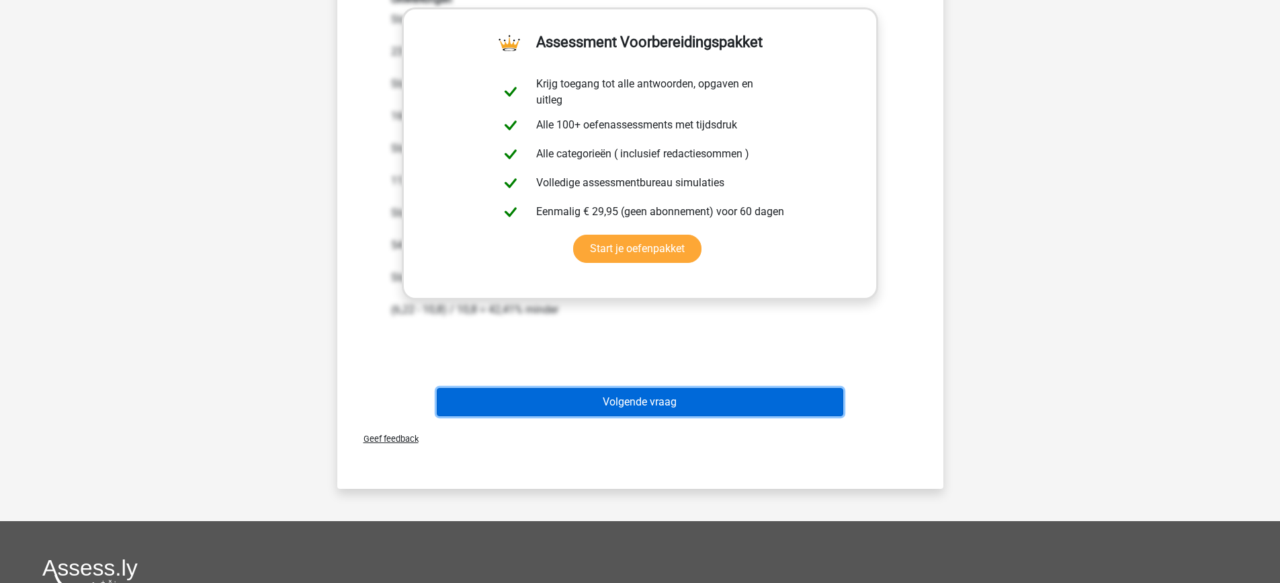
click at [738, 402] on button "Volgende vraag" at bounding box center [640, 402] width 407 height 28
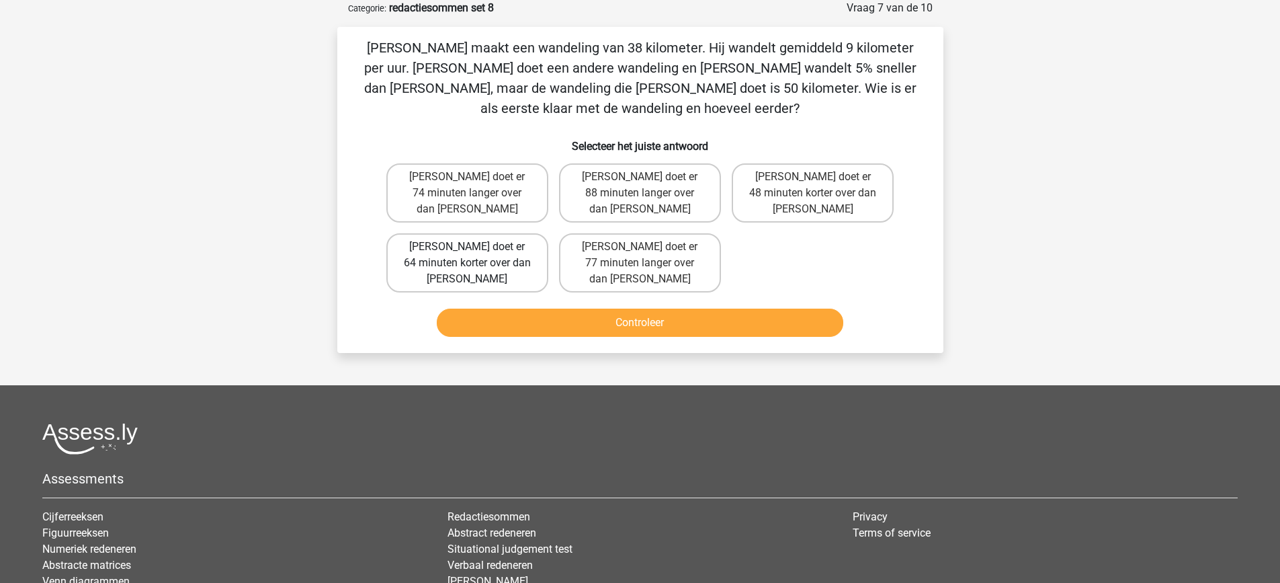
click at [439, 237] on label "Tom doet er 64 minuten korter over dan Umberto" at bounding box center [467, 262] width 162 height 59
click at [467, 247] on input "Tom doet er 64 minuten korter over dan Umberto" at bounding box center [471, 251] width 9 height 9
radio input "true"
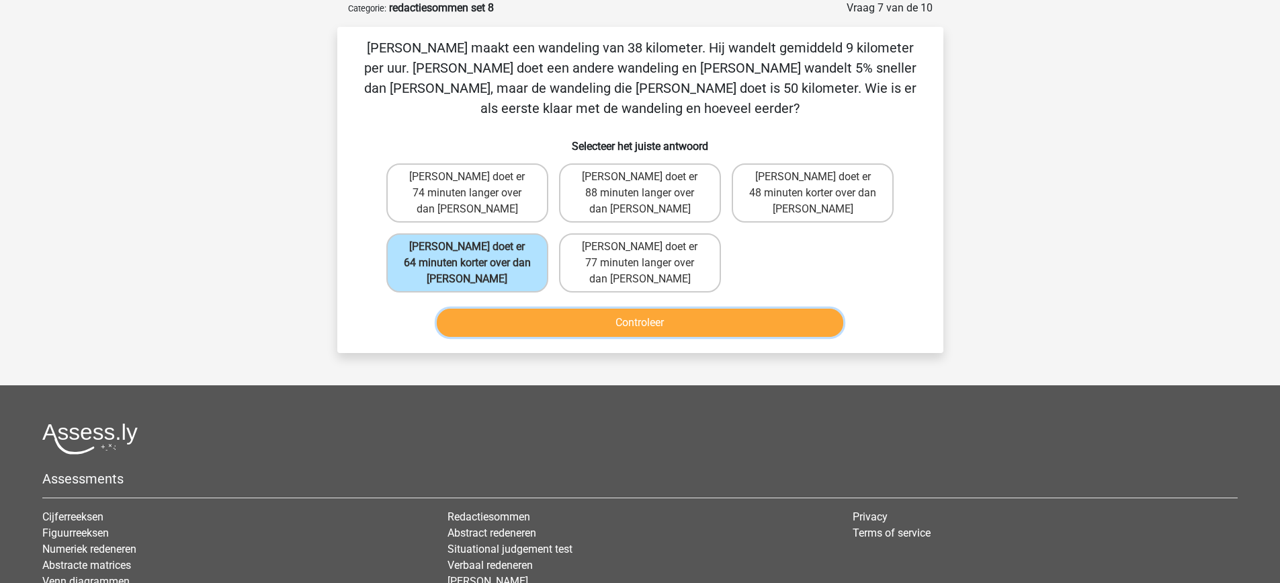
click at [584, 309] on button "Controleer" at bounding box center [640, 323] width 407 height 28
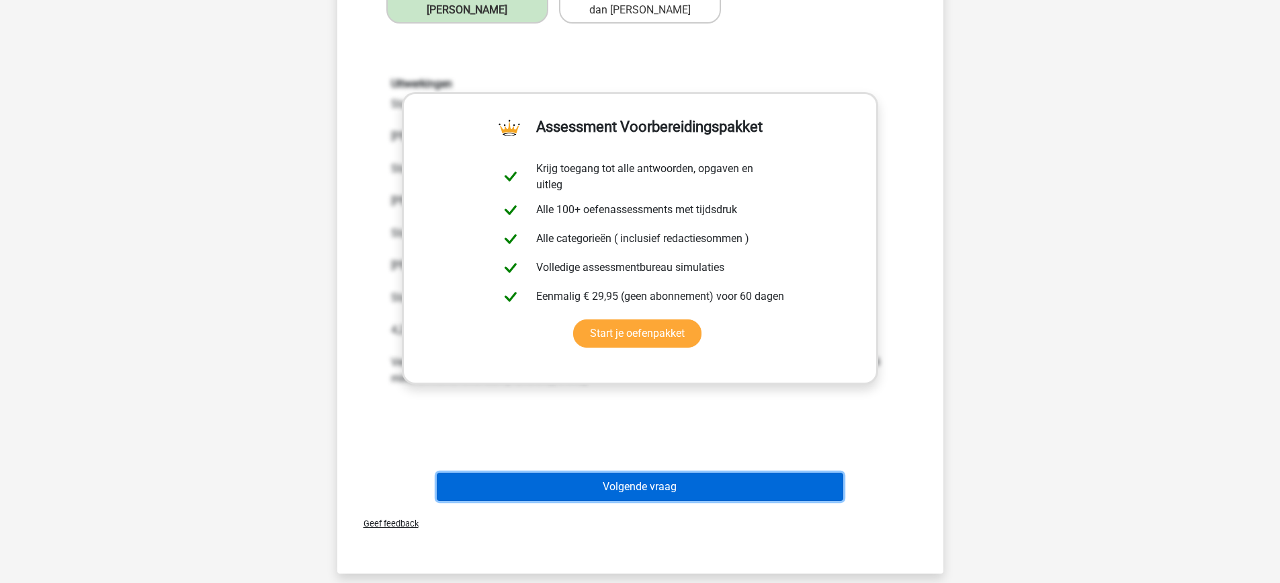
click at [704, 473] on button "Volgende vraag" at bounding box center [640, 487] width 407 height 28
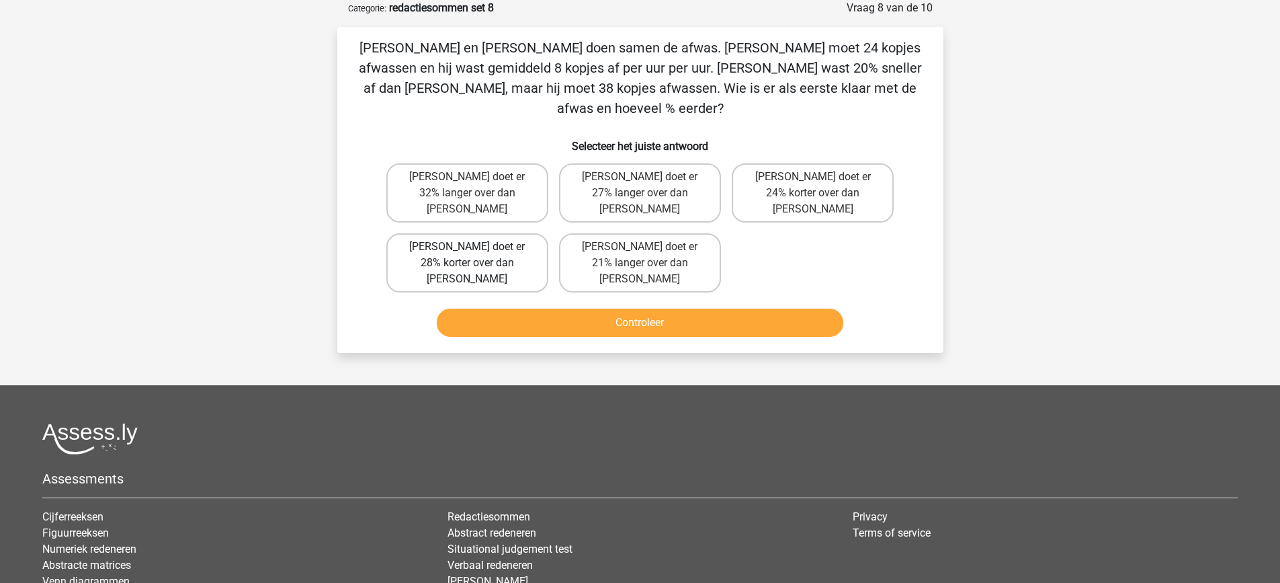
click at [434, 233] on label "Tom doet er 28% korter over dan Umberto" at bounding box center [467, 262] width 162 height 59
click at [467, 247] on input "Tom doet er 28% korter over dan Umberto" at bounding box center [471, 251] width 9 height 9
radio input "true"
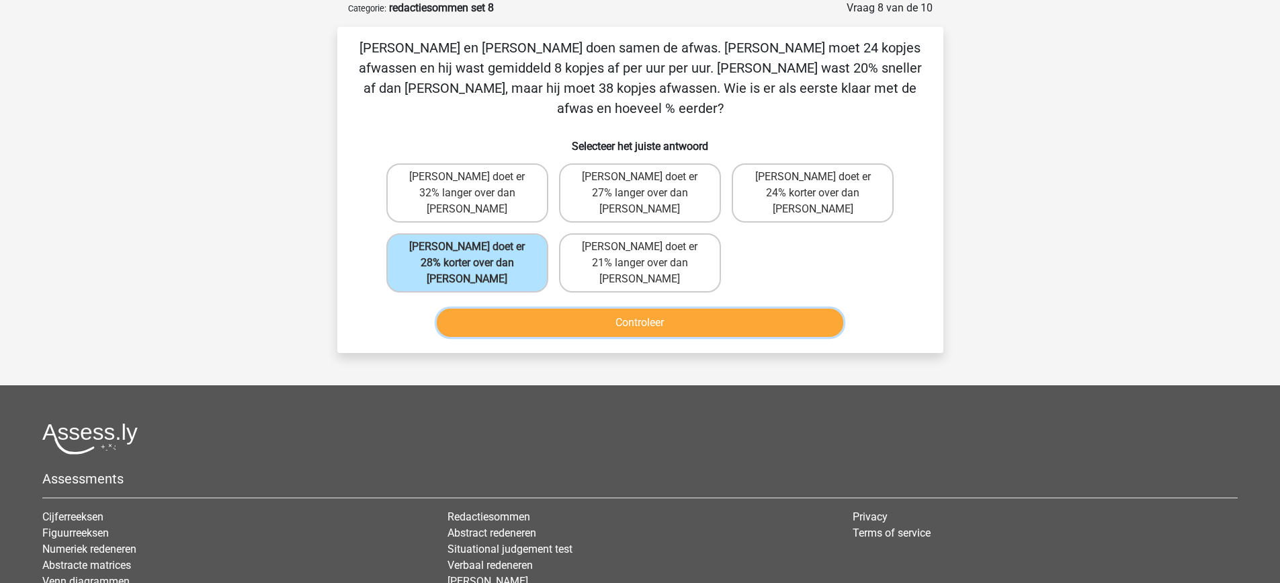
click at [586, 309] on button "Controleer" at bounding box center [640, 323] width 407 height 28
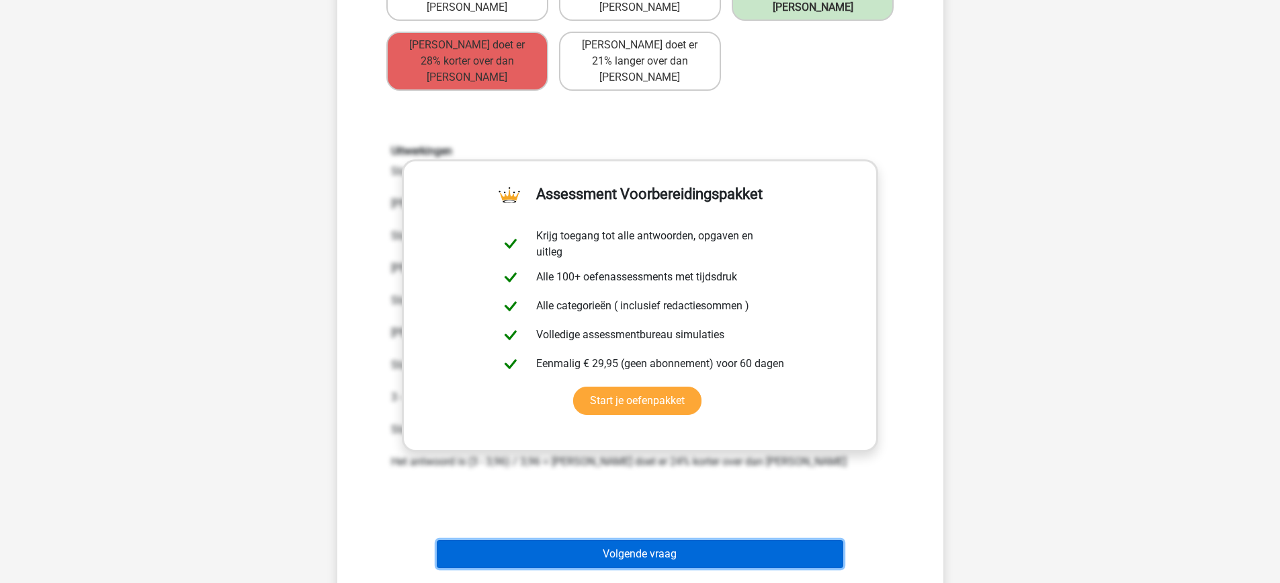
click at [733, 540] on button "Volgende vraag" at bounding box center [640, 554] width 407 height 28
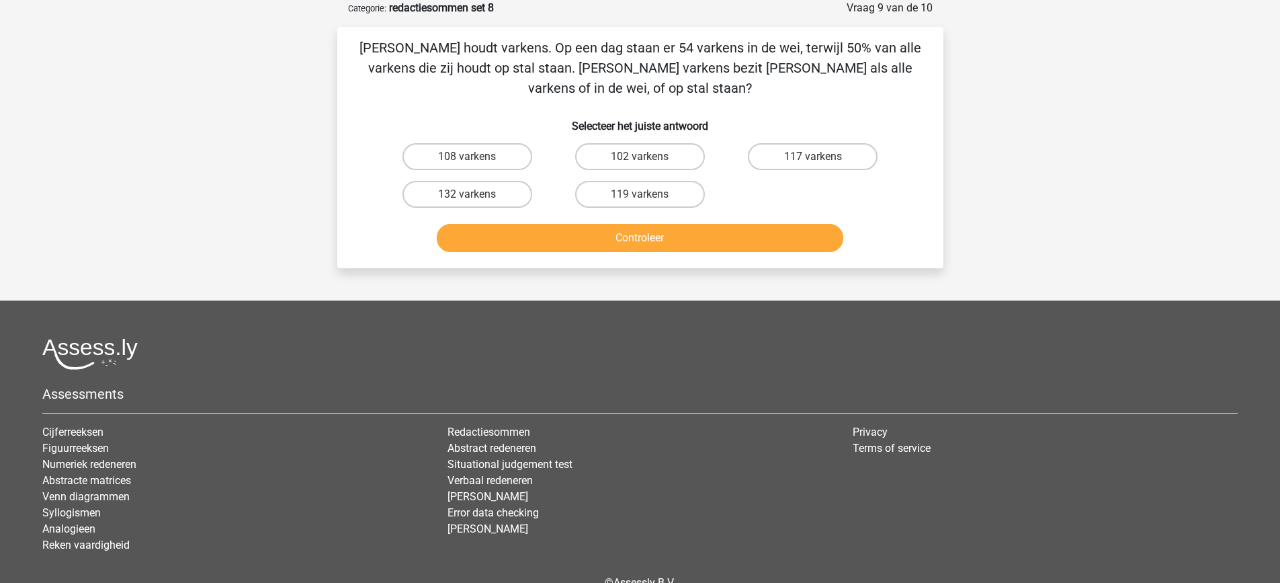
drag, startPoint x: 521, startPoint y: 161, endPoint x: 561, endPoint y: 180, distance: 44.2
click at [521, 160] on label "108 varkens" at bounding box center [468, 156] width 130 height 27
click at [476, 160] on input "108 varkens" at bounding box center [471, 161] width 9 height 9
radio input "true"
click at [626, 234] on button "Controleer" at bounding box center [640, 238] width 407 height 28
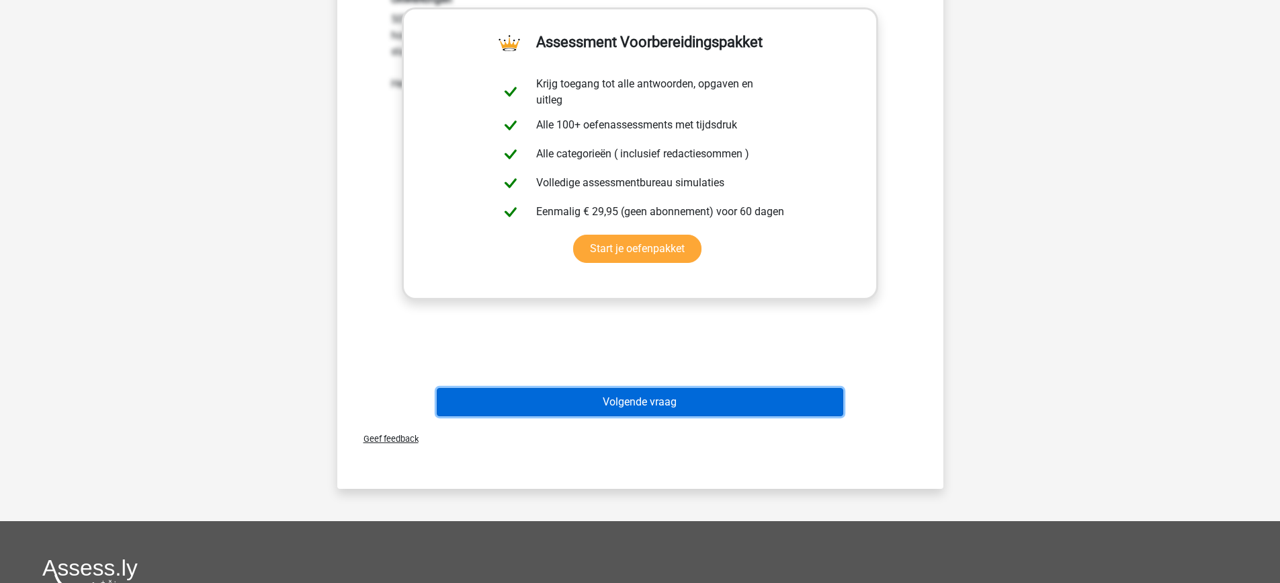
click at [661, 407] on button "Volgende vraag" at bounding box center [640, 402] width 407 height 28
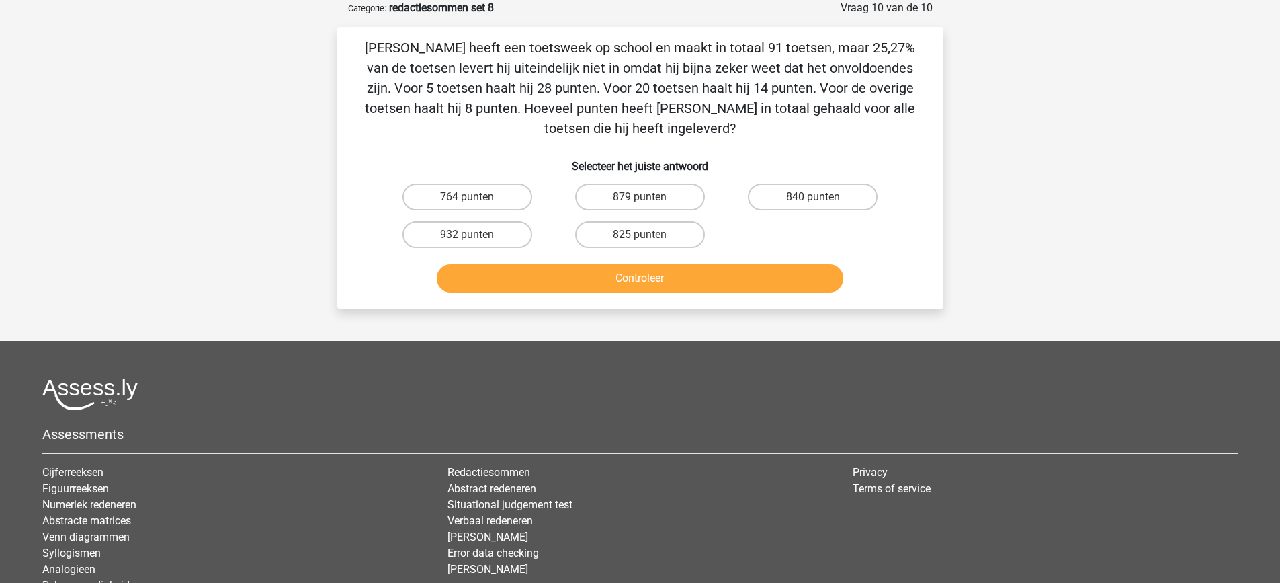
scroll to position [0, 0]
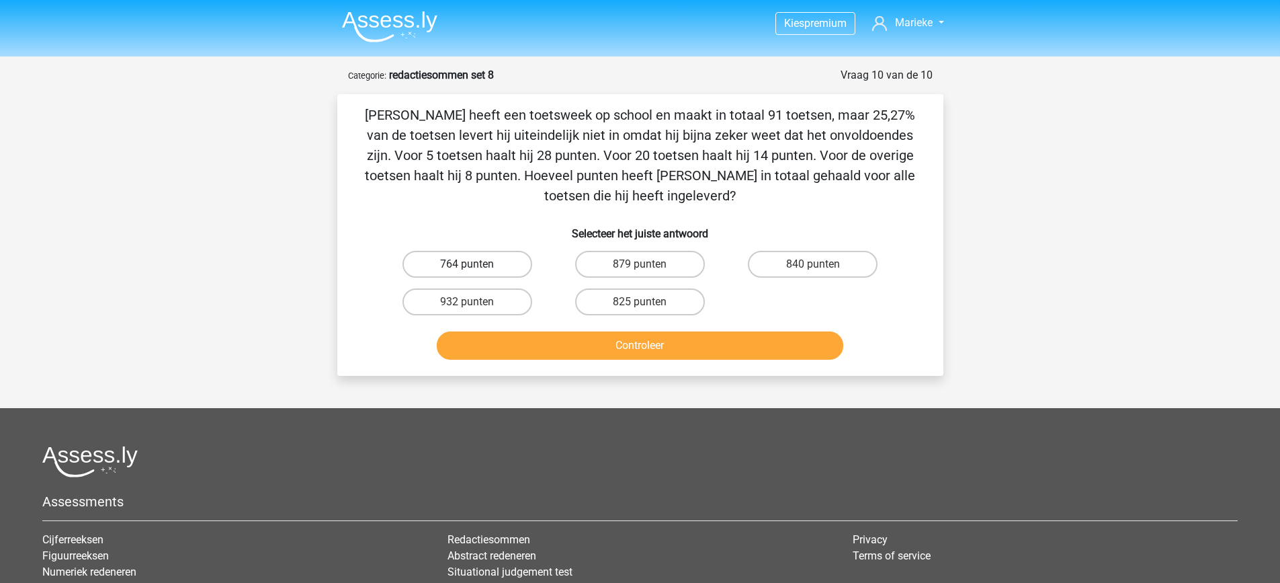
click at [489, 258] on label "764 punten" at bounding box center [468, 264] width 130 height 27
click at [476, 264] on input "764 punten" at bounding box center [471, 268] width 9 height 9
radio input "true"
click at [698, 347] on button "Controleer" at bounding box center [640, 345] width 407 height 28
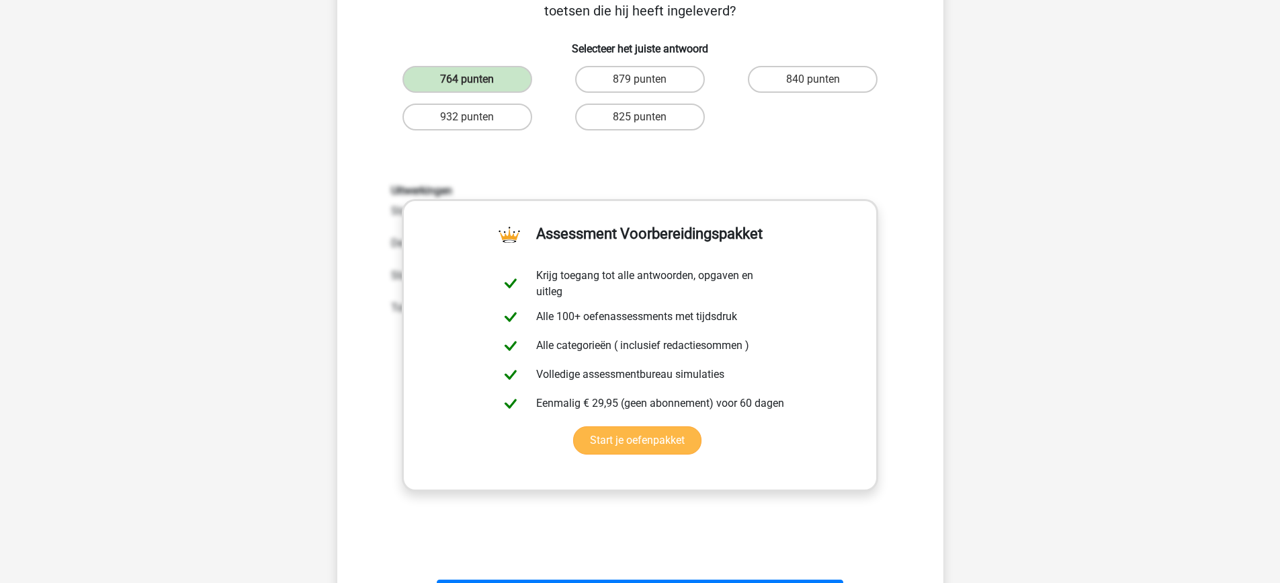
scroll to position [269, 0]
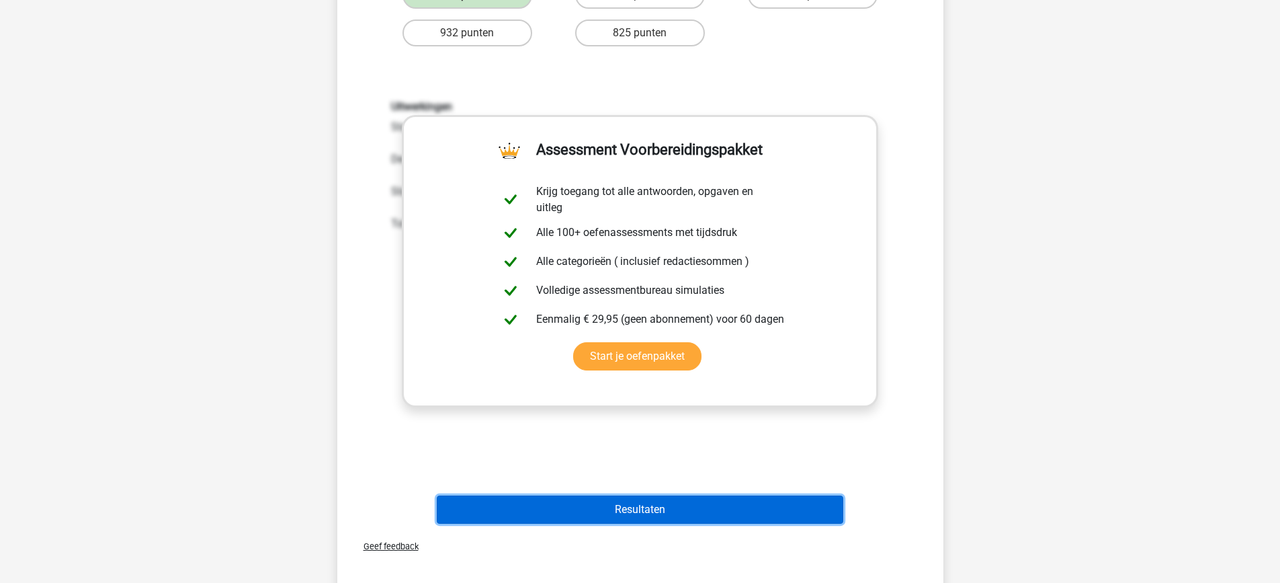
click at [763, 505] on button "Resultaten" at bounding box center [640, 509] width 407 height 28
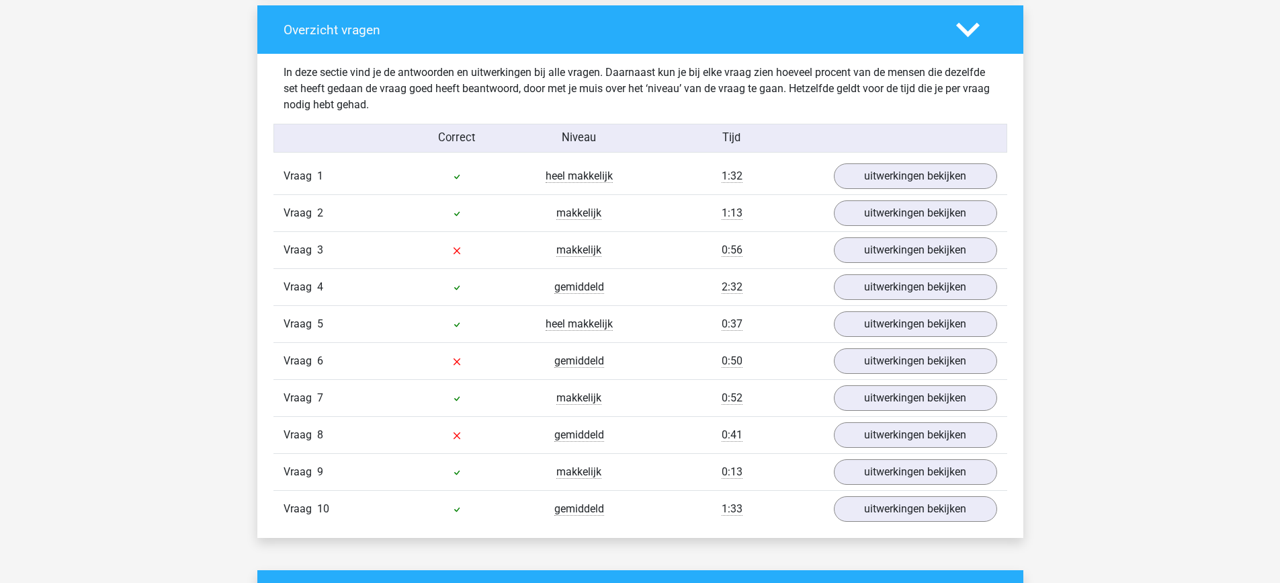
scroll to position [1008, 0]
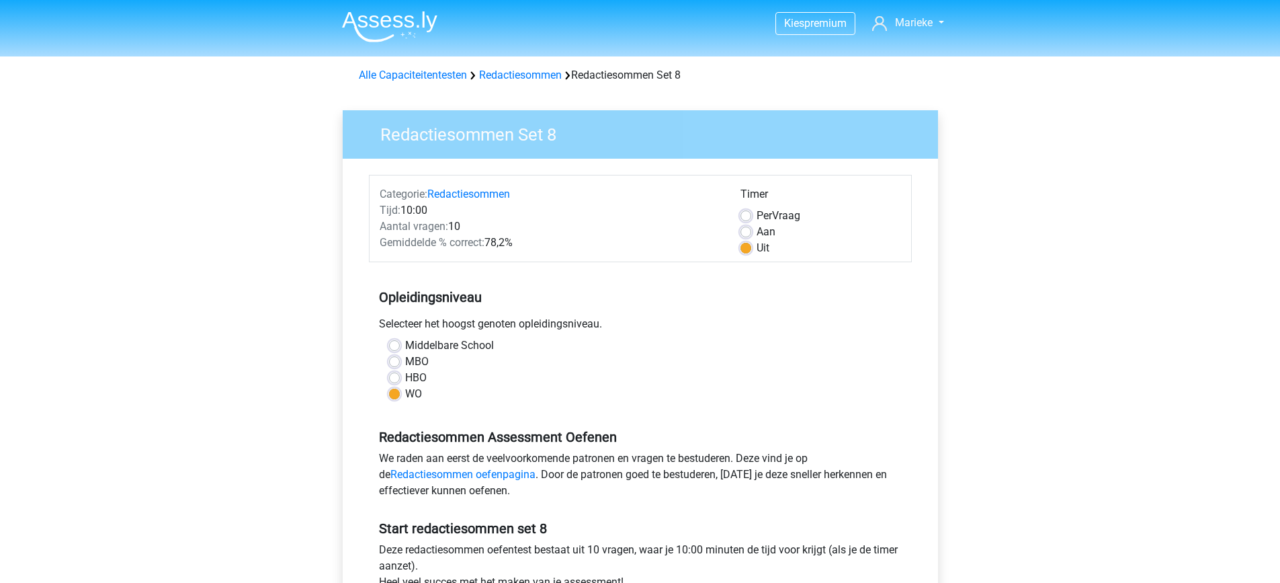
scroll to position [336, 0]
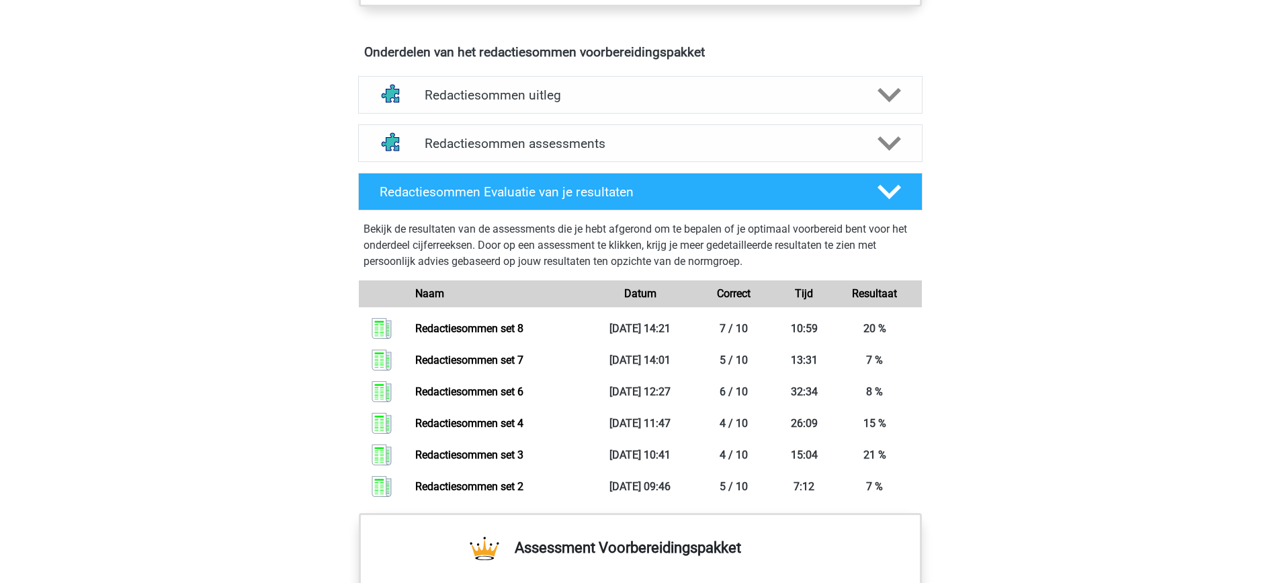
scroll to position [729, 0]
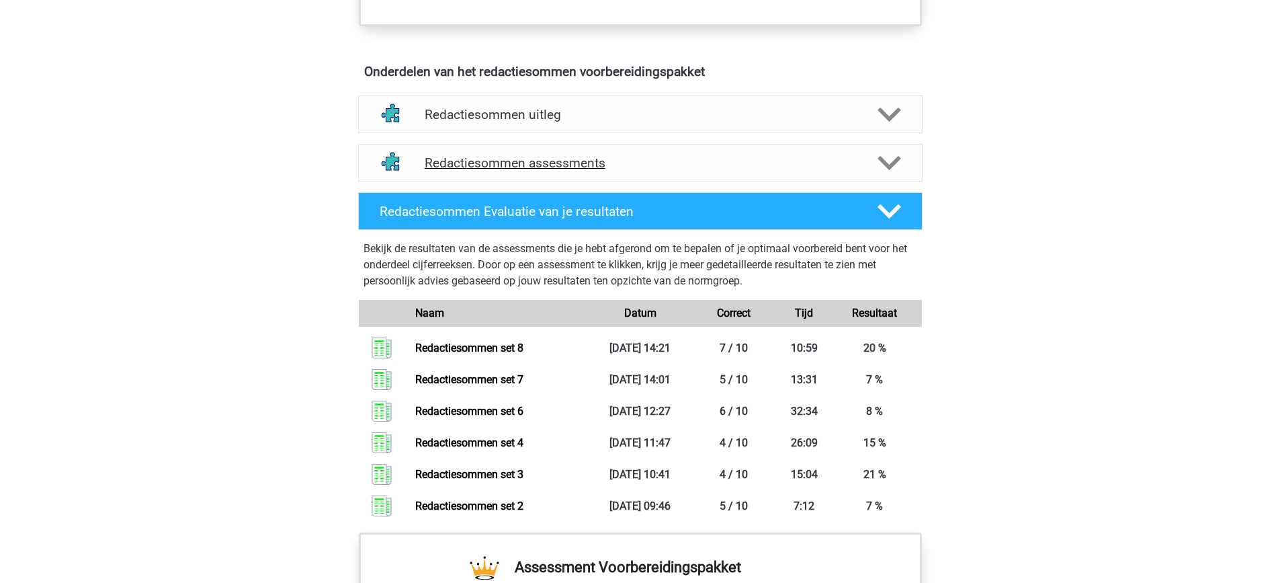
click at [835, 171] on h4 "Redactiesommen assessments" at bounding box center [641, 162] width 432 height 15
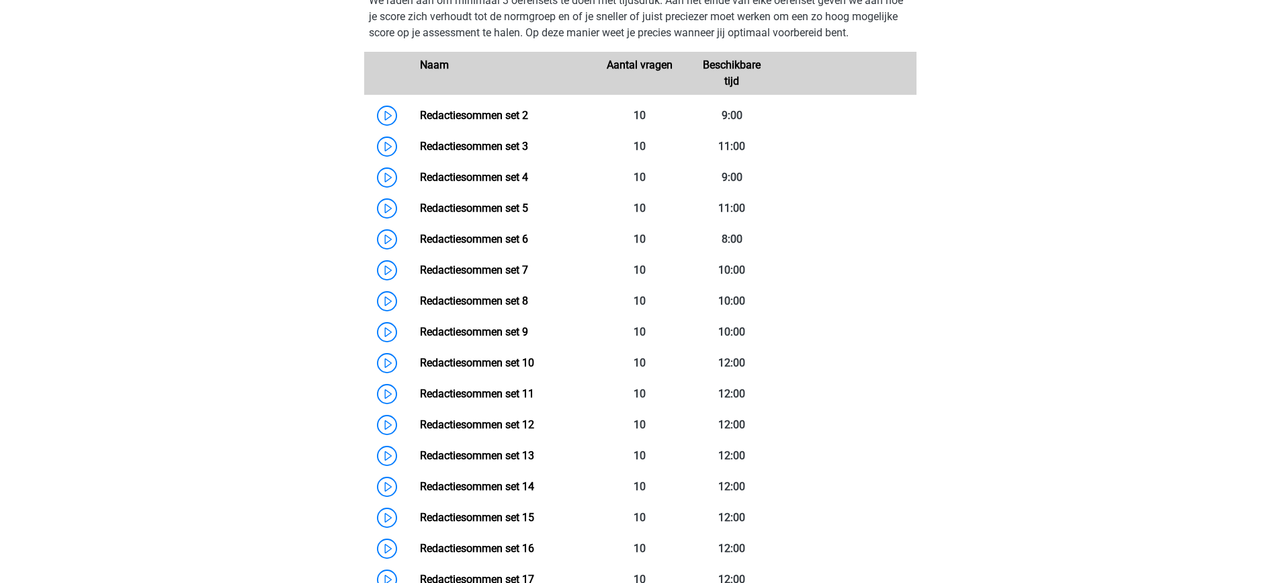
scroll to position [930, 0]
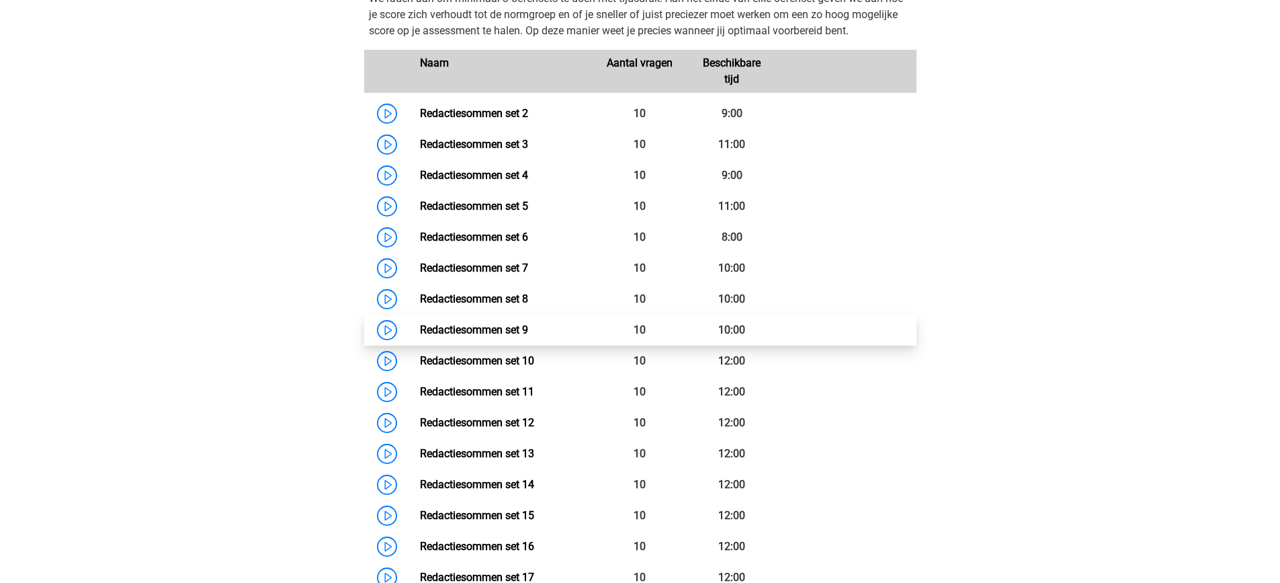
click at [497, 336] on link "Redactiesommen set 9" at bounding box center [474, 329] width 108 height 13
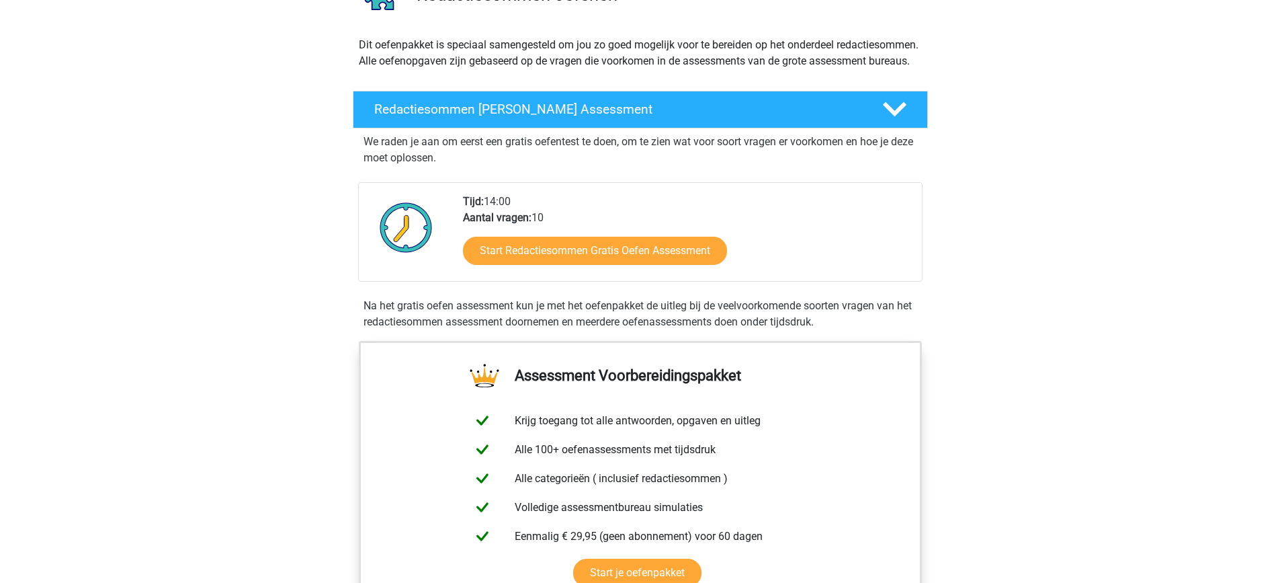
scroll to position [134, 0]
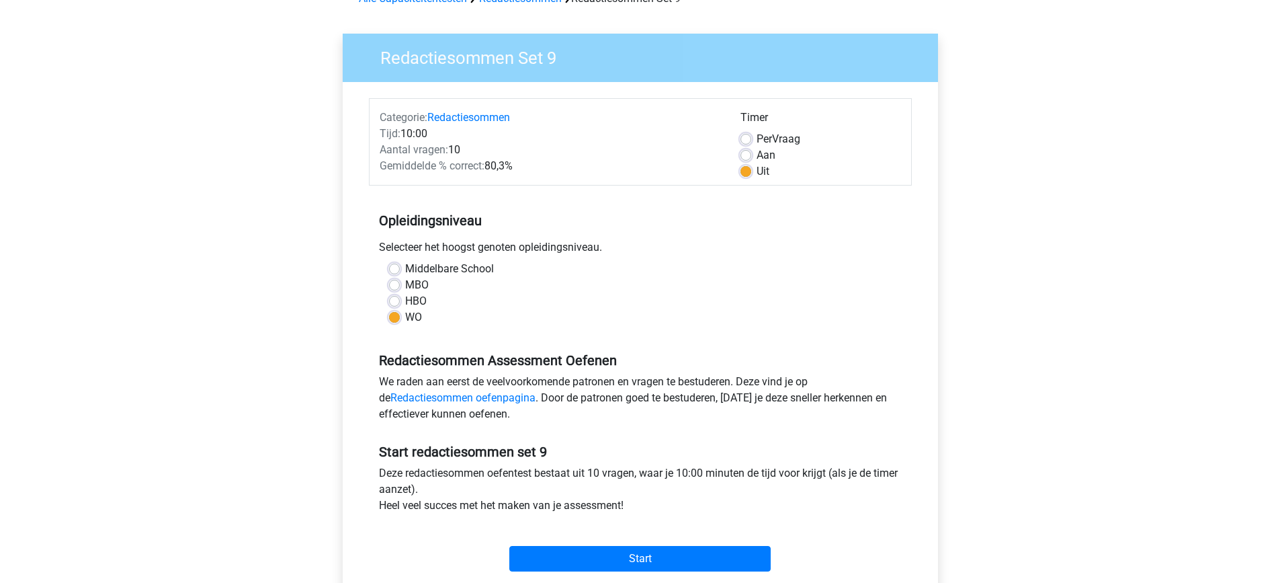
scroll to position [134, 0]
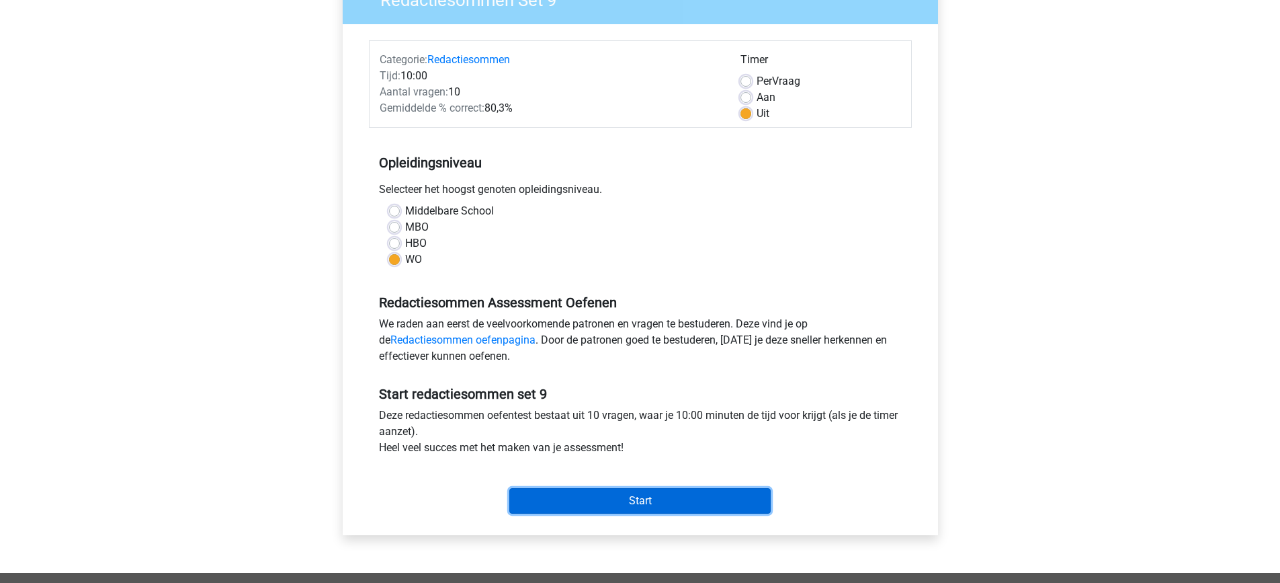
click at [721, 498] on input "Start" at bounding box center [639, 501] width 261 height 26
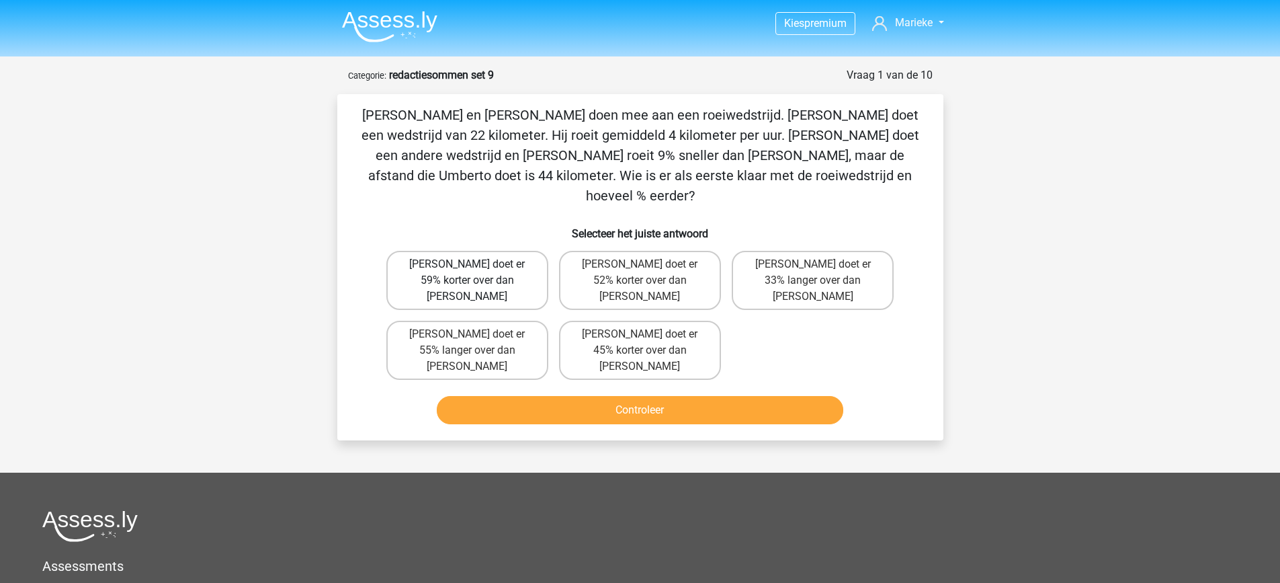
click at [489, 251] on label "[PERSON_NAME] doet er 59% korter over dan [PERSON_NAME]" at bounding box center [467, 280] width 162 height 59
click at [476, 264] on input "[PERSON_NAME] doet er 59% korter over dan [PERSON_NAME]" at bounding box center [471, 268] width 9 height 9
radio input "true"
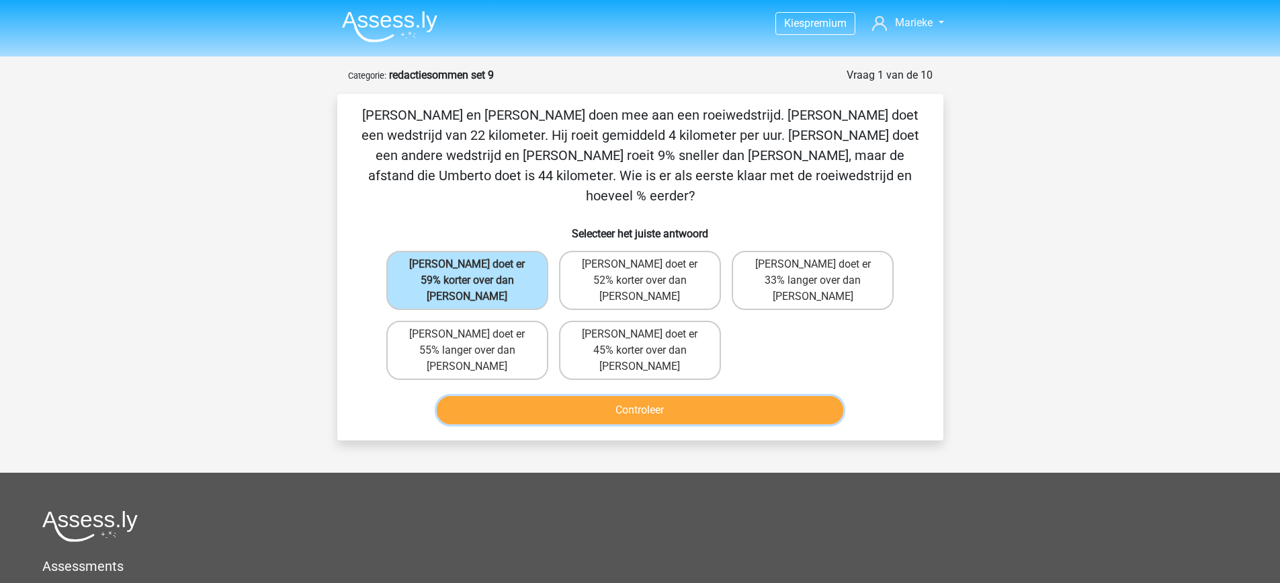
click at [610, 396] on button "Controleer" at bounding box center [640, 410] width 407 height 28
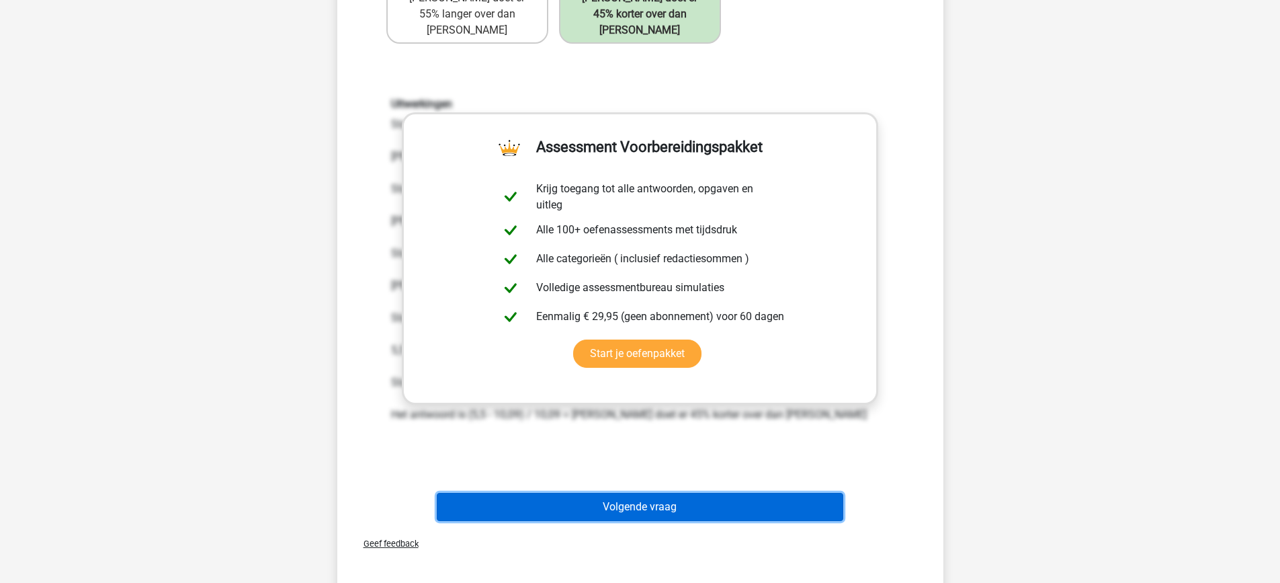
click at [709, 493] on button "Volgende vraag" at bounding box center [640, 507] width 407 height 28
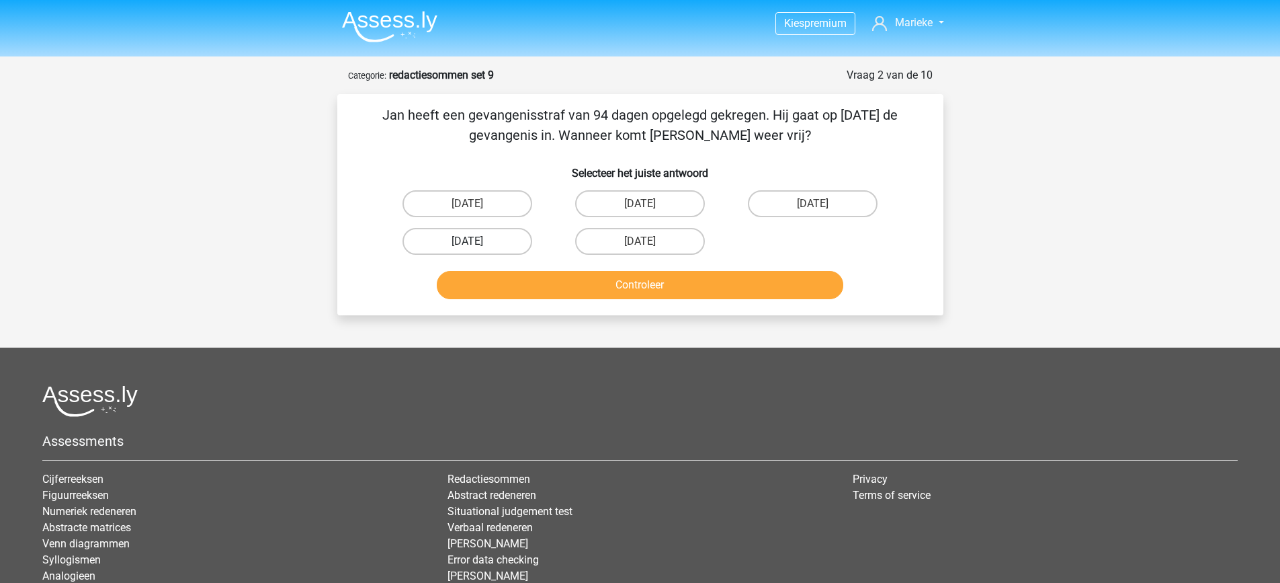
click at [477, 233] on label "[DATE]" at bounding box center [468, 241] width 130 height 27
click at [476, 241] on input "[DATE]" at bounding box center [471, 245] width 9 height 9
radio input "true"
click at [559, 305] on div "Jan heeft een gevangenisstraf van 94 dagen opgelegd gekregen. Hij gaat op [DATE…" at bounding box center [640, 204] width 606 height 221
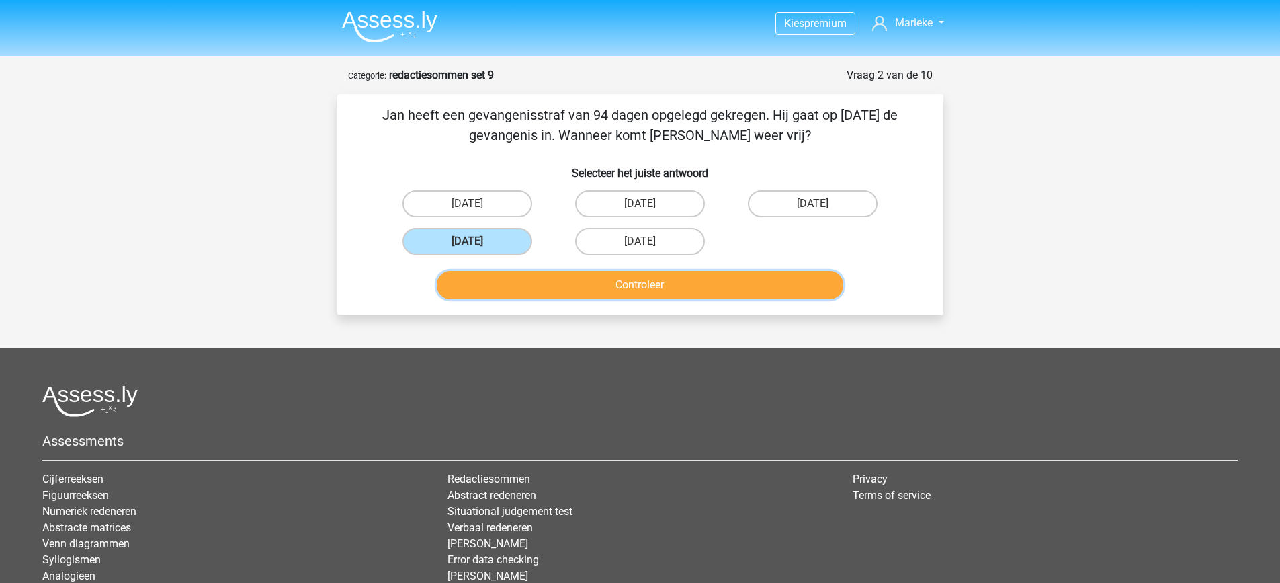
click at [575, 287] on button "Controleer" at bounding box center [640, 285] width 407 height 28
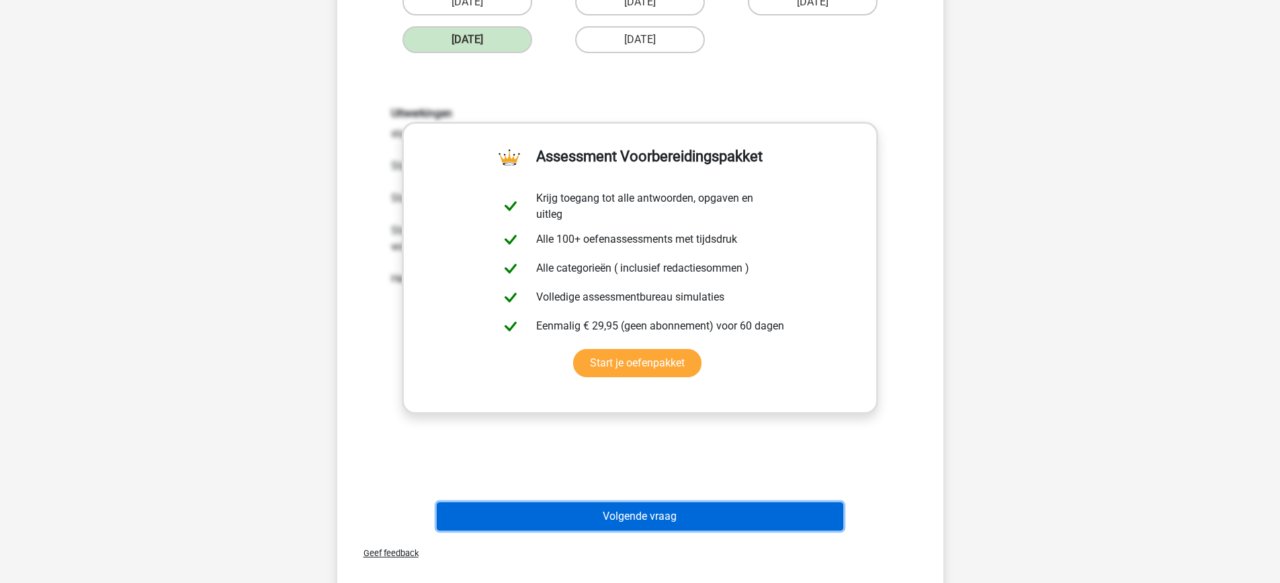
click at [665, 507] on button "Volgende vraag" at bounding box center [640, 516] width 407 height 28
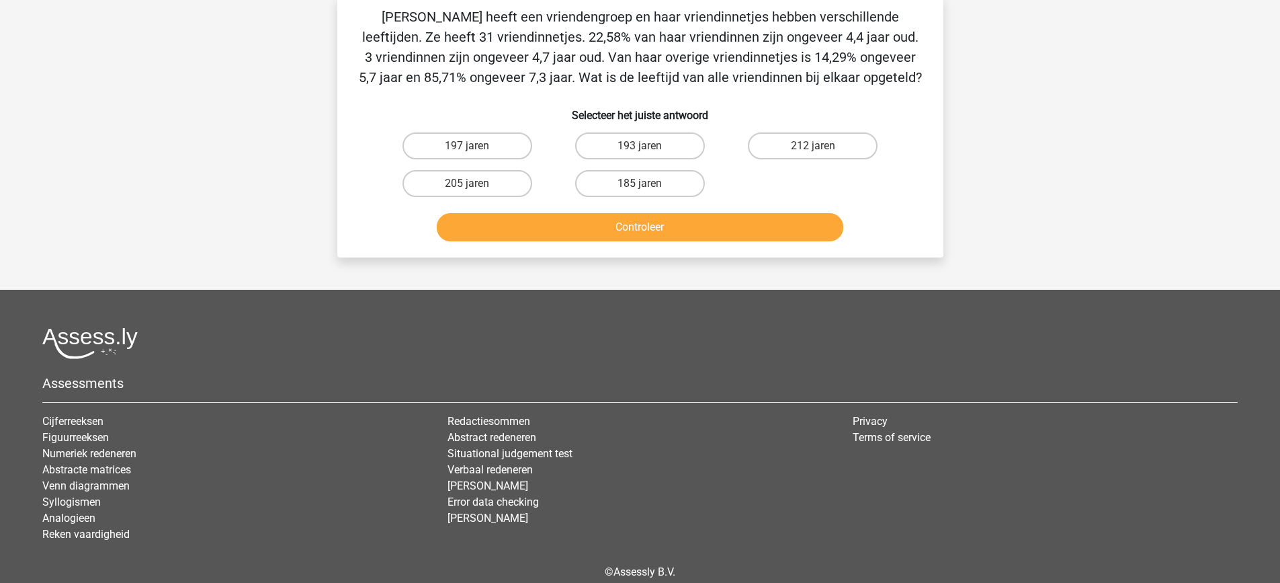
scroll to position [67, 0]
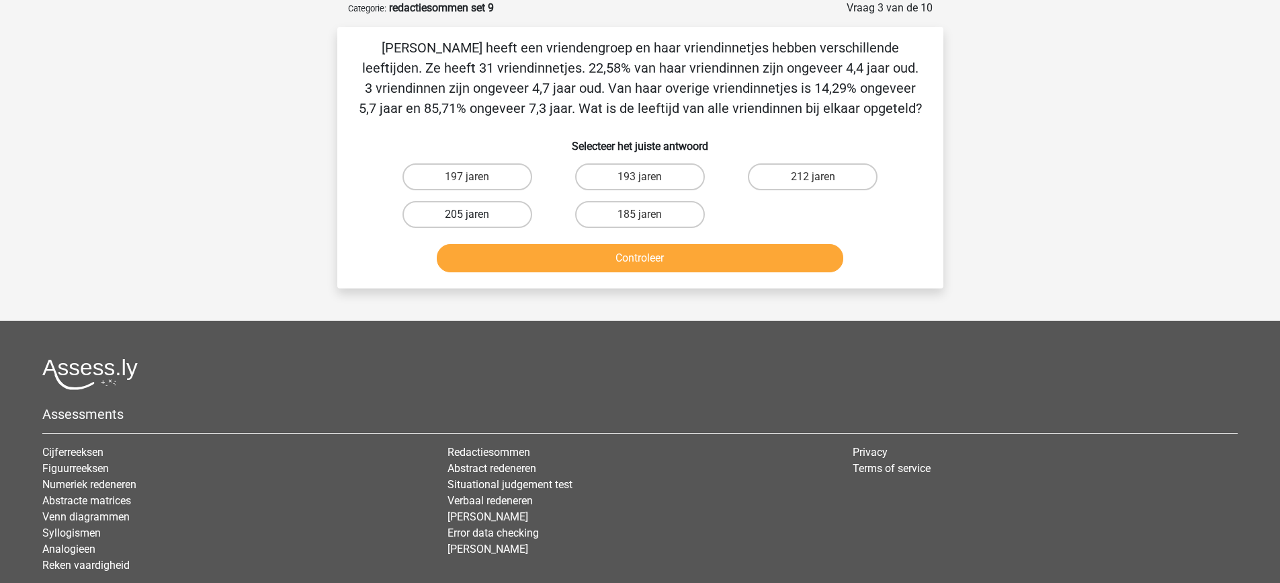
click at [507, 218] on label "205 jaren" at bounding box center [468, 214] width 130 height 27
click at [476, 218] on input "205 jaren" at bounding box center [471, 218] width 9 height 9
radio input "true"
click at [573, 241] on div "Controleer" at bounding box center [640, 255] width 563 height 44
click at [567, 261] on button "Controleer" at bounding box center [640, 258] width 407 height 28
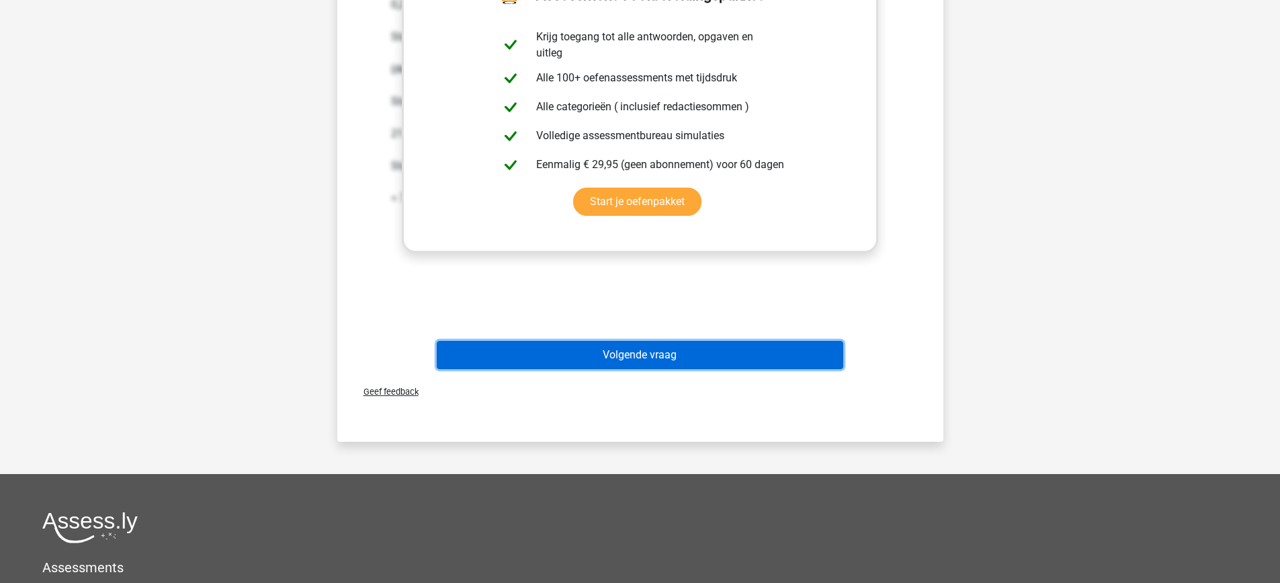
click at [713, 343] on button "Volgende vraag" at bounding box center [640, 355] width 407 height 28
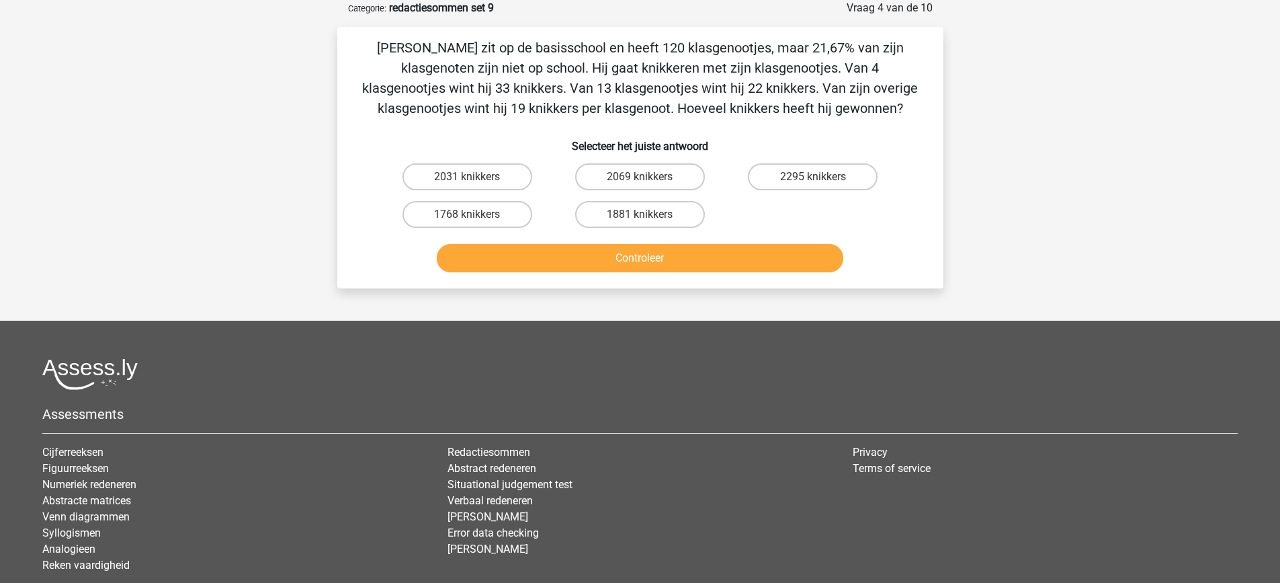
drag, startPoint x: 772, startPoint y: 179, endPoint x: 768, endPoint y: 200, distance: 21.4
click at [773, 179] on label "2295 knikkers" at bounding box center [813, 176] width 130 height 27
click at [813, 179] on input "2295 knikkers" at bounding box center [817, 181] width 9 height 9
radio input "true"
click at [757, 259] on button "Controleer" at bounding box center [640, 258] width 407 height 28
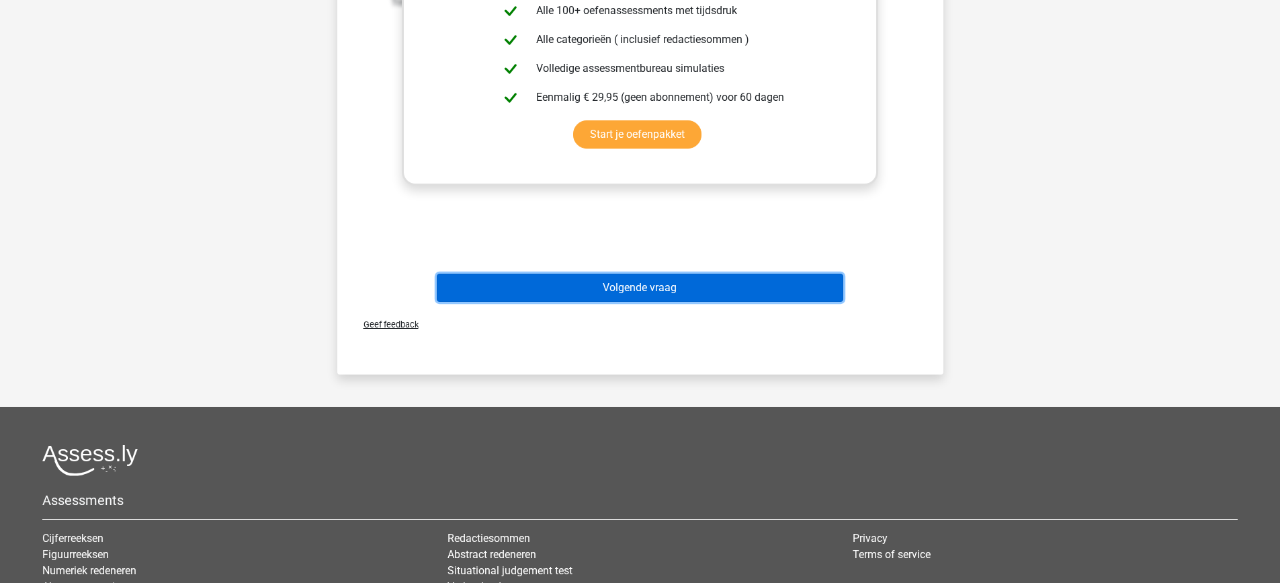
click at [675, 292] on button "Volgende vraag" at bounding box center [640, 288] width 407 height 28
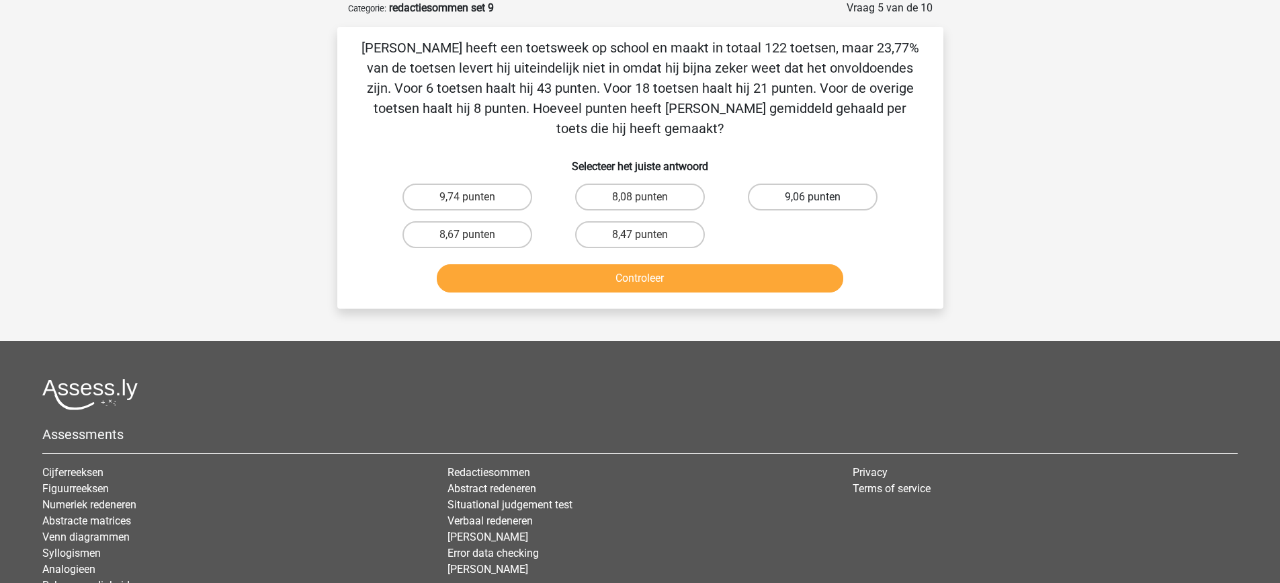
click at [787, 209] on label "9,06 punten" at bounding box center [813, 196] width 130 height 27
click at [813, 206] on input "9,06 punten" at bounding box center [817, 201] width 9 height 9
radio input "true"
click at [772, 298] on div "Jelmer heeft een toetsweek op school en maakt in totaal 122 toetsen, maar 23,77…" at bounding box center [640, 168] width 606 height 282
click at [780, 287] on button "Controleer" at bounding box center [640, 278] width 407 height 28
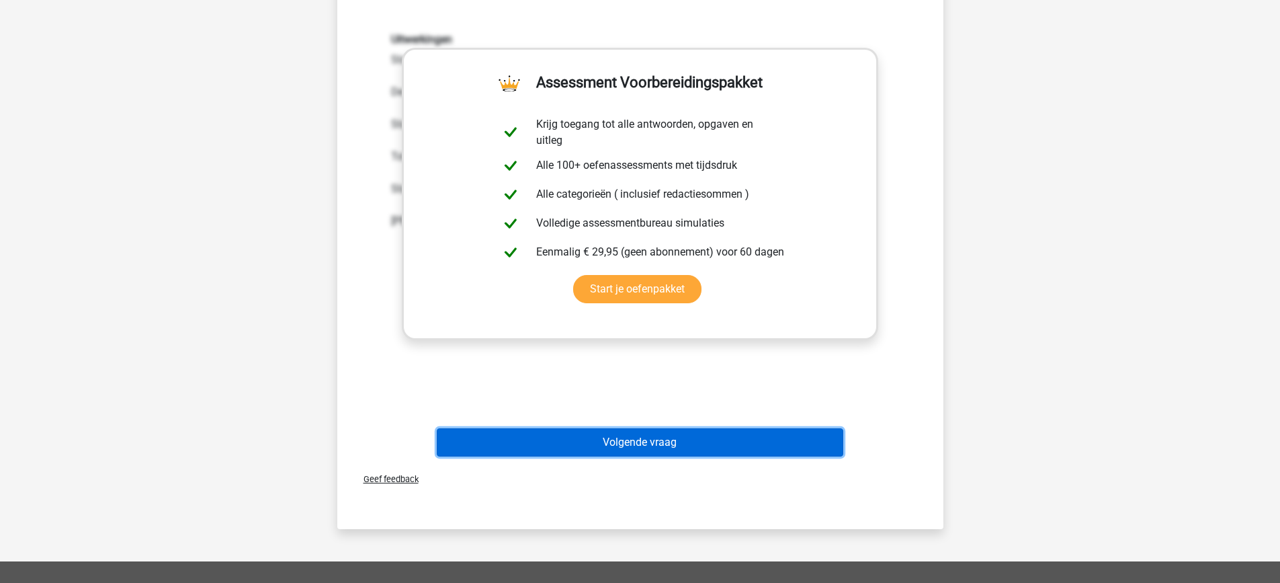
click at [771, 438] on button "Volgende vraag" at bounding box center [640, 442] width 407 height 28
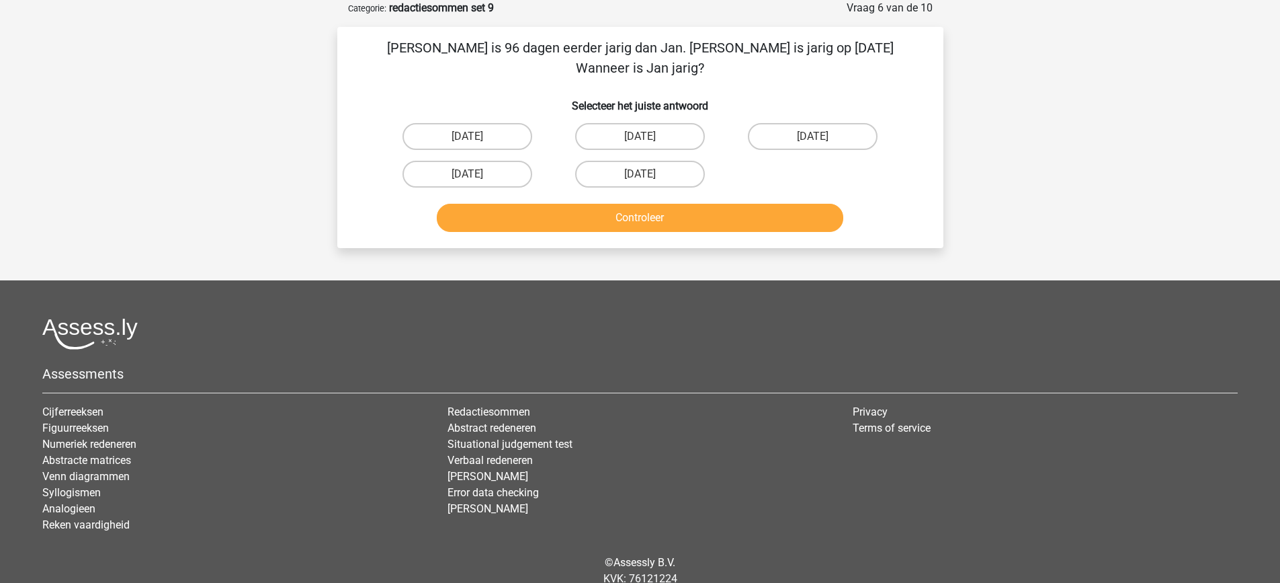
click at [789, 204] on button "Controleer" at bounding box center [640, 218] width 407 height 28
drag, startPoint x: 671, startPoint y: 121, endPoint x: 676, endPoint y: 129, distance: 9.3
click at [673, 123] on label "15 augustus" at bounding box center [640, 136] width 130 height 27
click at [649, 136] on input "15 augustus" at bounding box center [644, 140] width 9 height 9
radio input "true"
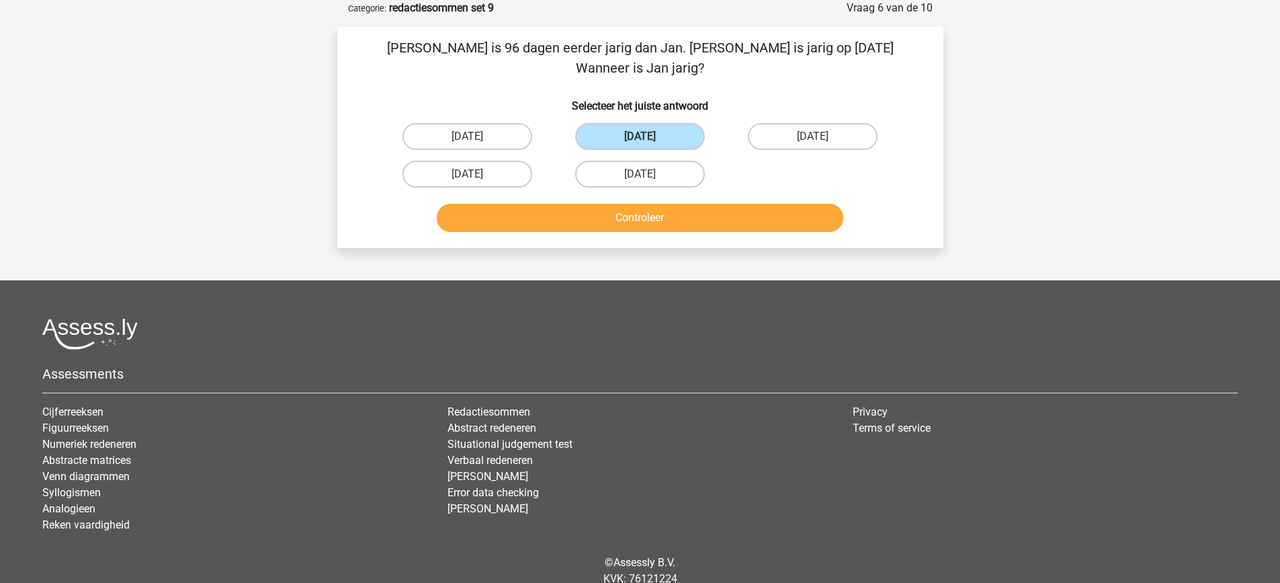
click at [698, 193] on div "Controleer" at bounding box center [640, 215] width 563 height 44
click at [698, 204] on button "Controleer" at bounding box center [640, 218] width 407 height 28
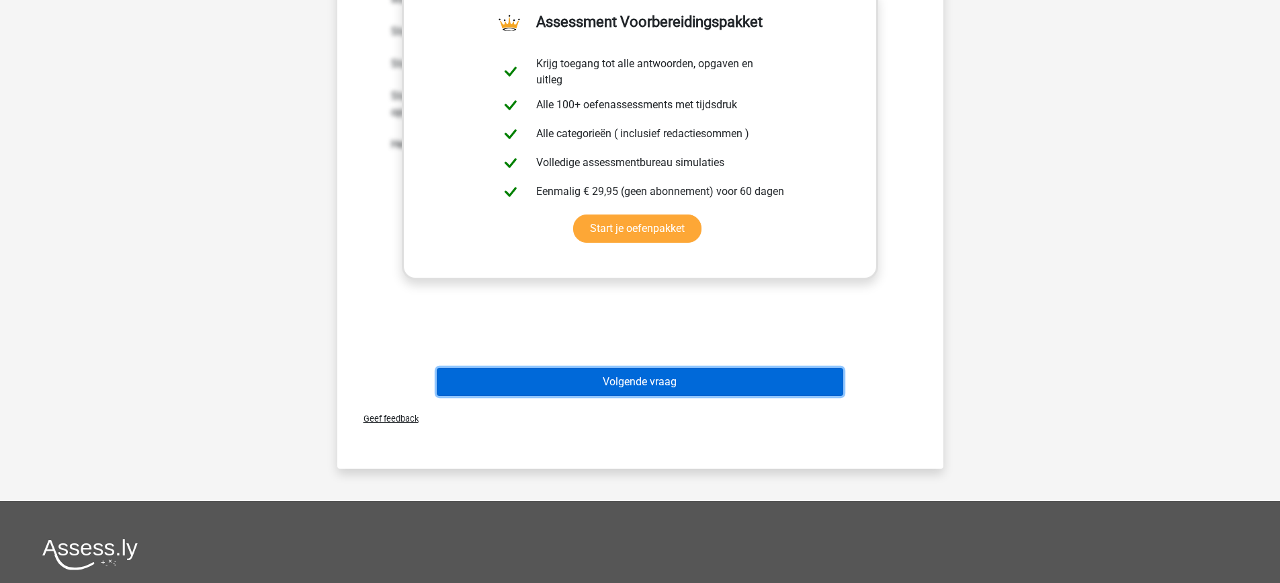
click at [783, 368] on button "Volgende vraag" at bounding box center [640, 382] width 407 height 28
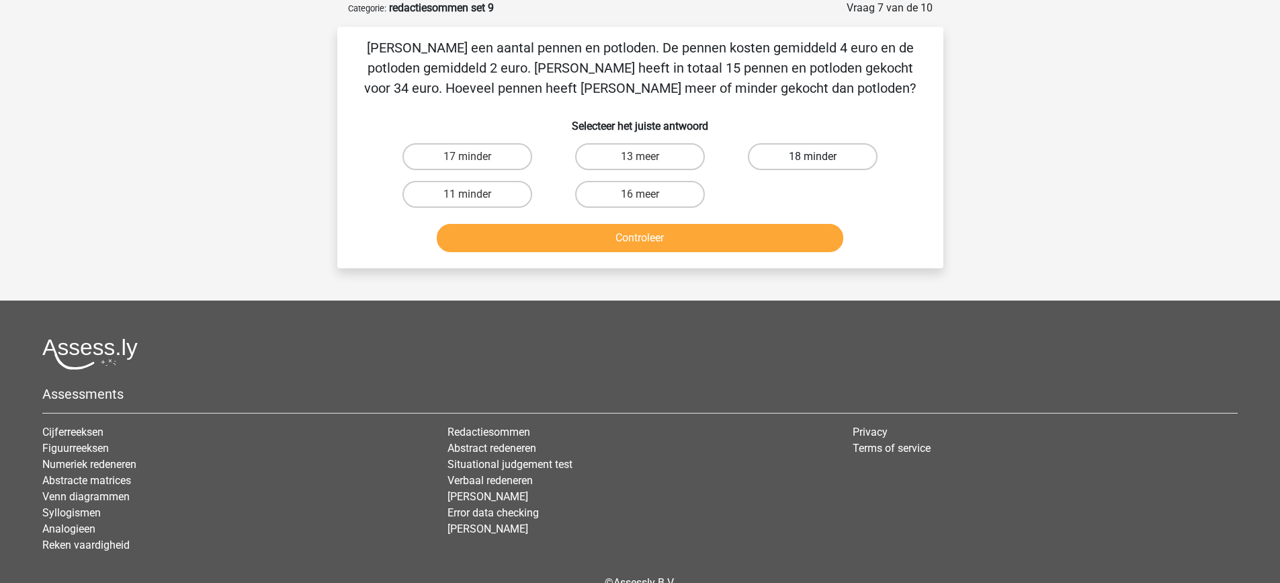
click at [798, 155] on label "18 minder" at bounding box center [813, 156] width 130 height 27
click at [813, 157] on input "18 minder" at bounding box center [817, 161] width 9 height 9
radio input "true"
click at [1020, 150] on div "Kies premium Marieke mjdevries92@gmail.com" at bounding box center [640, 294] width 1280 height 723
click at [632, 154] on label "13 meer" at bounding box center [640, 156] width 130 height 27
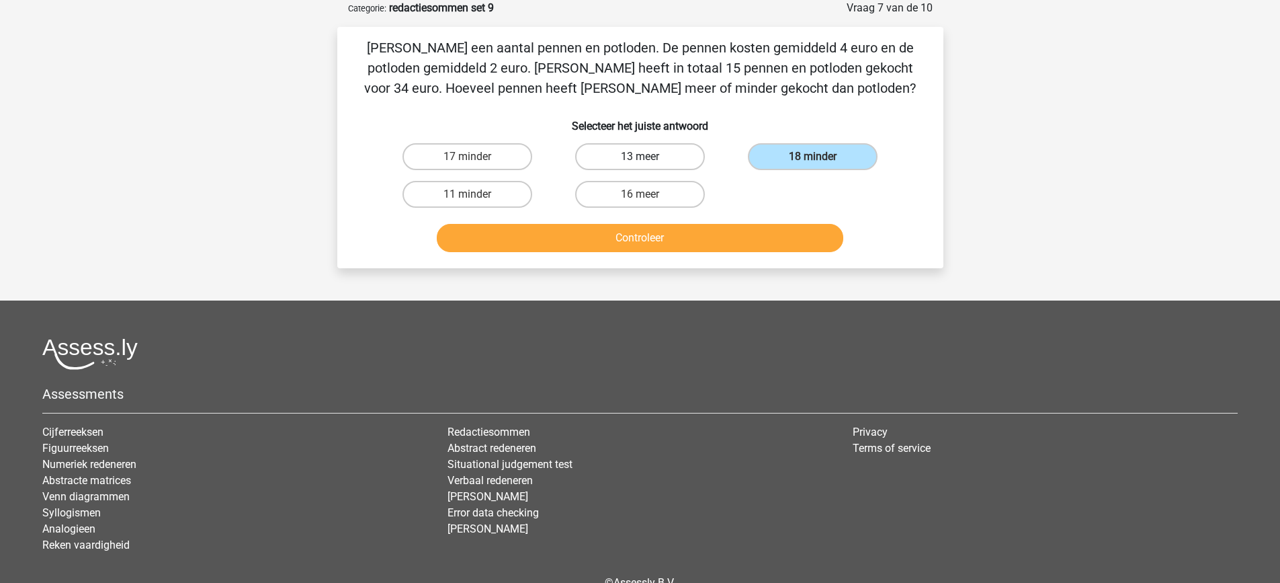
click at [640, 157] on input "13 meer" at bounding box center [644, 161] width 9 height 9
radio input "true"
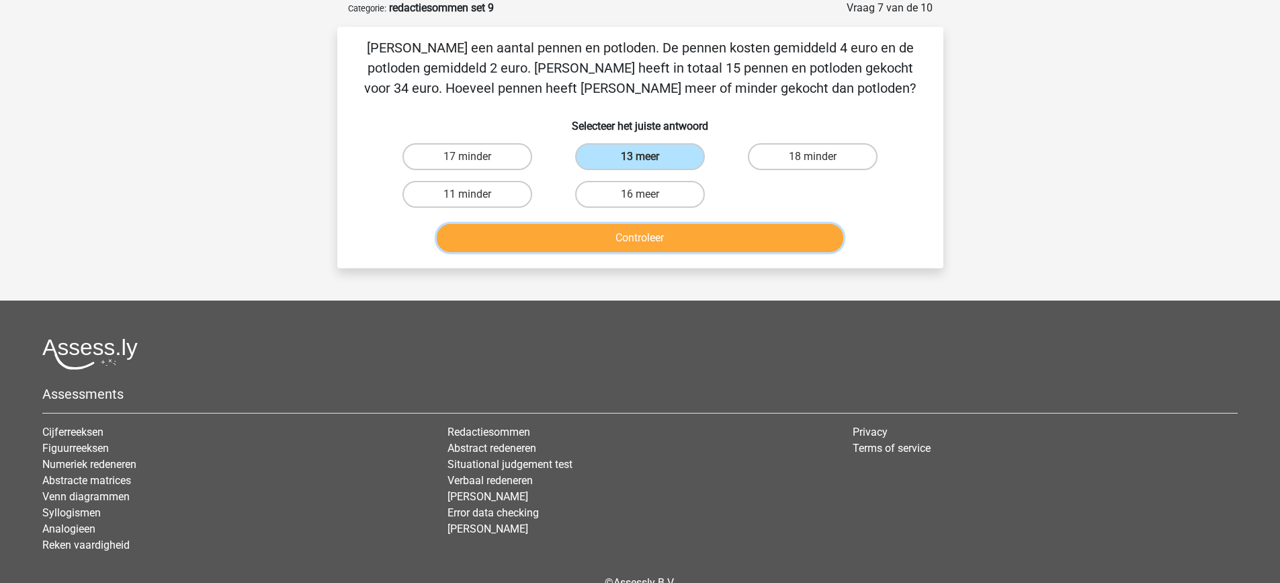
click at [680, 242] on button "Controleer" at bounding box center [640, 238] width 407 height 28
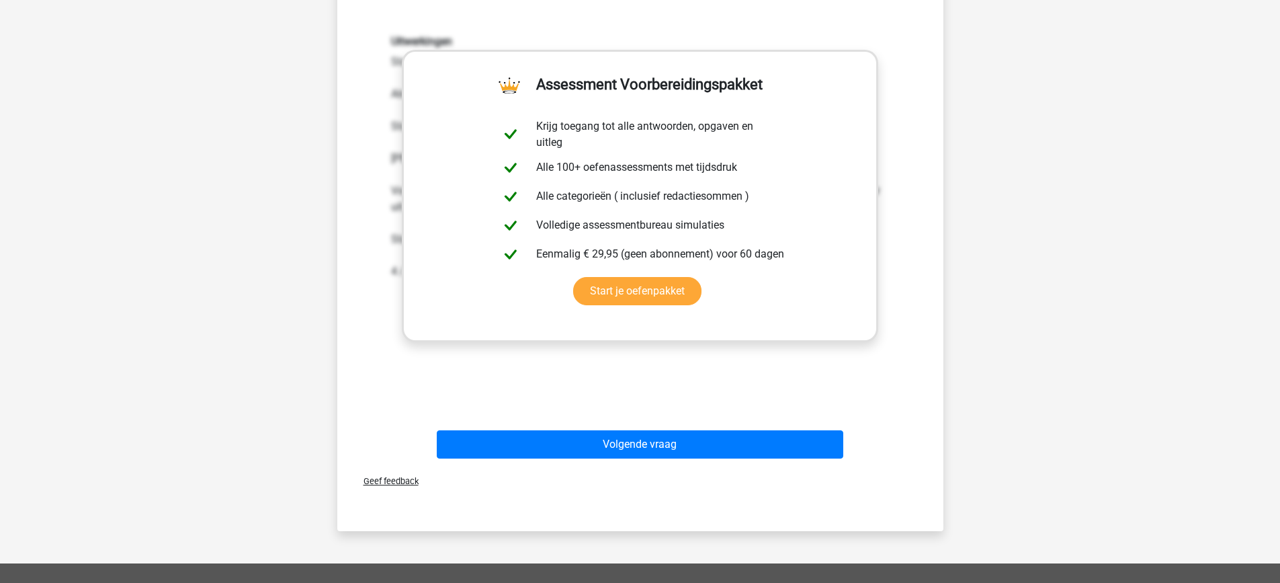
scroll to position [336, 0]
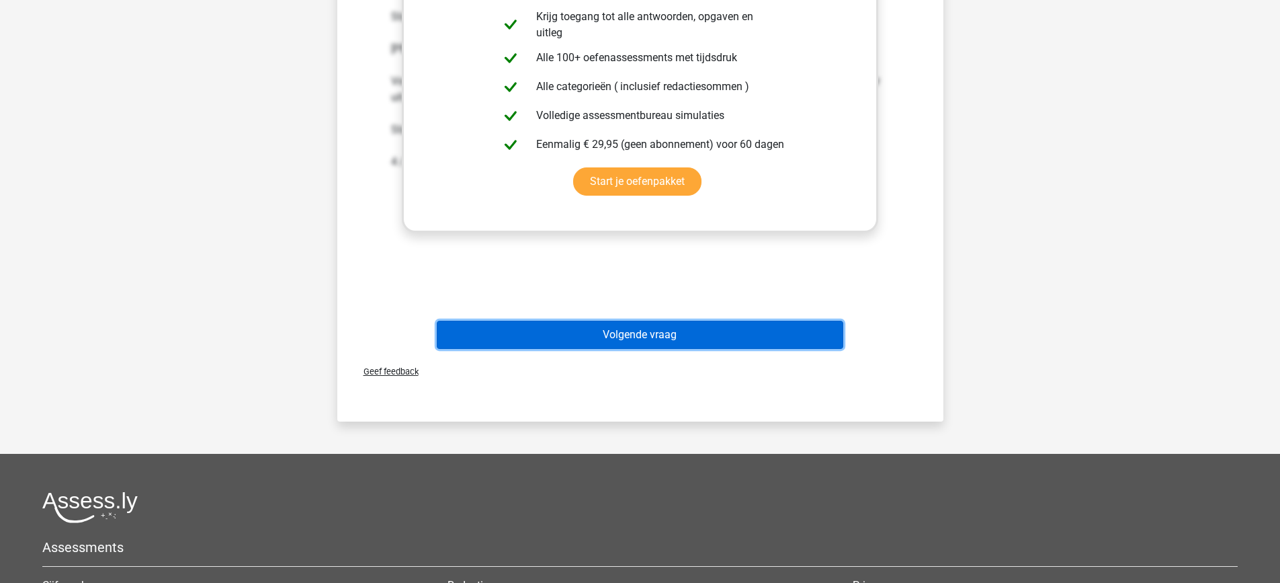
click at [655, 340] on button "Volgende vraag" at bounding box center [640, 335] width 407 height 28
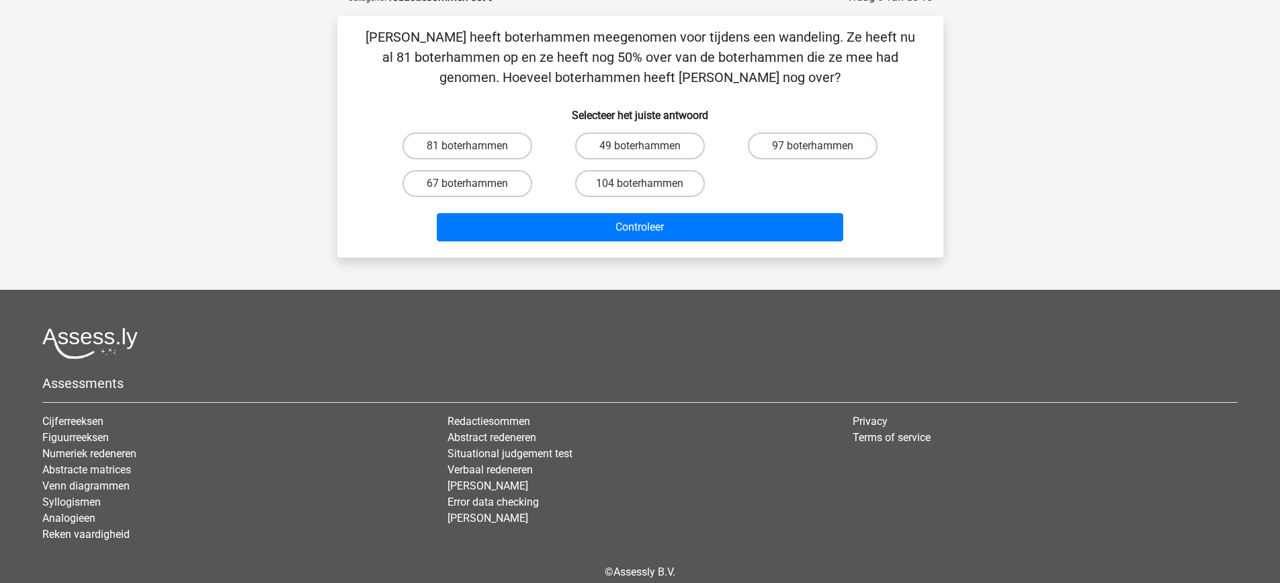
scroll to position [67, 0]
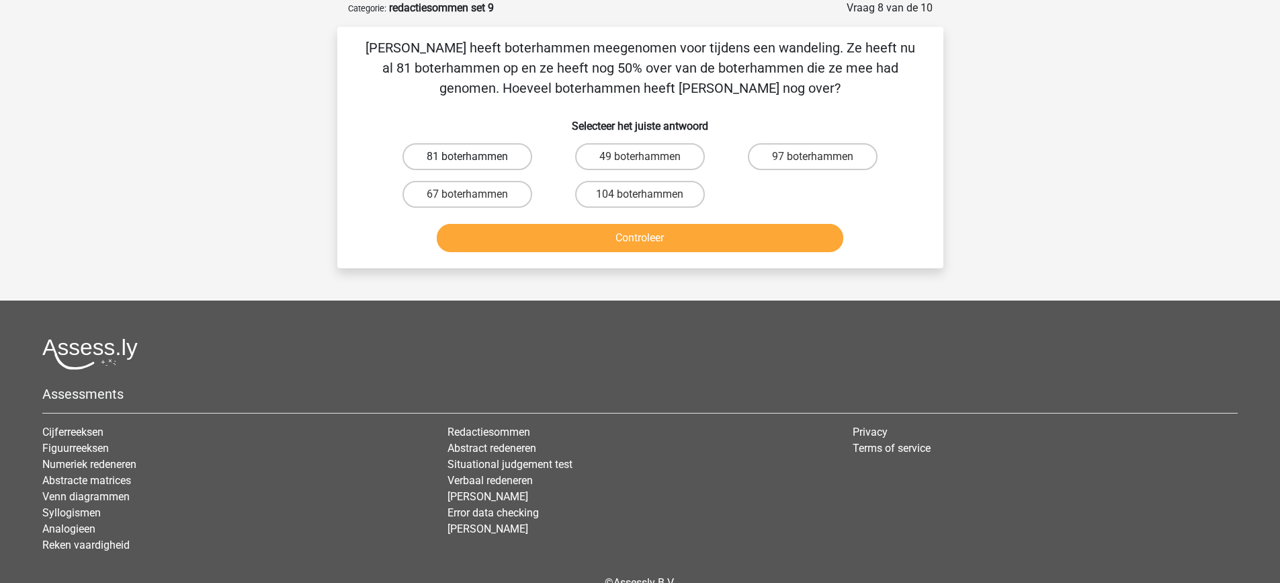
click at [496, 149] on label "81 boterhammen" at bounding box center [468, 156] width 130 height 27
click at [476, 157] on input "81 boterhammen" at bounding box center [471, 161] width 9 height 9
radio input "true"
click at [567, 236] on button "Controleer" at bounding box center [640, 238] width 407 height 28
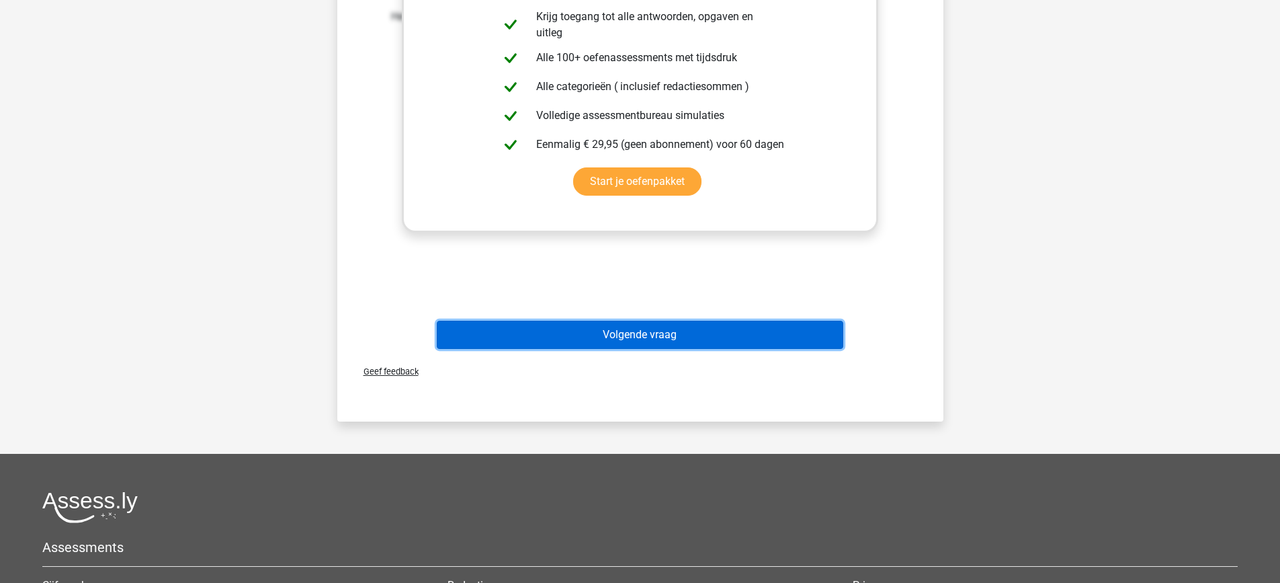
click at [610, 327] on button "Volgende vraag" at bounding box center [640, 335] width 407 height 28
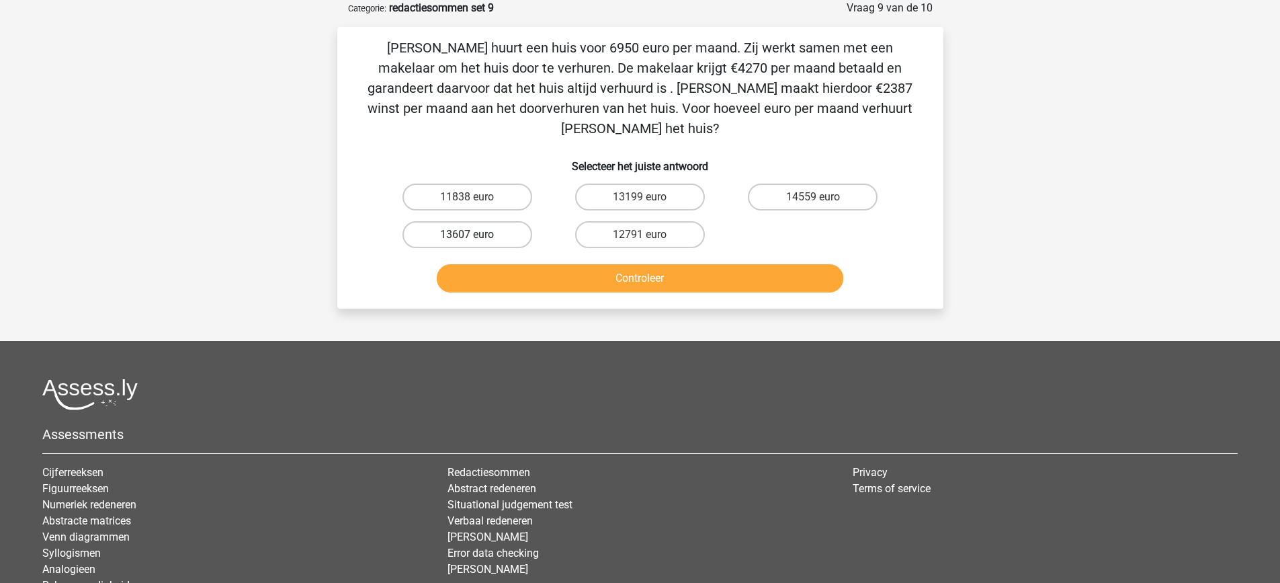
click at [496, 221] on label "13607 euro" at bounding box center [468, 234] width 130 height 27
click at [476, 235] on input "13607 euro" at bounding box center [471, 239] width 9 height 9
radio input "true"
click at [563, 264] on button "Controleer" at bounding box center [640, 278] width 407 height 28
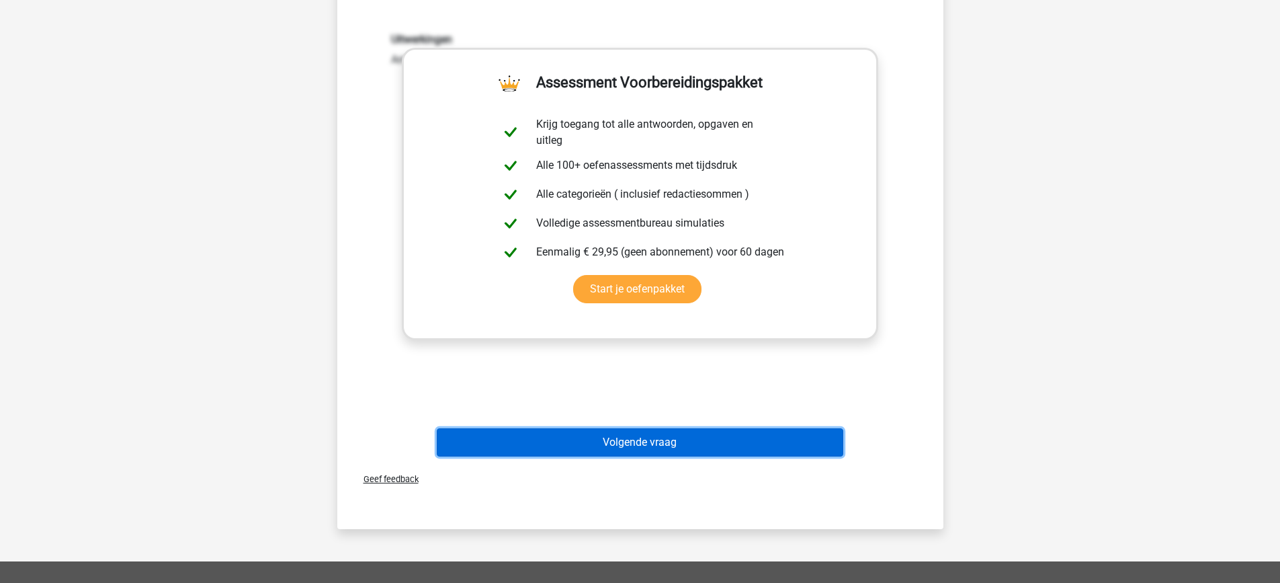
click at [720, 428] on button "Volgende vraag" at bounding box center [640, 442] width 407 height 28
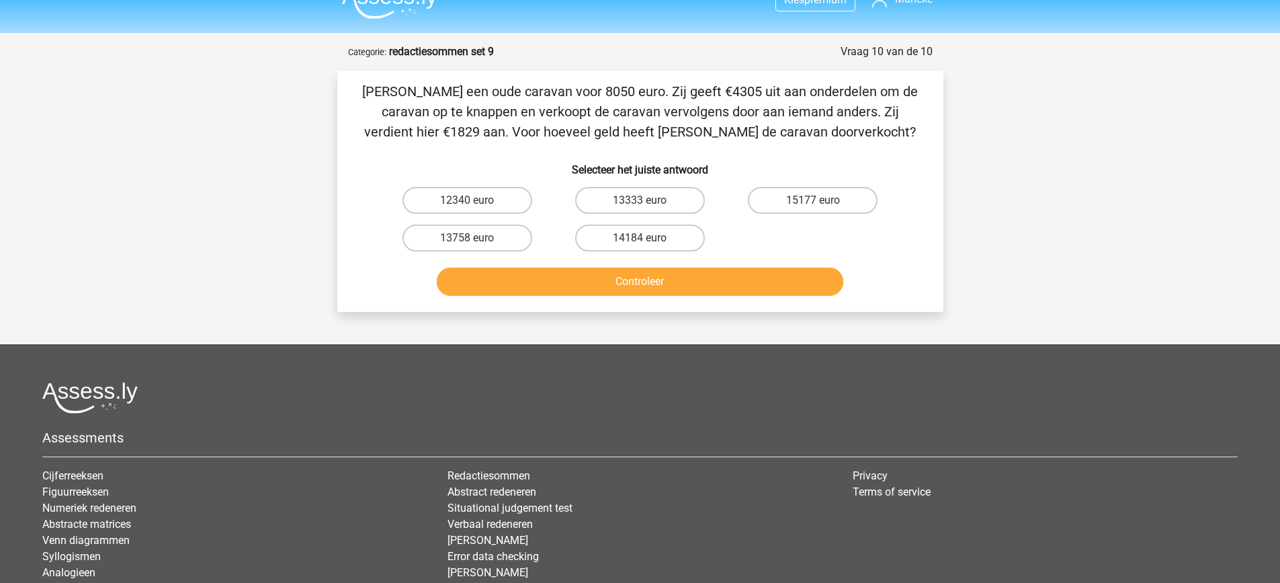
scroll to position [0, 0]
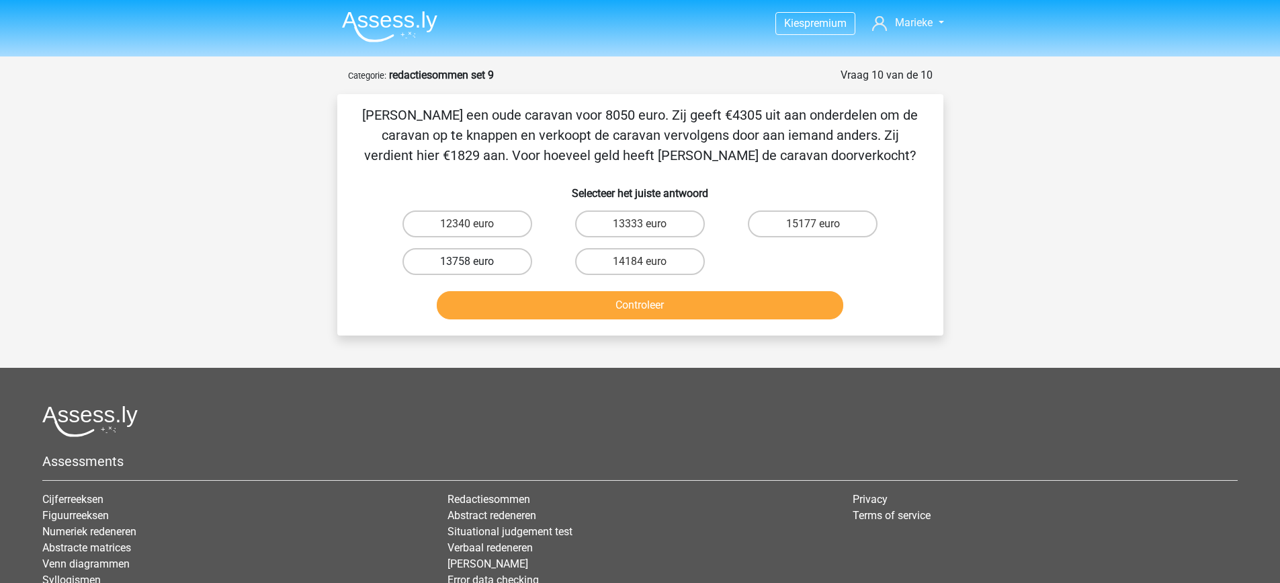
click at [489, 259] on label "13758 euro" at bounding box center [468, 261] width 130 height 27
click at [476, 261] on input "13758 euro" at bounding box center [471, 265] width 9 height 9
radio input "true"
click at [584, 308] on button "Controleer" at bounding box center [640, 305] width 407 height 28
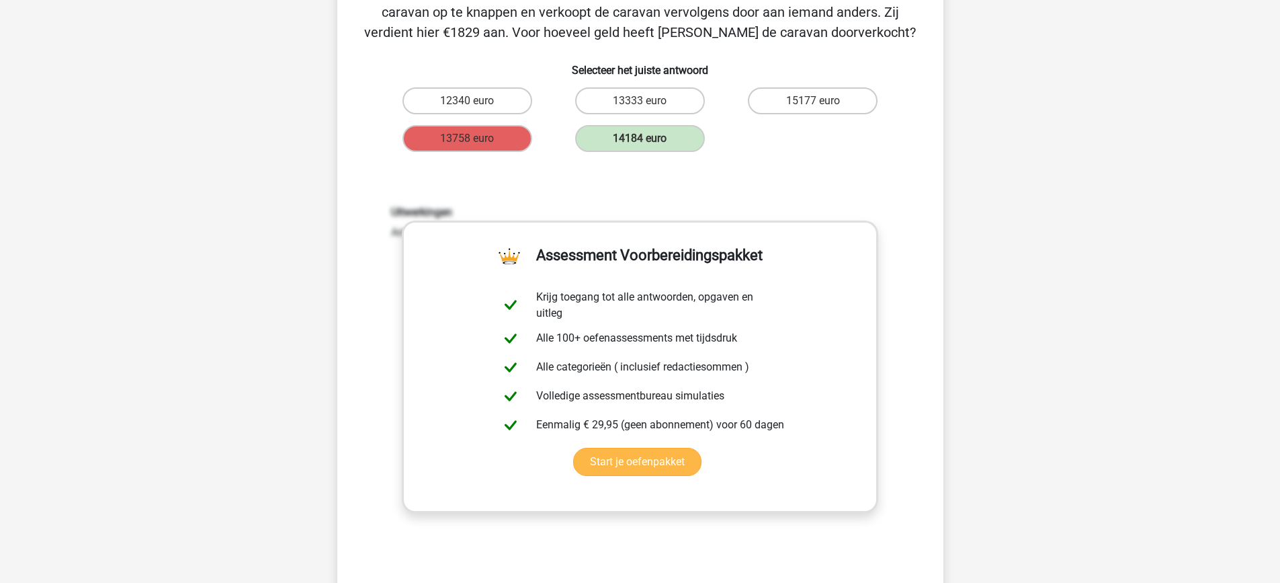
scroll to position [269, 0]
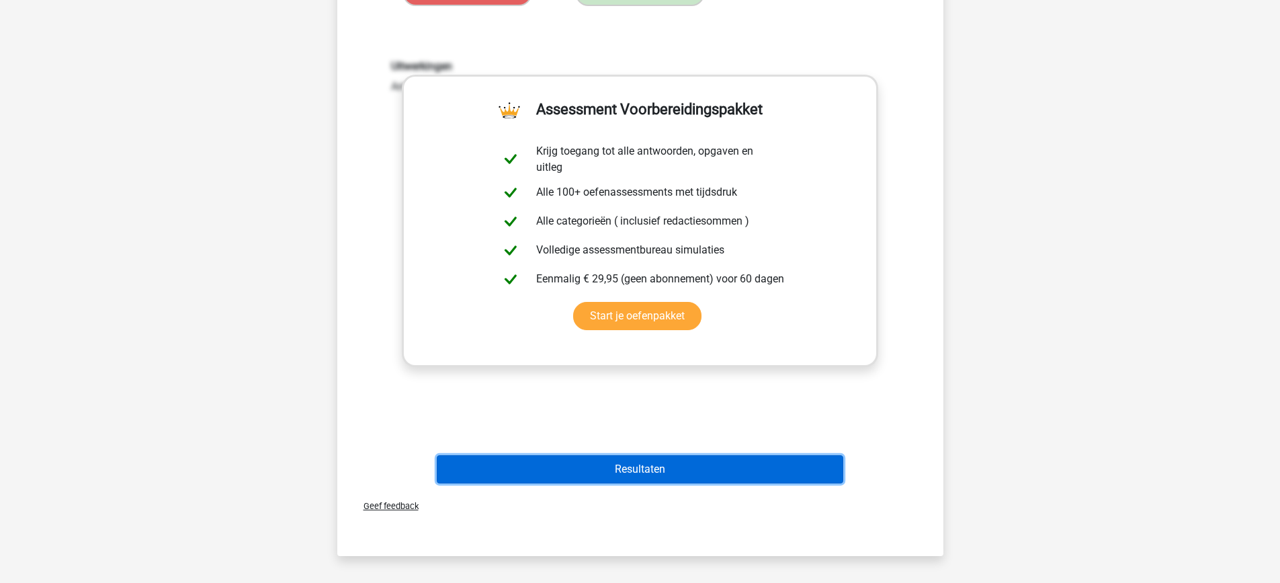
click at [639, 466] on button "Resultaten" at bounding box center [640, 469] width 407 height 28
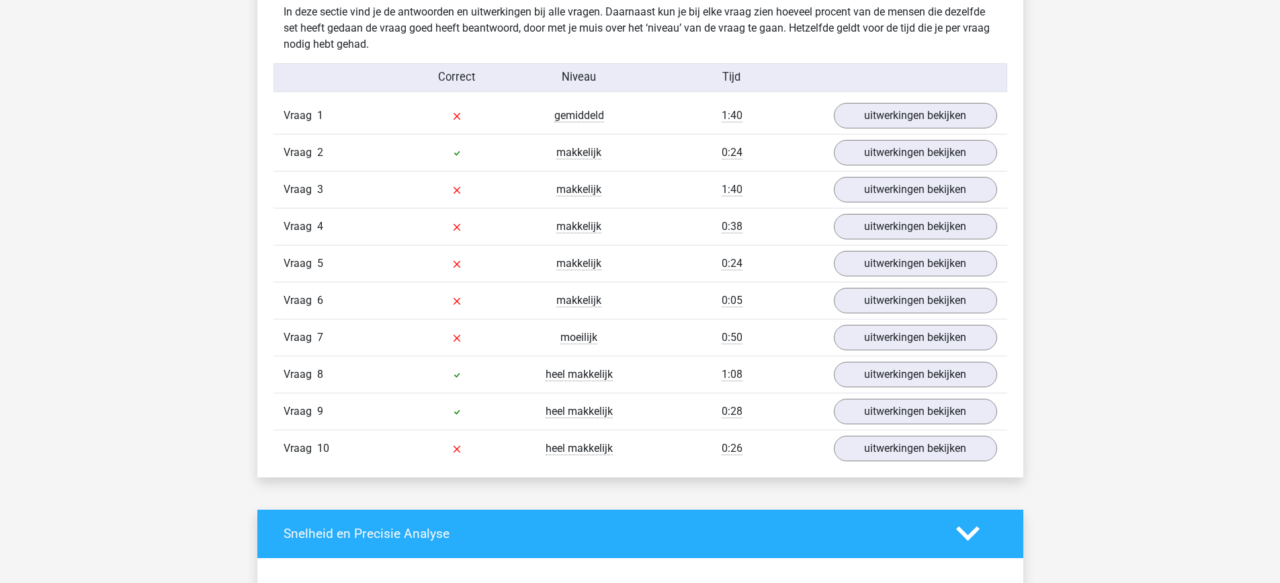
scroll to position [1075, 0]
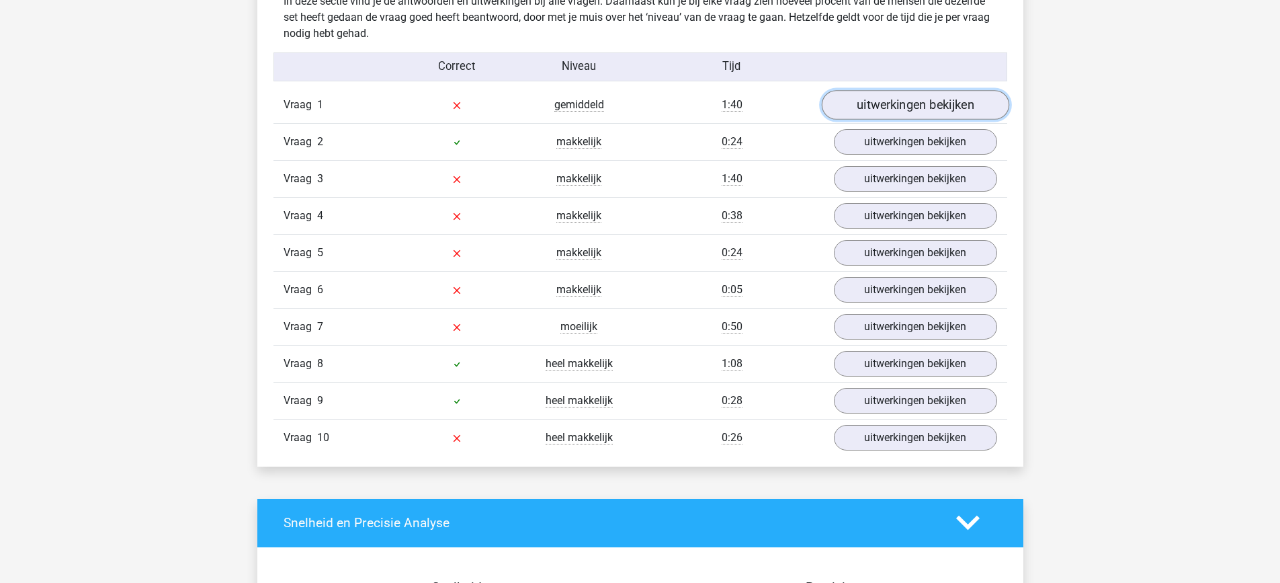
click at [868, 104] on link "uitwerkingen bekijken" at bounding box center [915, 105] width 188 height 30
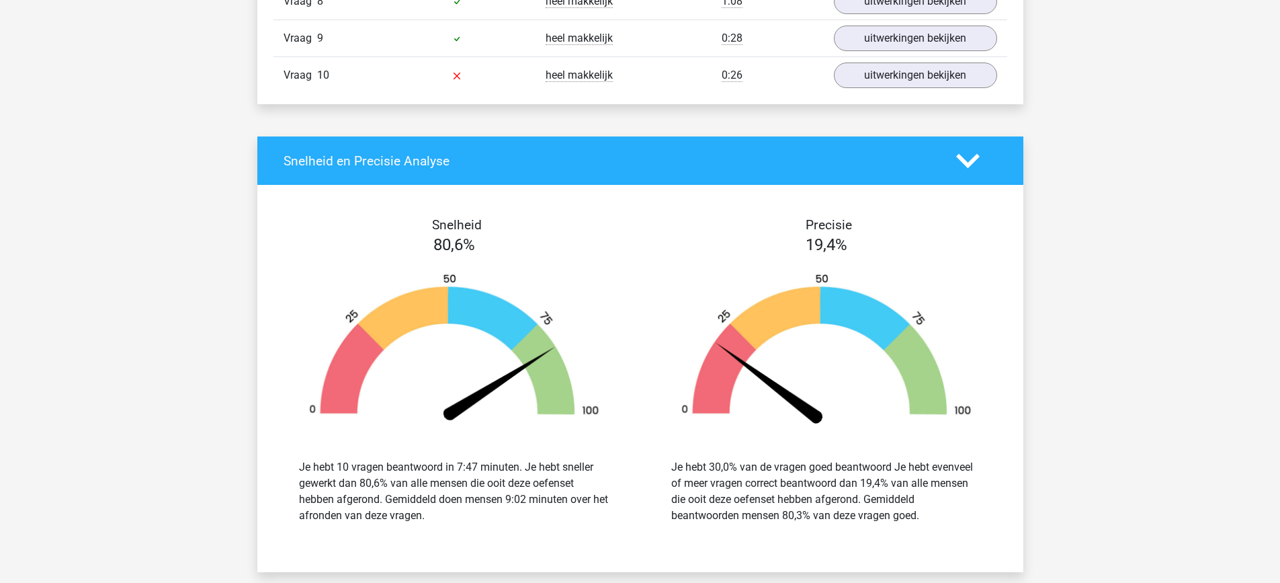
scroll to position [2151, 0]
